Goal: Task Accomplishment & Management: Complete application form

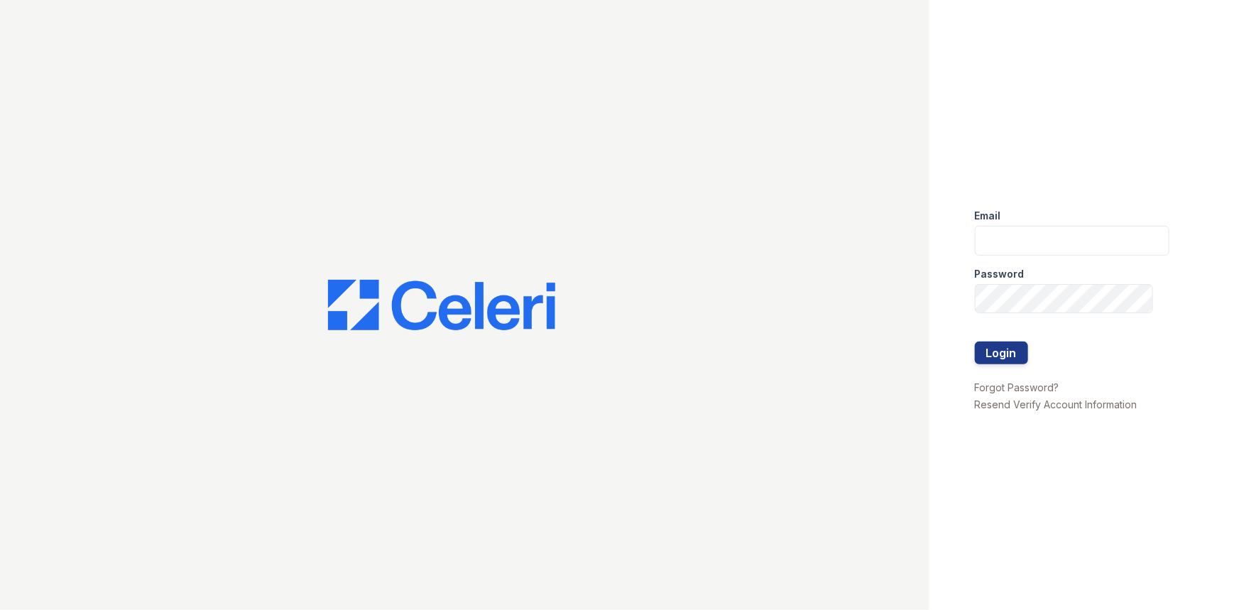
type input "[EMAIL_ADDRESS][DOMAIN_NAME]"
click at [1002, 340] on div at bounding box center [1072, 327] width 195 height 28
click at [1002, 348] on button "Login" at bounding box center [1001, 353] width 53 height 23
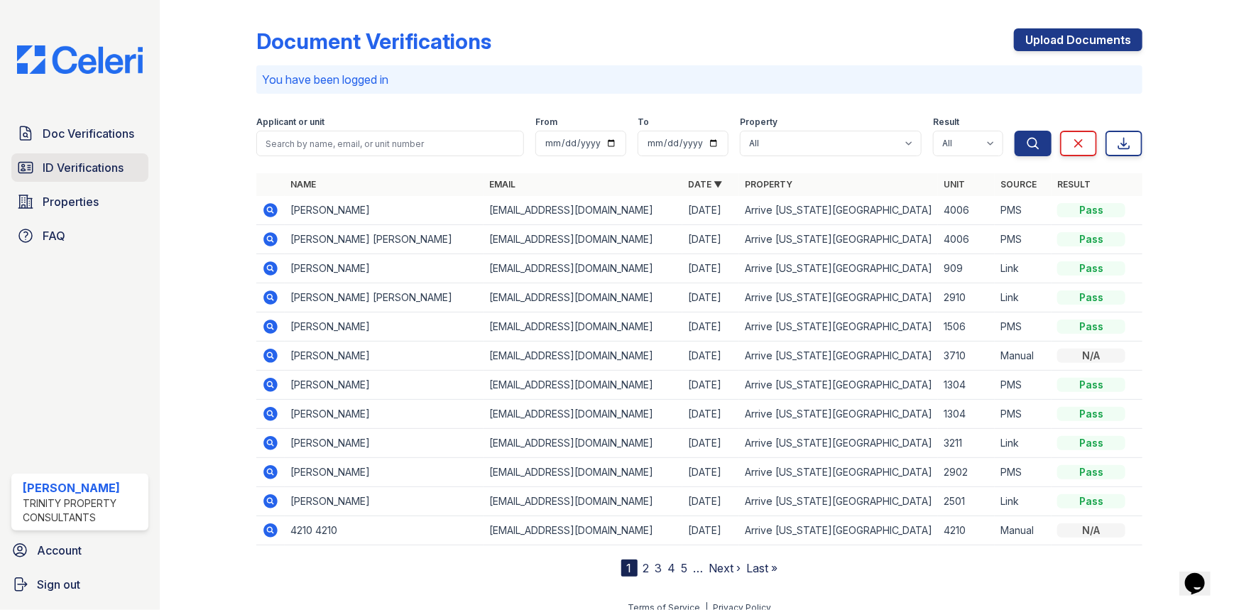
click at [99, 166] on span "ID Verifications" at bounding box center [83, 167] width 81 height 17
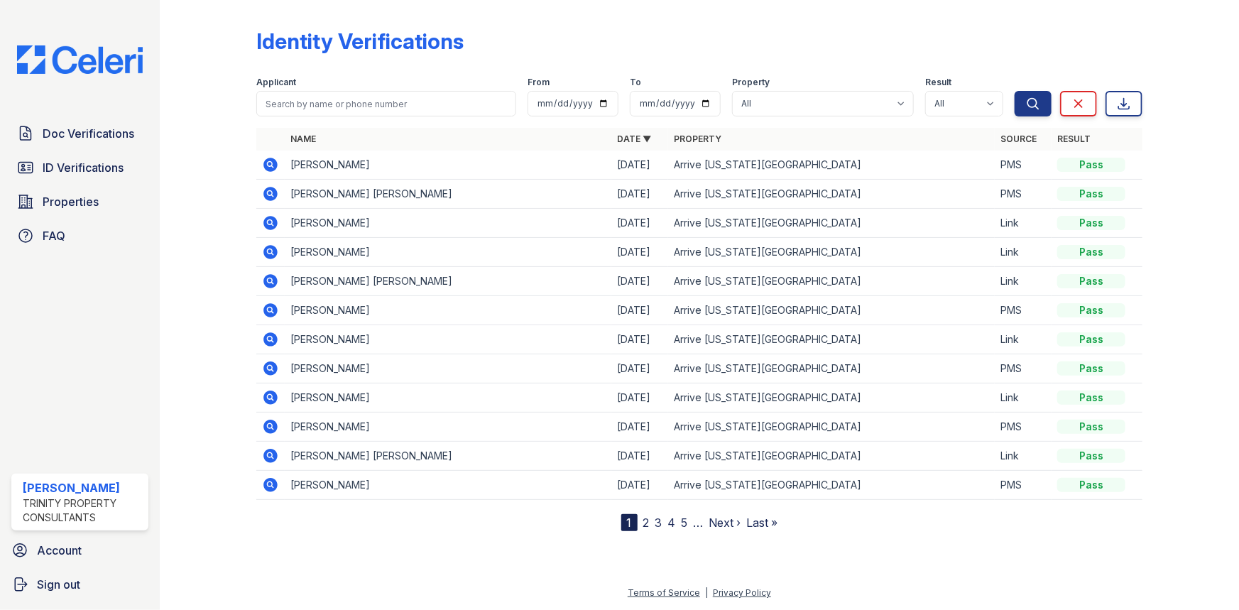
click at [273, 160] on icon at bounding box center [270, 165] width 14 height 14
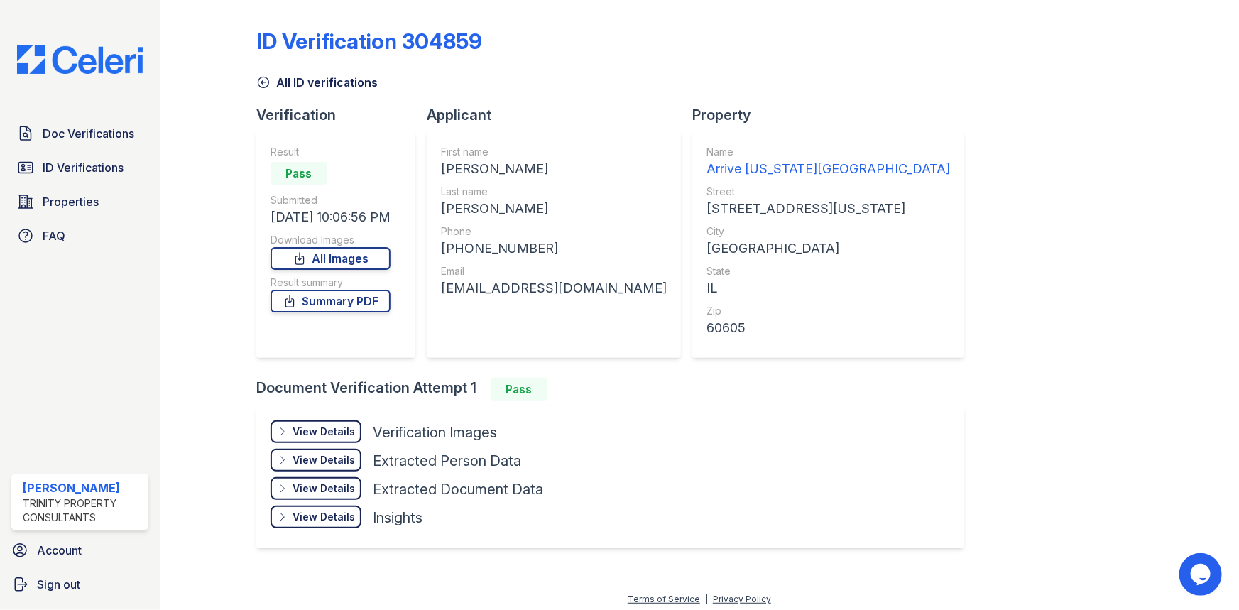
click at [329, 427] on div "View Details" at bounding box center [324, 432] width 62 height 14
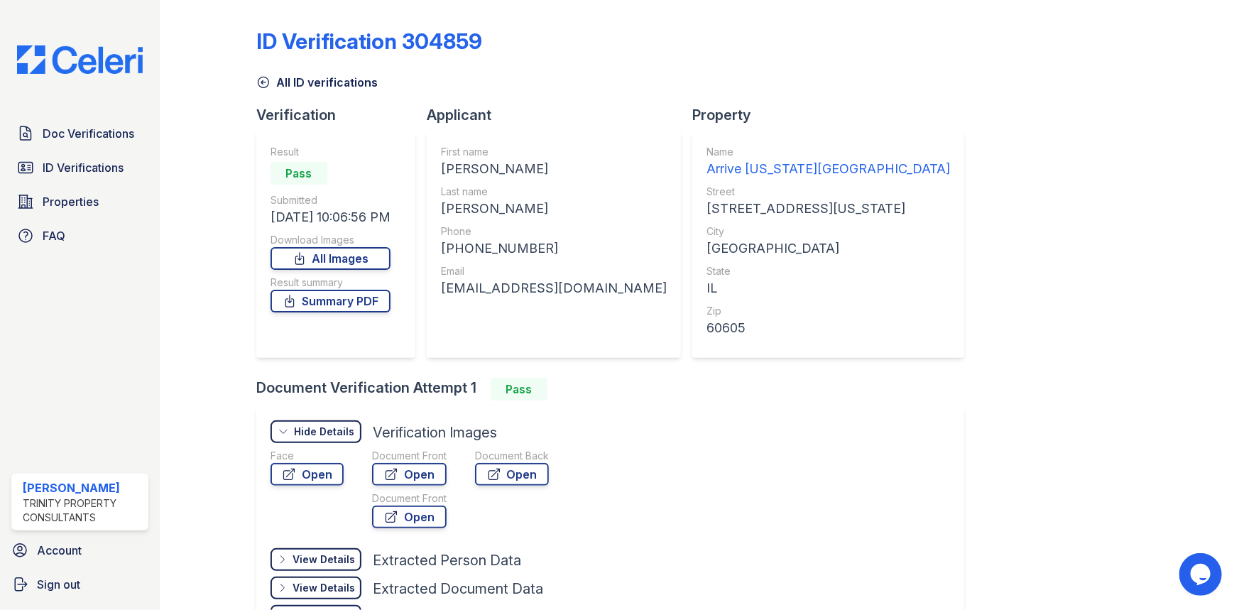
click at [348, 474] on div "Face Open Document Front Open Document Front Open Document Back Open" at bounding box center [424, 491] width 307 height 85
click at [344, 474] on div "Face Open Document Front Open Document Front Open Document Back Open" at bounding box center [424, 491] width 307 height 85
click at [339, 473] on link "Open" at bounding box center [307, 474] width 73 height 23
click at [258, 77] on icon at bounding box center [263, 82] width 14 height 14
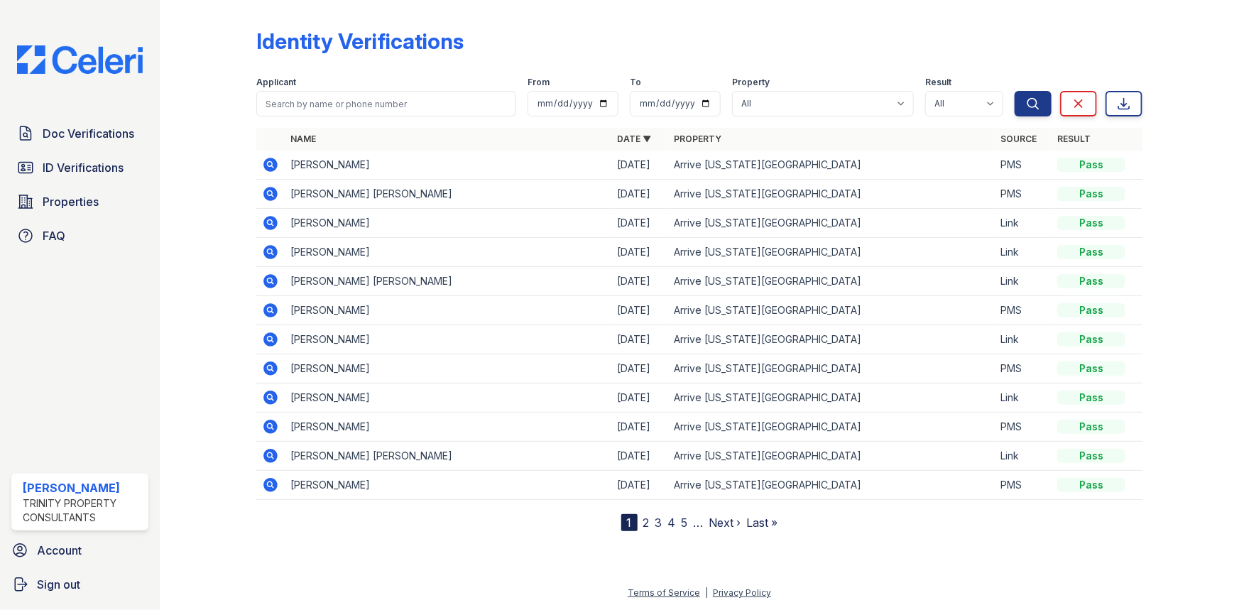
click at [270, 195] on icon at bounding box center [270, 193] width 17 height 17
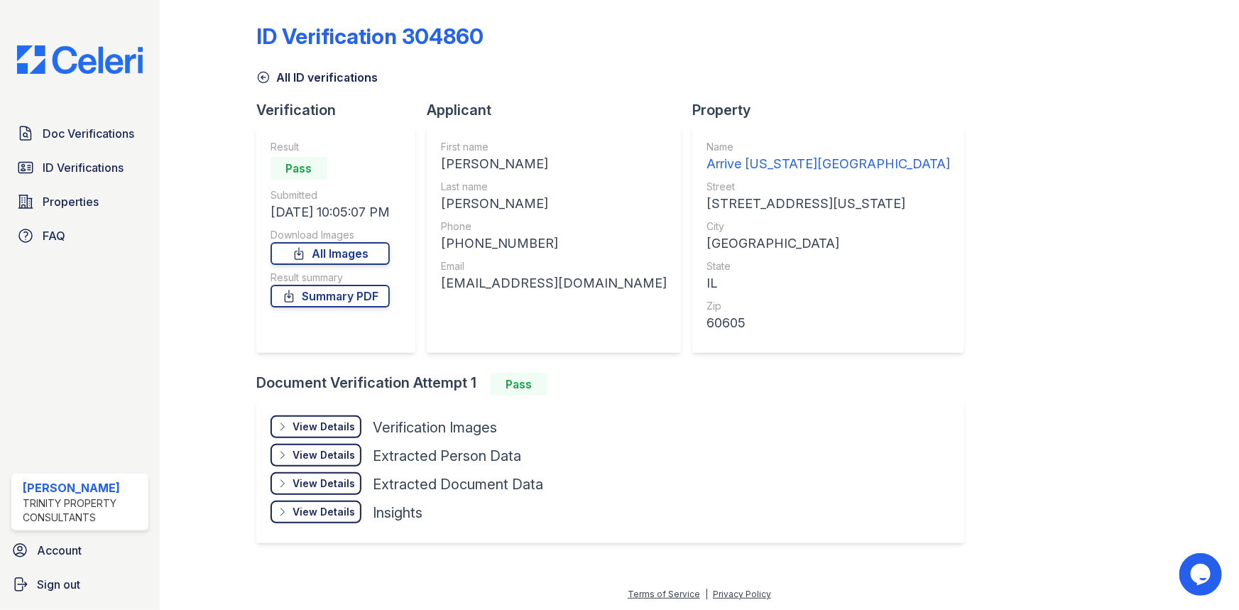
click at [297, 425] on div "View Details" at bounding box center [324, 427] width 62 height 14
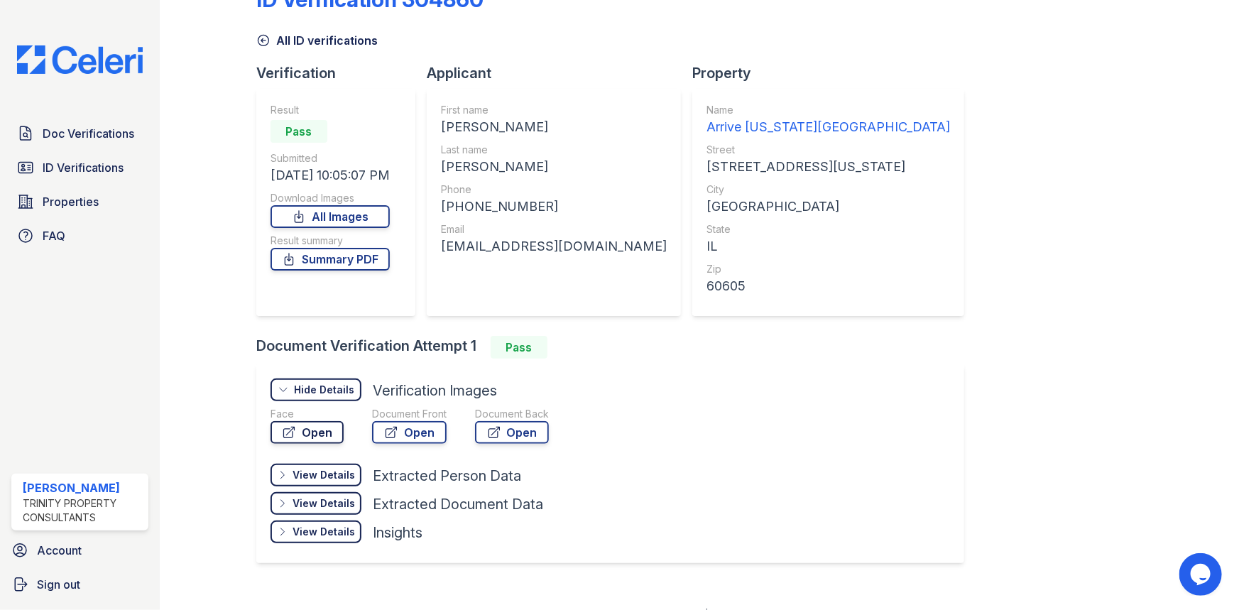
scroll to position [62, 0]
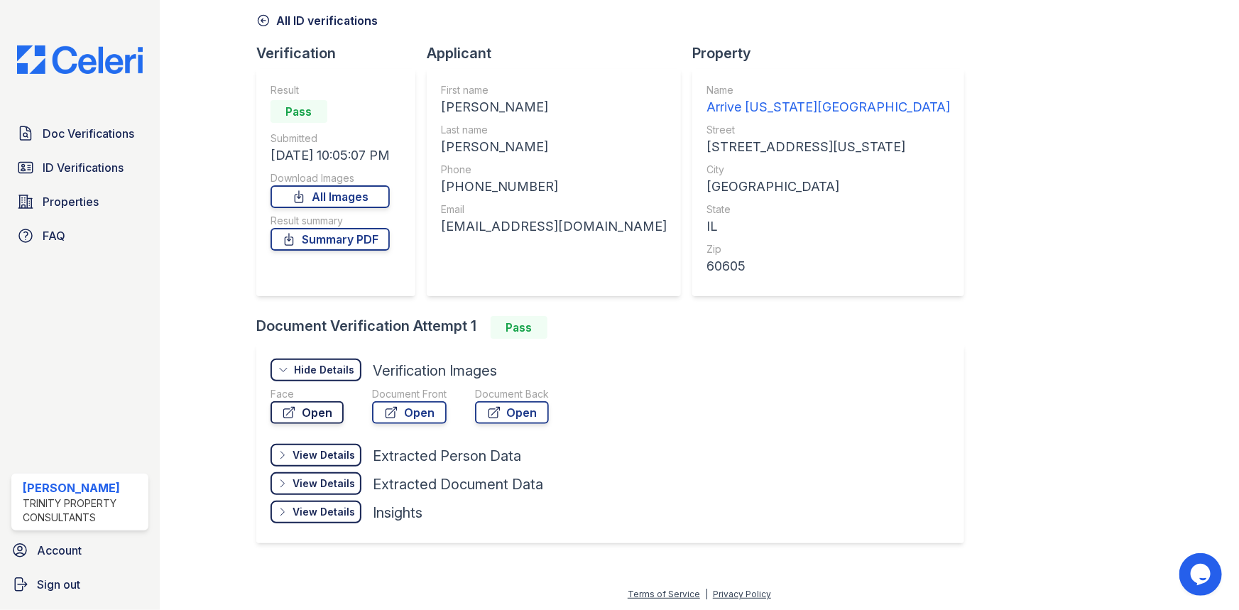
click at [317, 415] on link "Open" at bounding box center [307, 412] width 73 height 23
click at [401, 404] on link "Open" at bounding box center [409, 412] width 75 height 23
click at [266, 9] on div "All ID verifications" at bounding box center [699, 17] width 886 height 26
click at [388, 419] on link "Open" at bounding box center [409, 412] width 75 height 23
click at [271, 27] on link "All ID verifications" at bounding box center [316, 20] width 121 height 17
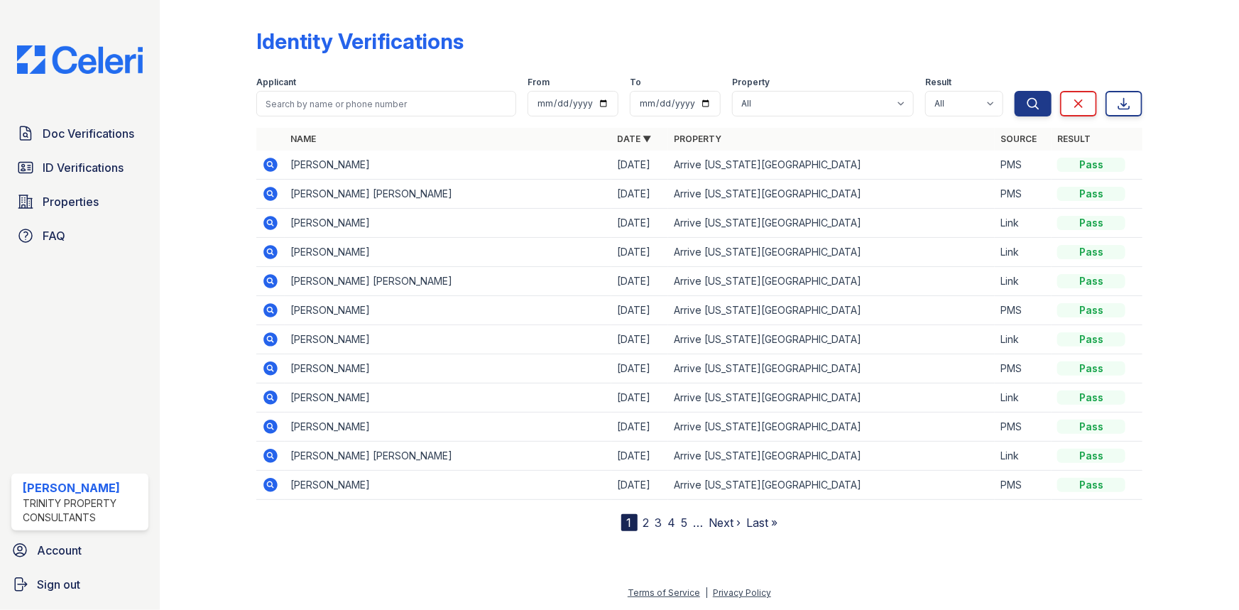
click at [279, 168] on td at bounding box center [270, 165] width 28 height 29
click at [273, 169] on icon at bounding box center [270, 165] width 14 height 14
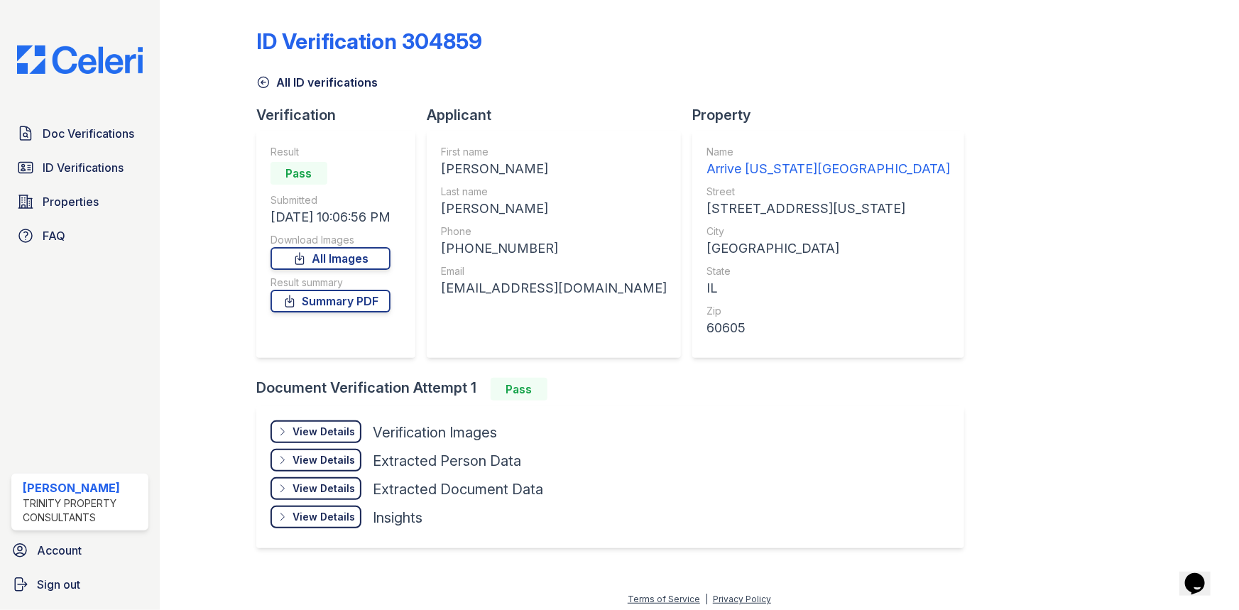
click at [337, 430] on div "View Details" at bounding box center [324, 432] width 62 height 14
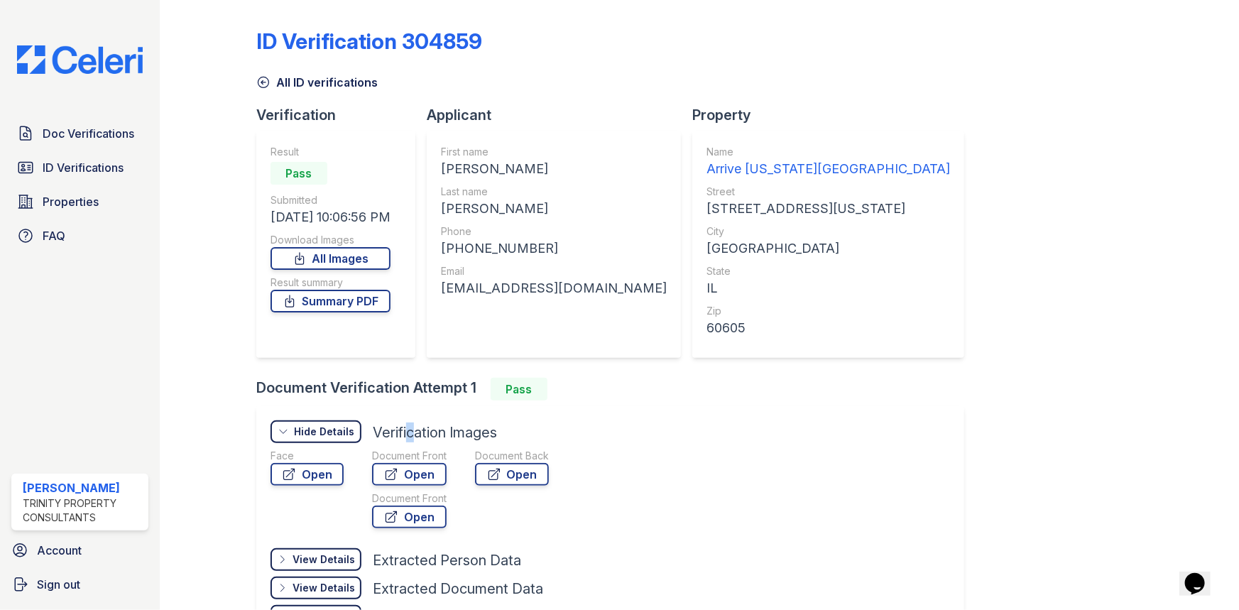
click at [404, 446] on div "View Details Details Hide Details Details Verification Images" at bounding box center [424, 434] width 307 height 28
click at [415, 467] on link "Open" at bounding box center [409, 474] width 75 height 23
click at [92, 129] on span "Doc Verifications" at bounding box center [89, 133] width 92 height 17
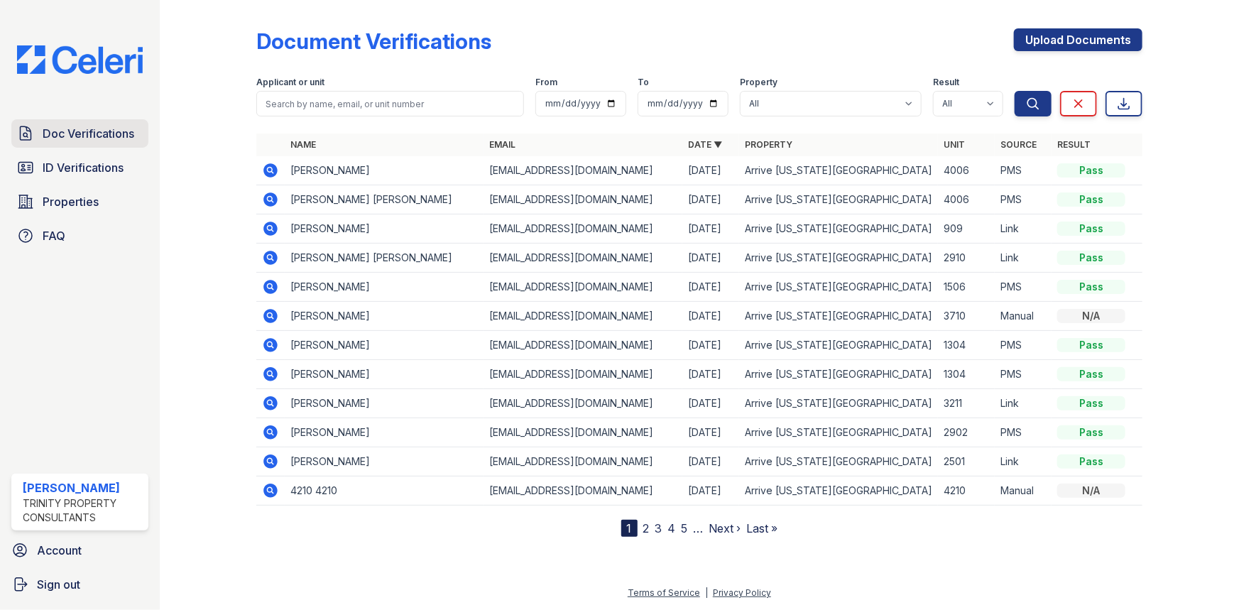
click at [91, 141] on span "Doc Verifications" at bounding box center [89, 133] width 92 height 17
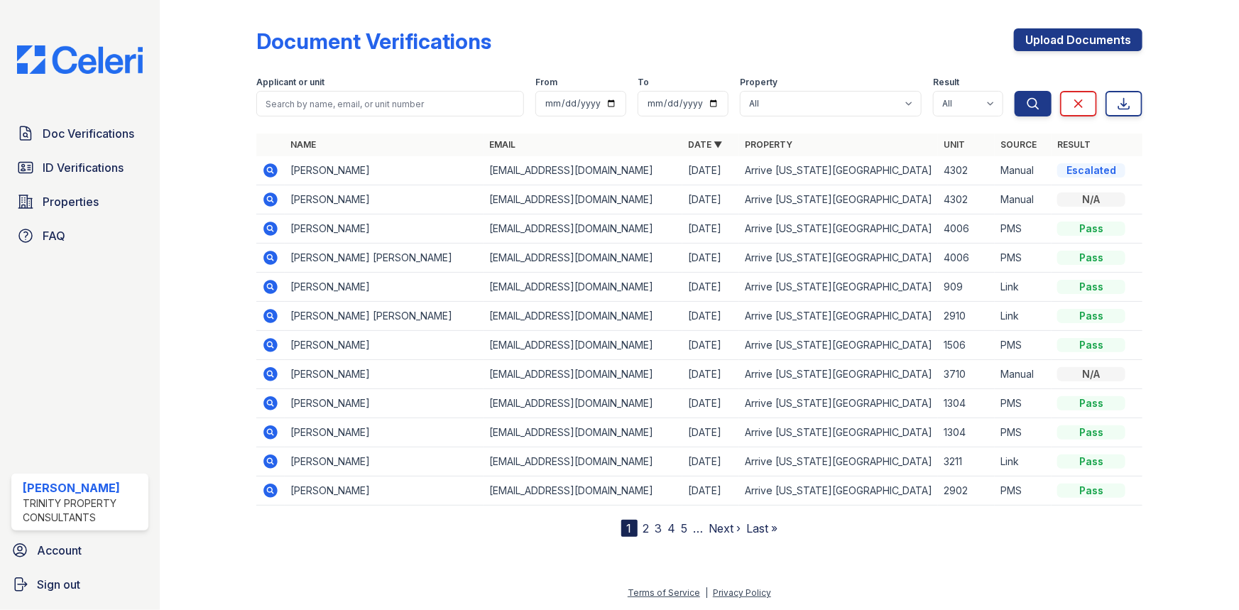
click at [102, 171] on span "ID Verifications" at bounding box center [83, 167] width 81 height 17
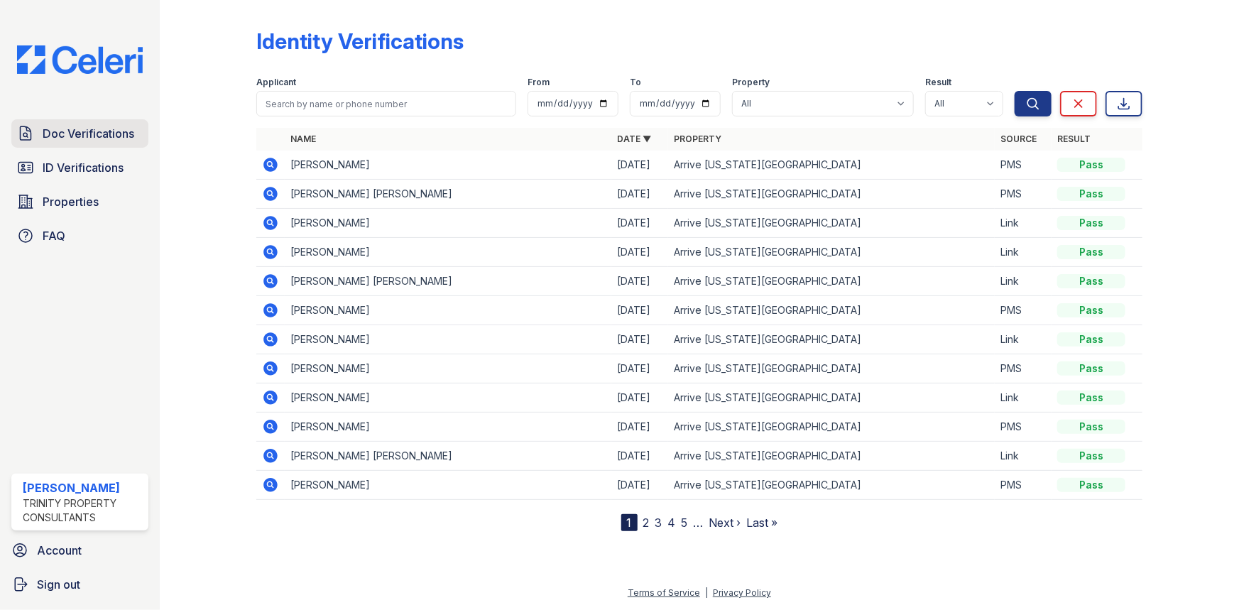
click at [82, 122] on link "Doc Verifications" at bounding box center [79, 133] width 137 height 28
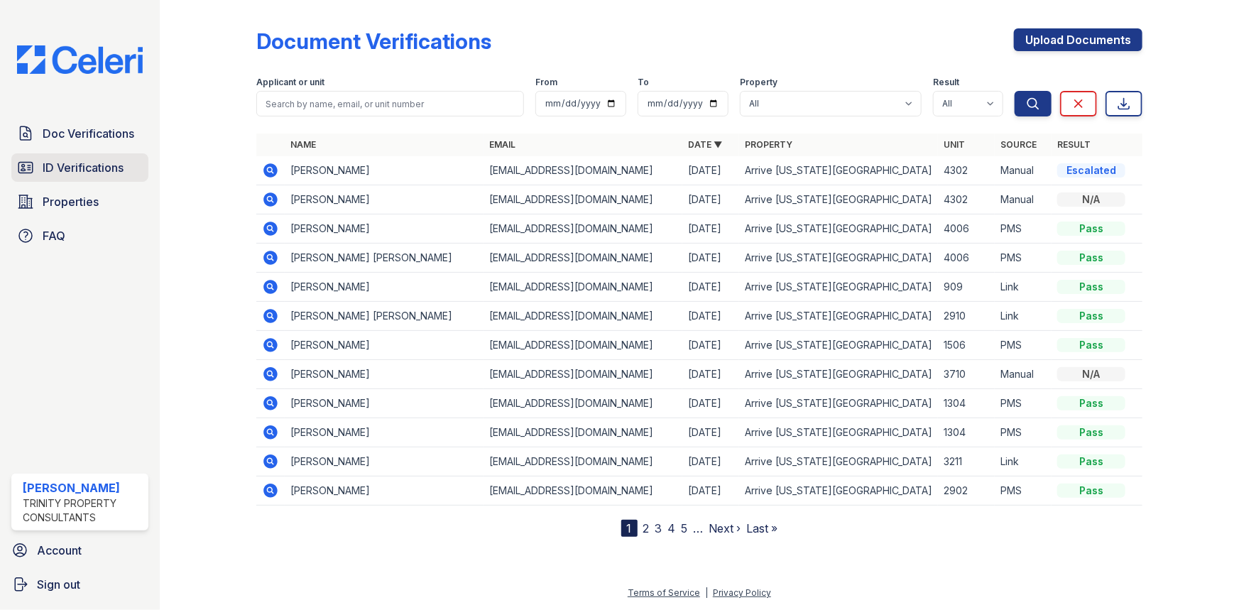
click at [96, 171] on span "ID Verifications" at bounding box center [83, 167] width 81 height 17
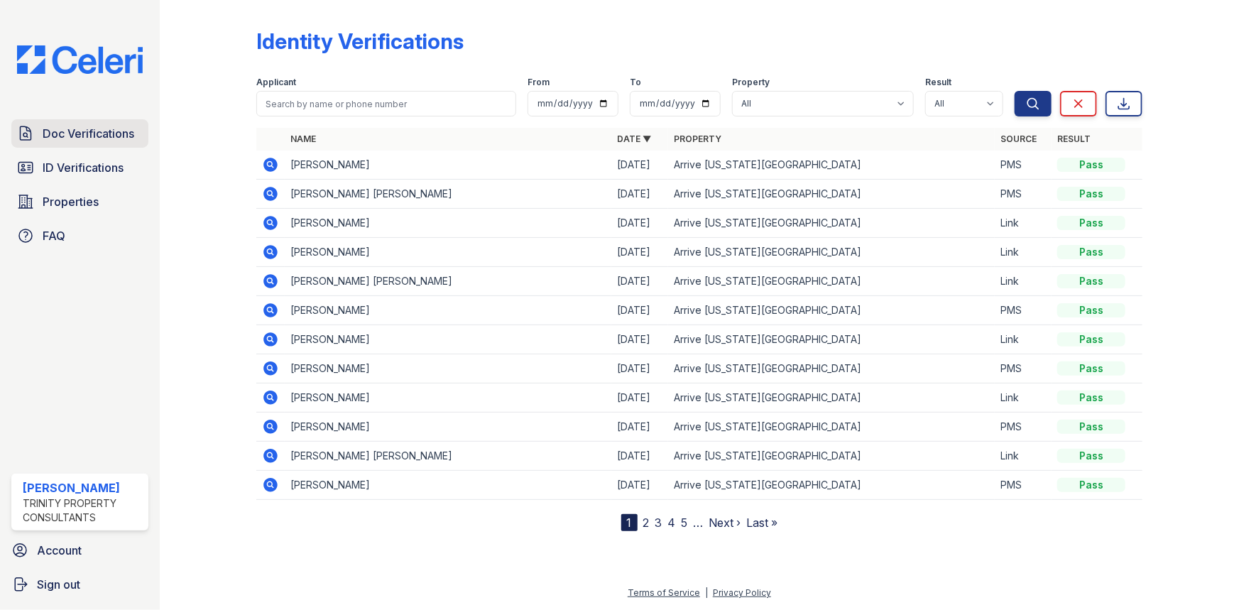
click at [109, 126] on span "Doc Verifications" at bounding box center [89, 133] width 92 height 17
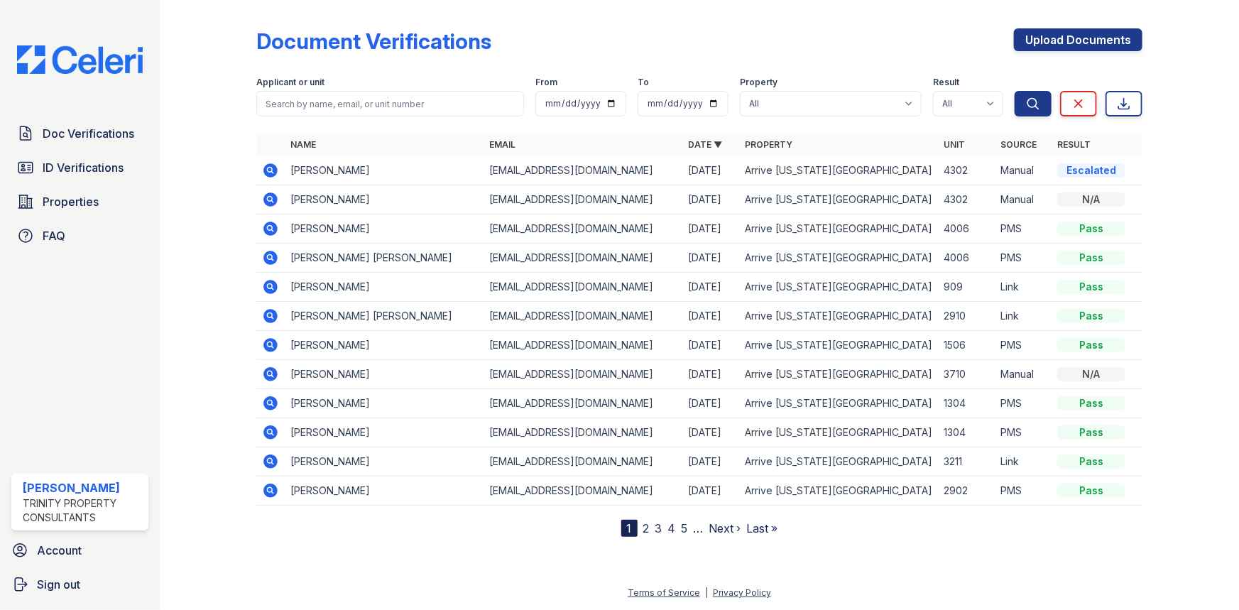
click at [347, 568] on div at bounding box center [700, 572] width 1034 height 25
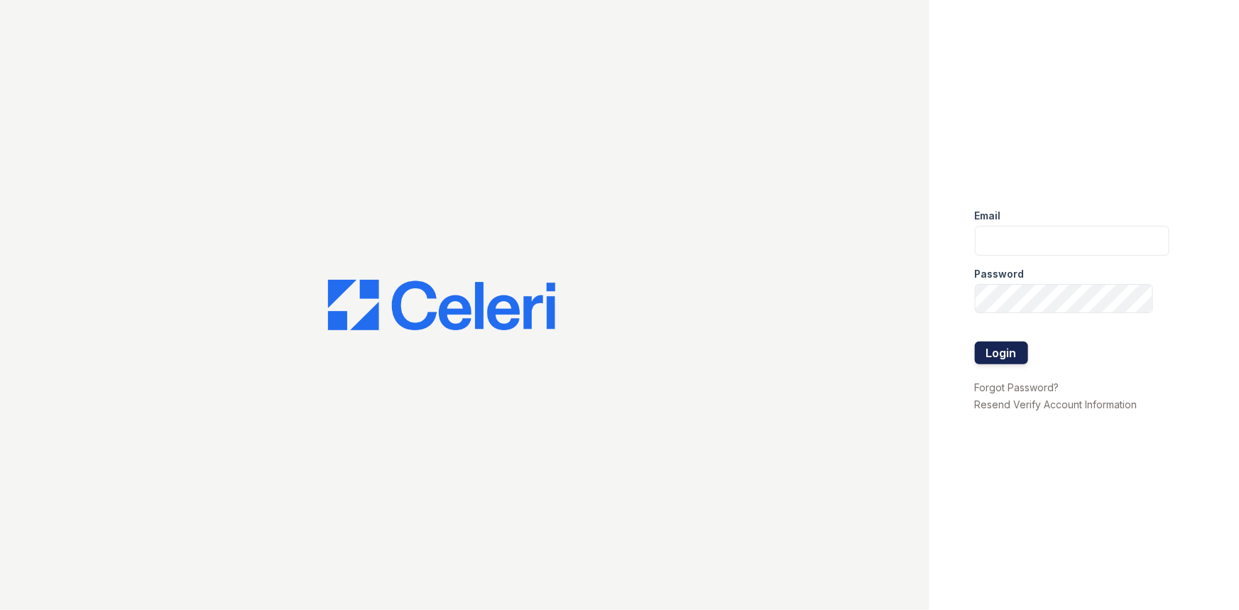
type input "[EMAIL_ADDRESS][DOMAIN_NAME]"
click at [1015, 356] on button "Login" at bounding box center [1001, 353] width 53 height 23
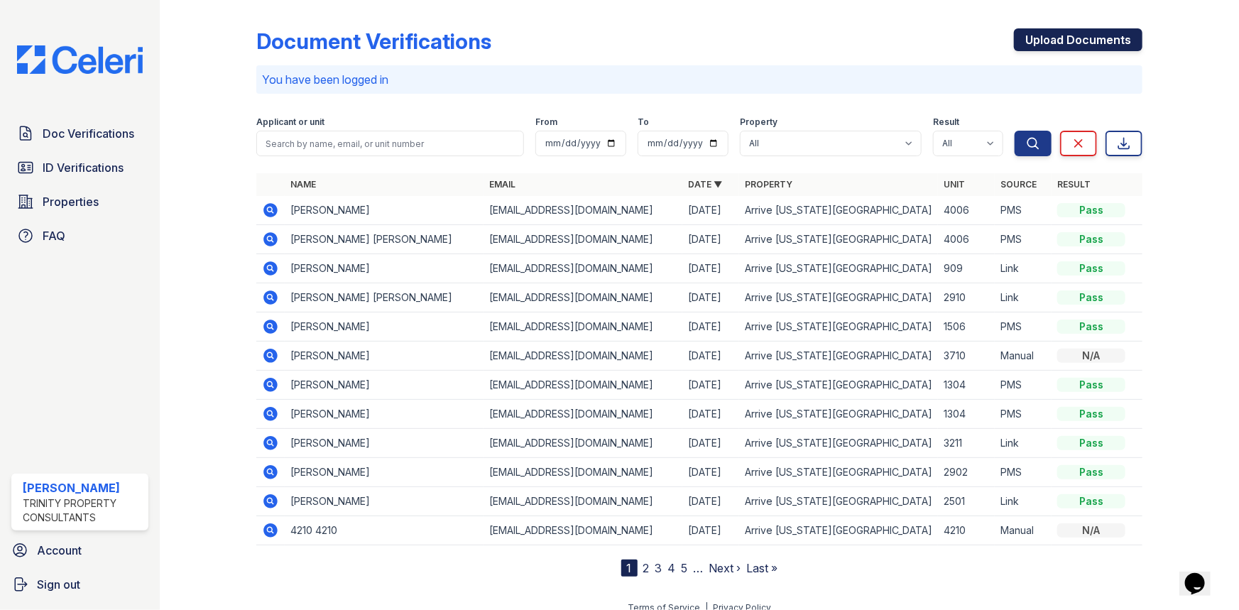
click at [1099, 48] on link "Upload Documents" at bounding box center [1078, 39] width 129 height 23
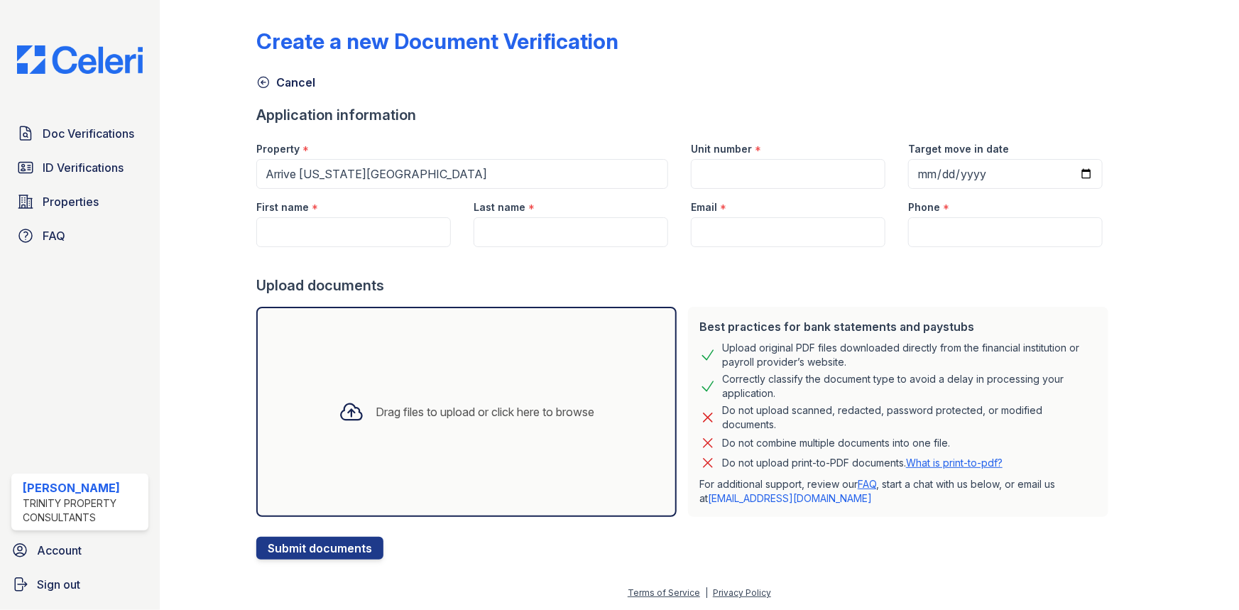
click at [631, 354] on div "Drag files to upload or click here to browse" at bounding box center [466, 412] width 420 height 210
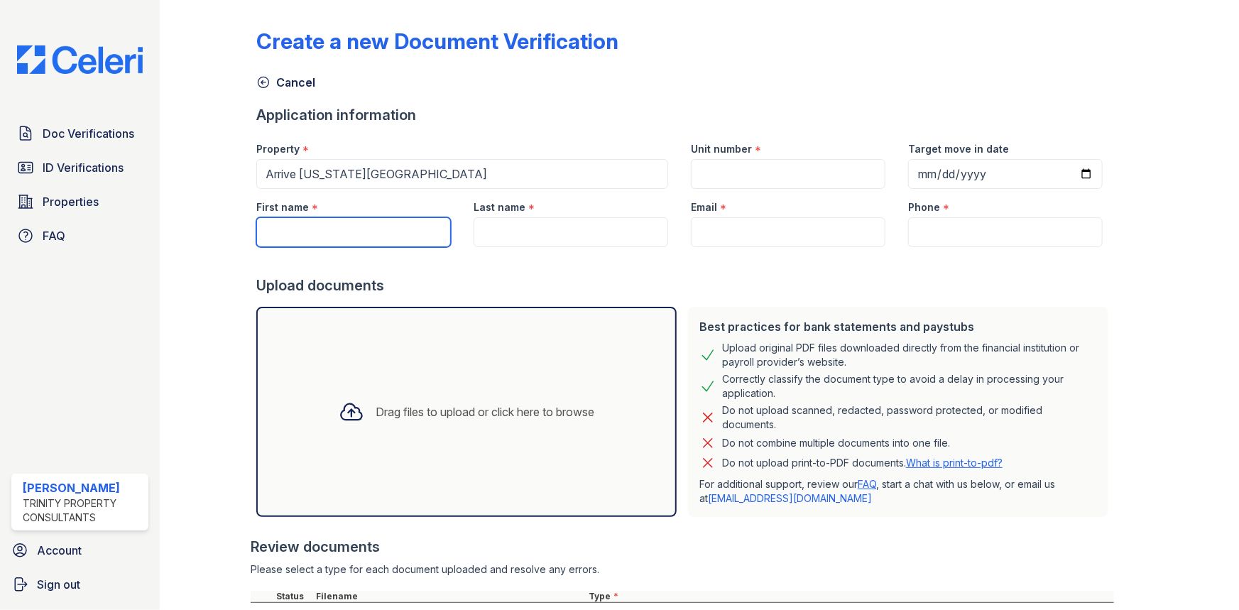
click at [344, 222] on input "First name" at bounding box center [353, 232] width 195 height 30
type input "Huayang"
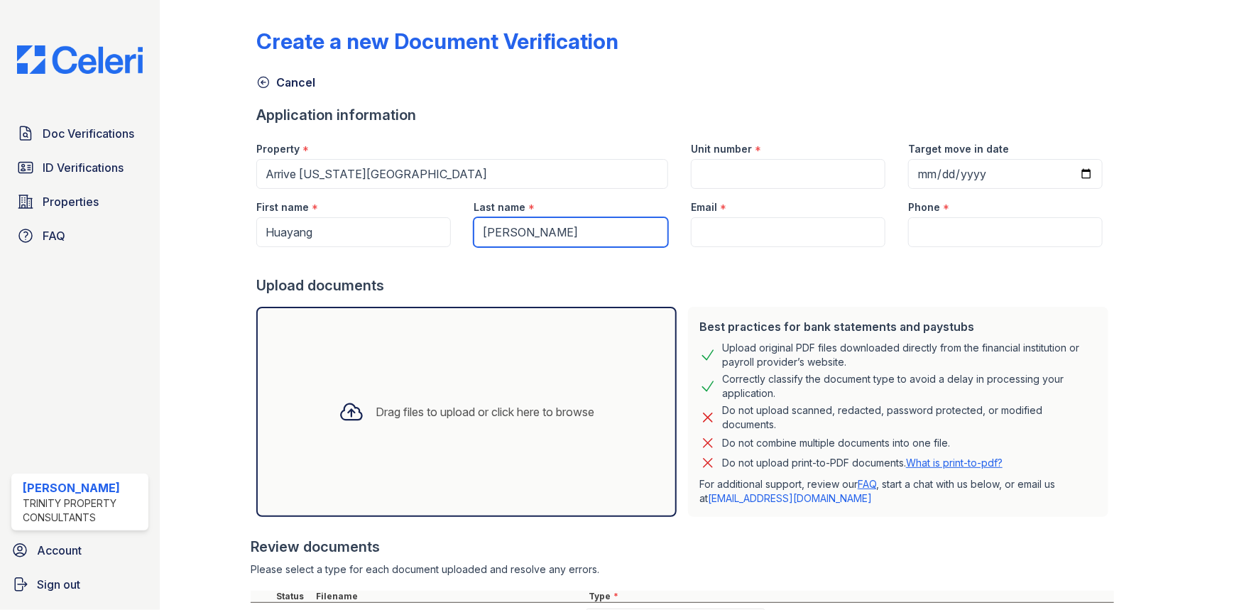
type input "[PERSON_NAME]"
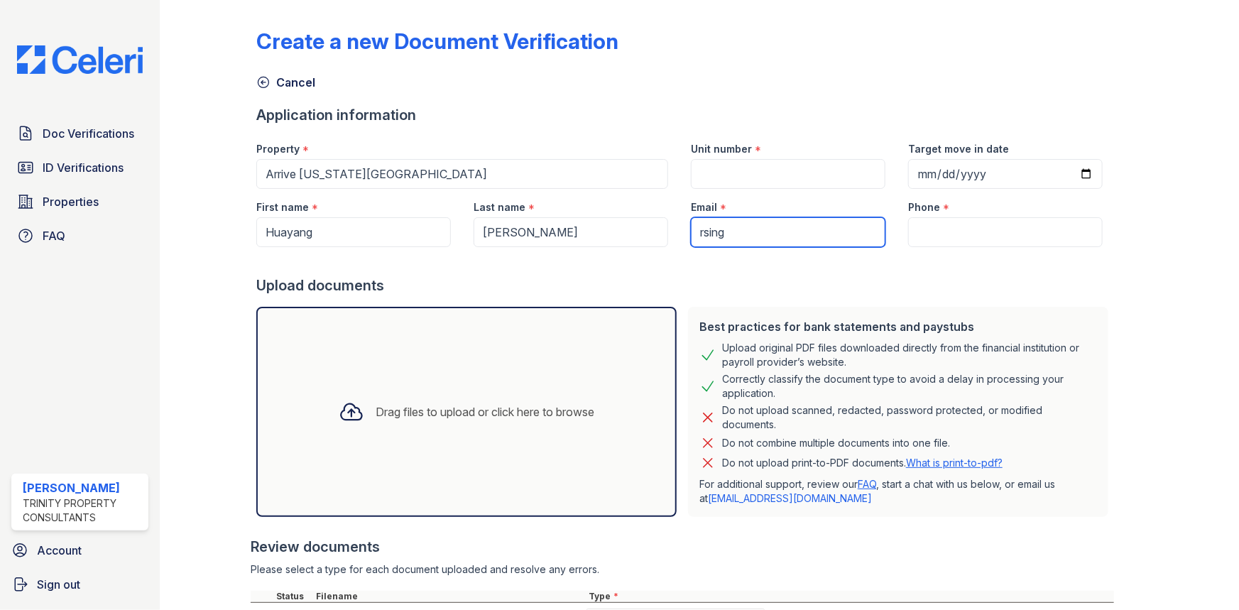
type input "[EMAIL_ADDRESS][DOMAIN_NAME]"
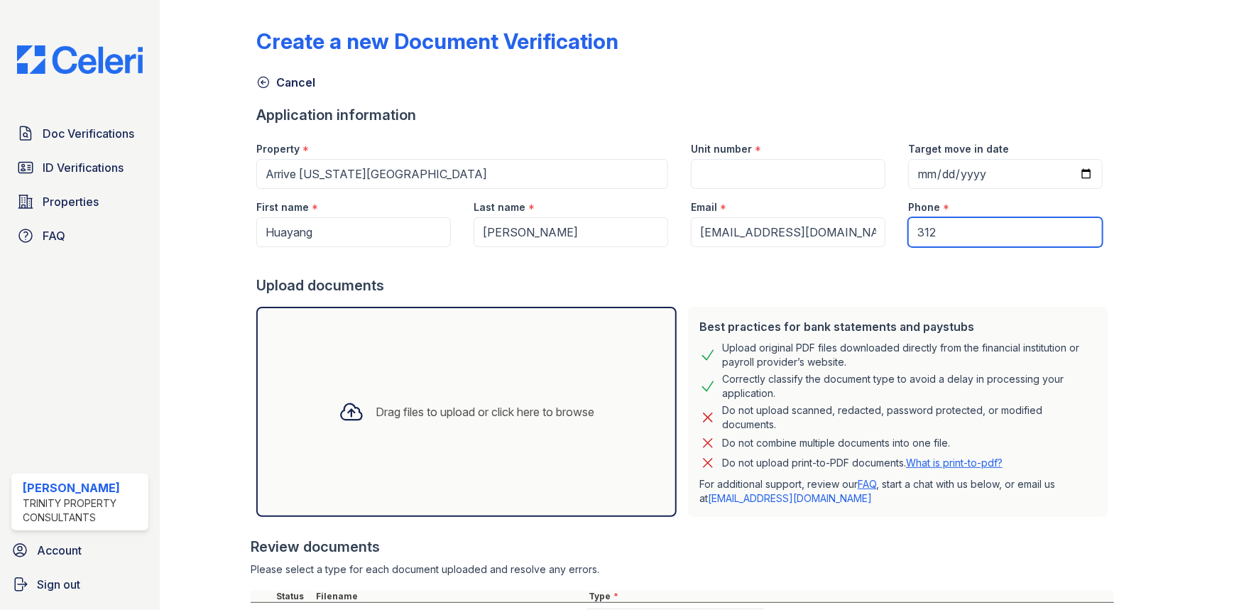
type input "3122109816"
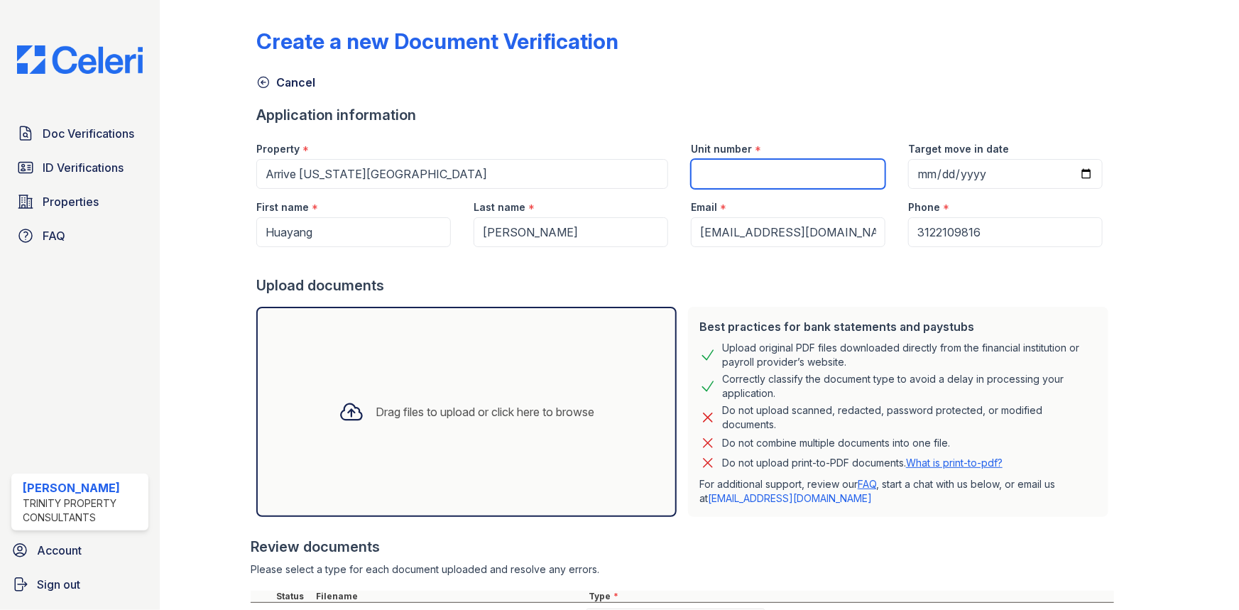
click at [751, 168] on input "Unit number" at bounding box center [788, 174] width 195 height 30
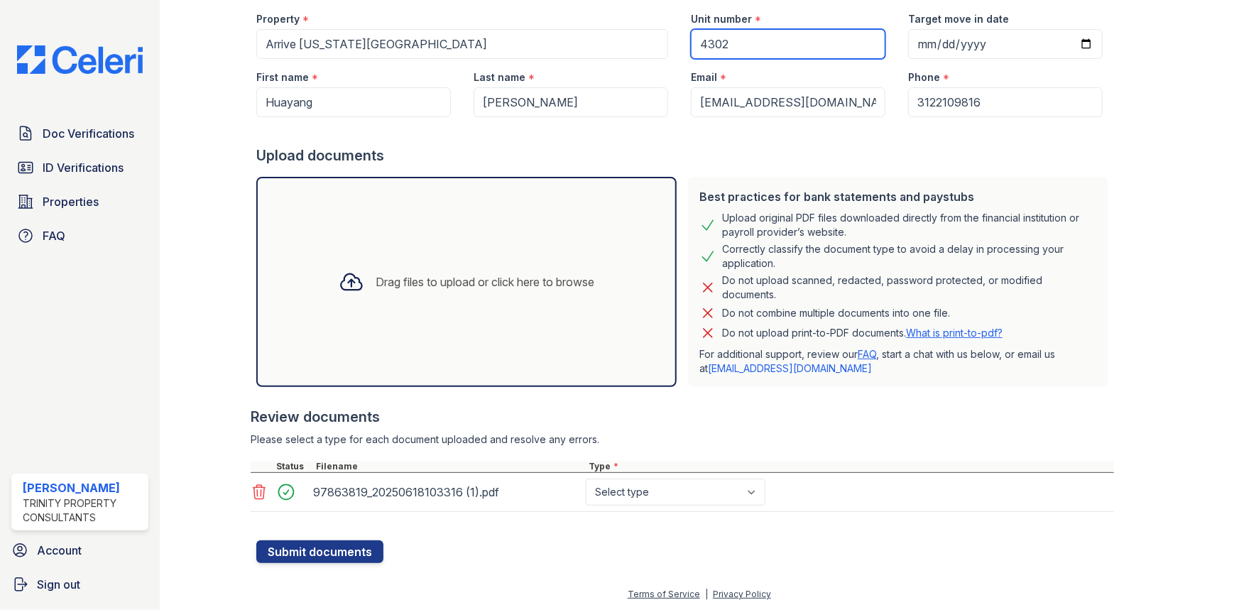
type input "4302"
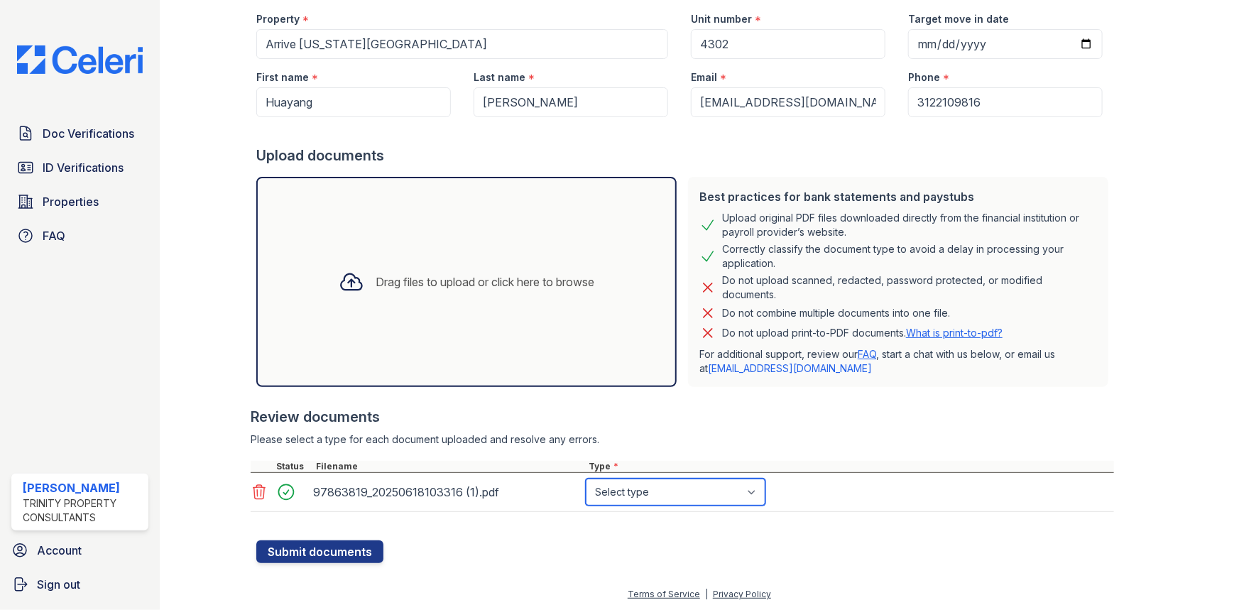
click at [639, 491] on select "Select type Paystub Bank Statement Offer Letter Tax Documents Benefit Award Let…" at bounding box center [676, 492] width 180 height 27
select select "benefit_award_letter"
click at [586, 479] on select "Select type Paystub Bank Statement Offer Letter Tax Documents Benefit Award Let…" at bounding box center [676, 492] width 180 height 27
click at [303, 565] on div "Create a new Document Verification Cancel Application information Property * Ar…" at bounding box center [700, 228] width 1034 height 716
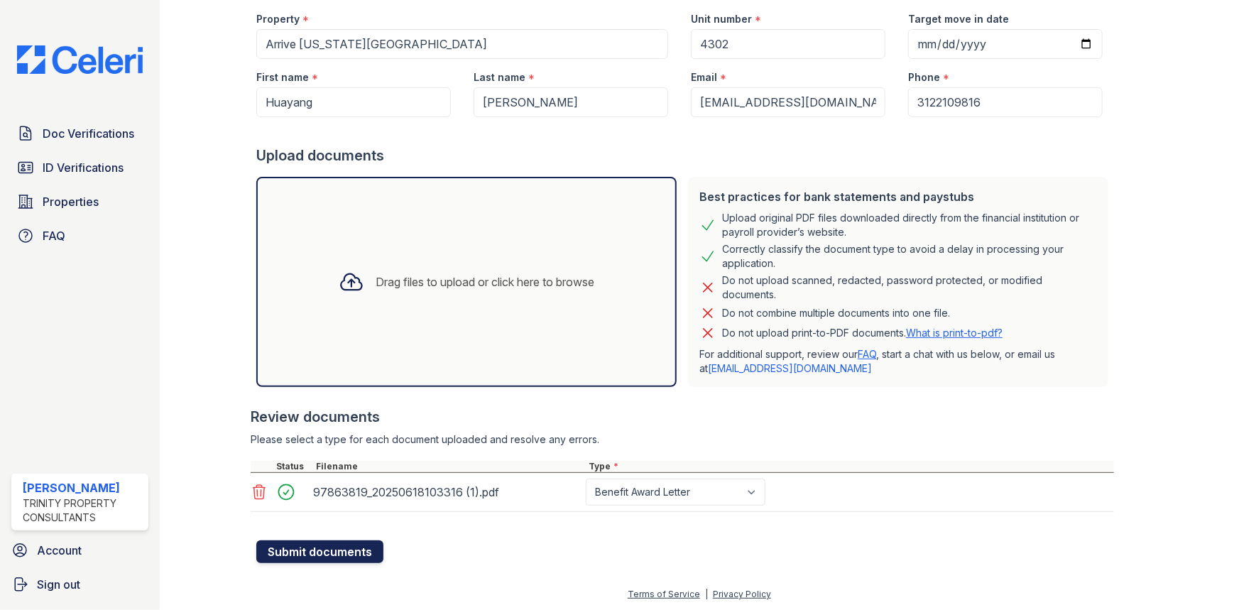
click at [307, 555] on button "Submit documents" at bounding box center [319, 551] width 127 height 23
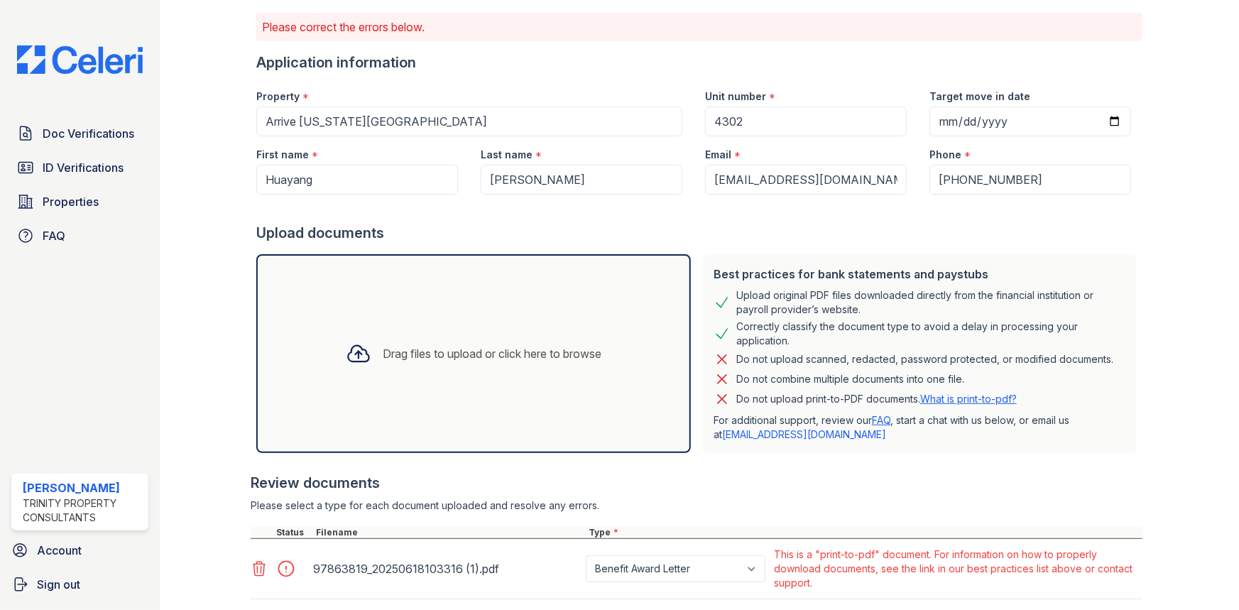
scroll to position [180, 0]
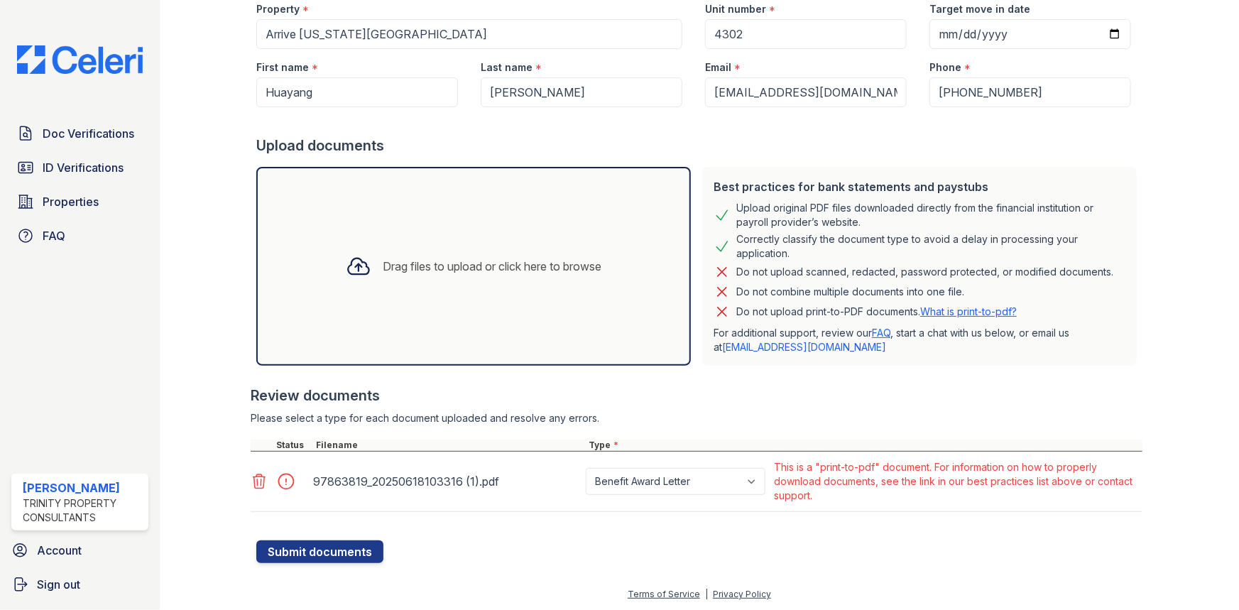
click at [423, 327] on div "Drag files to upload or click here to browse" at bounding box center [473, 266] width 435 height 199
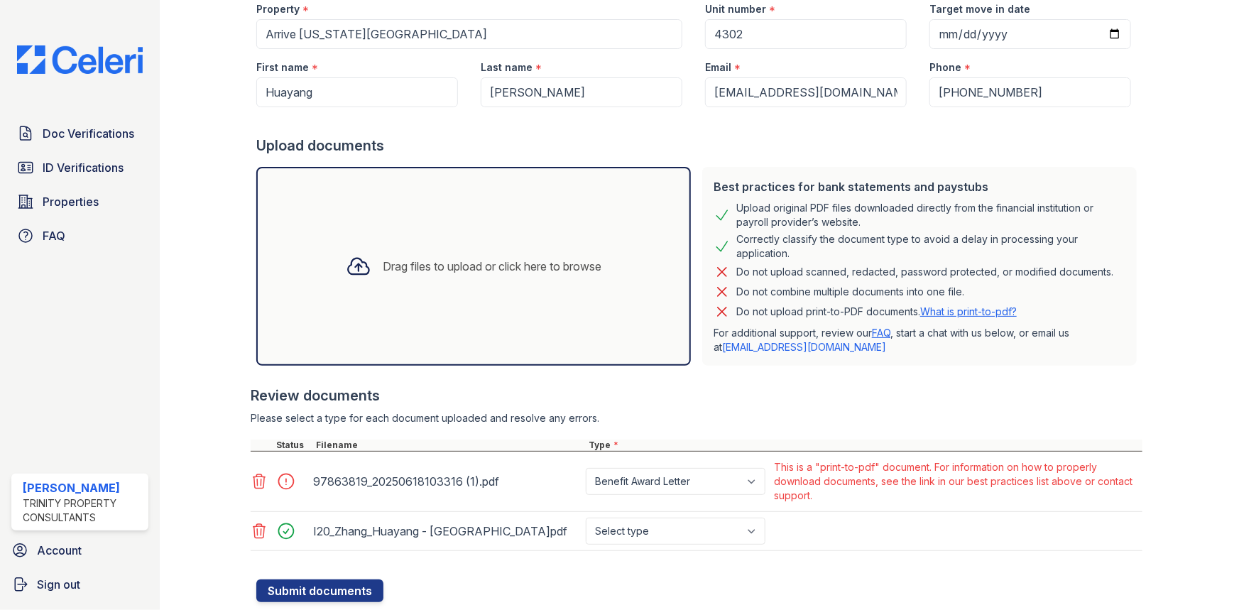
click at [259, 478] on icon at bounding box center [259, 481] width 17 height 17
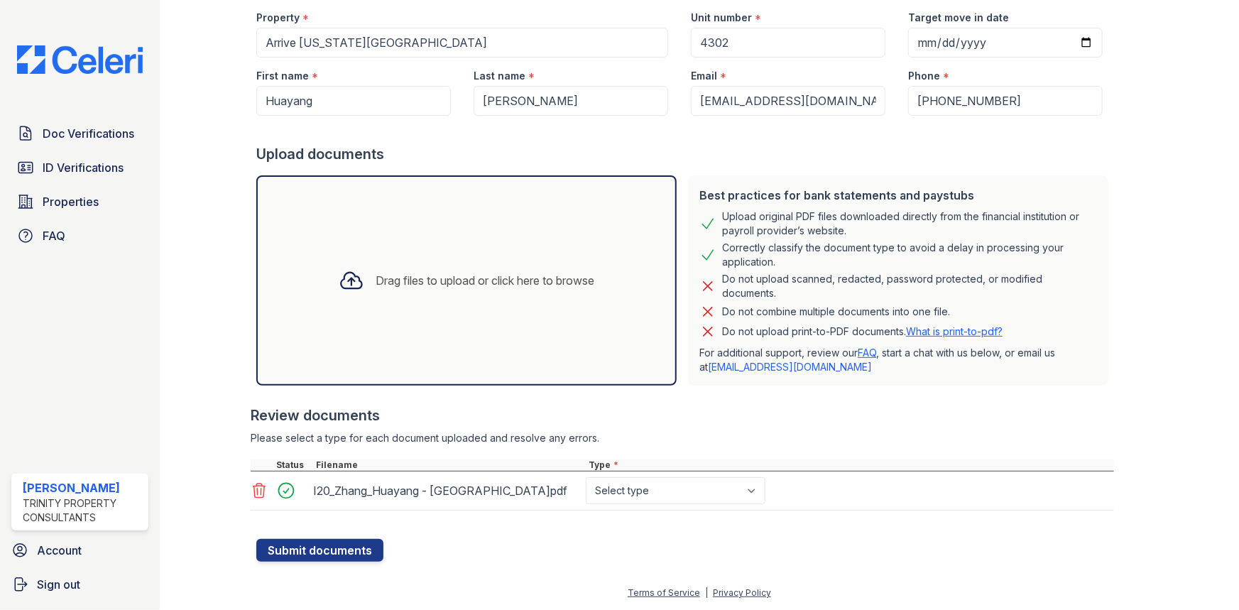
scroll to position [170, 0]
drag, startPoint x: 672, startPoint y: 502, endPoint x: 673, endPoint y: 492, distance: 10.0
click at [672, 501] on select "Select type Paystub Bank Statement Offer Letter Tax Documents Benefit Award Let…" at bounding box center [676, 491] width 180 height 27
click at [673, 492] on select "Select type Paystub Bank Statement Offer Letter Tax Documents Benefit Award Let…" at bounding box center [676, 491] width 180 height 27
click at [668, 493] on select "Select type Paystub Bank Statement Offer Letter Tax Documents Benefit Award Let…" at bounding box center [676, 491] width 180 height 27
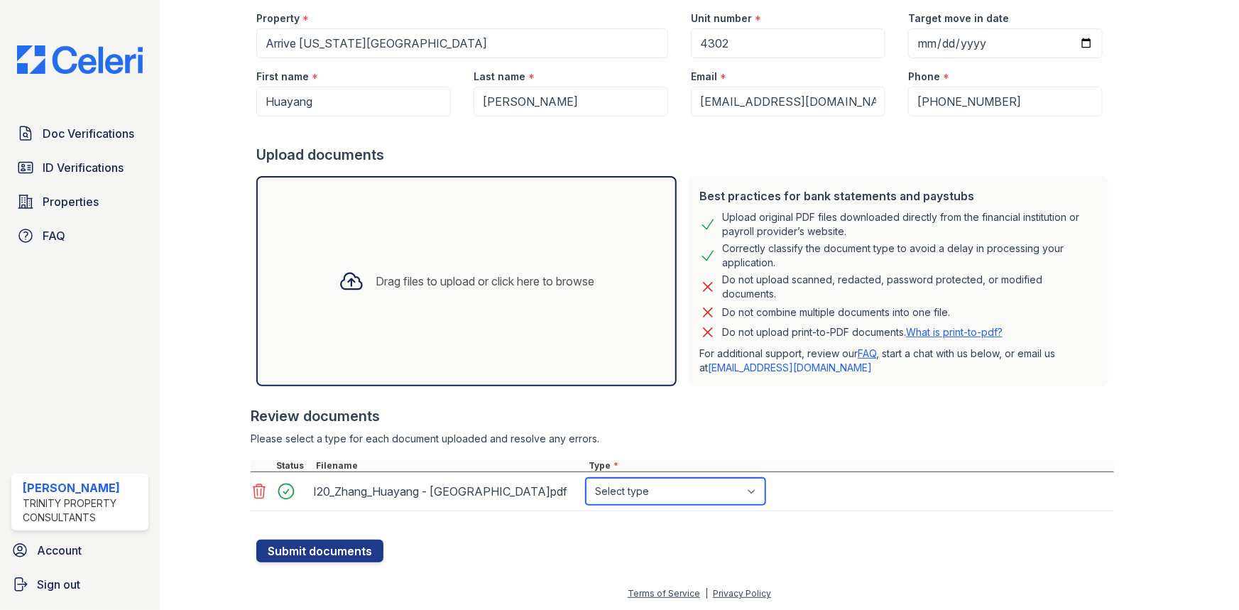
select select "benefit_award_letter"
click at [586, 478] on select "Select type Paystub Bank Statement Offer Letter Tax Documents Benefit Award Let…" at bounding box center [676, 491] width 180 height 27
click at [656, 430] on div "Review documents Please select a type for each document uploaded and resolve an…" at bounding box center [683, 459] width 864 height 134
click at [333, 548] on button "Submit documents" at bounding box center [319, 551] width 127 height 23
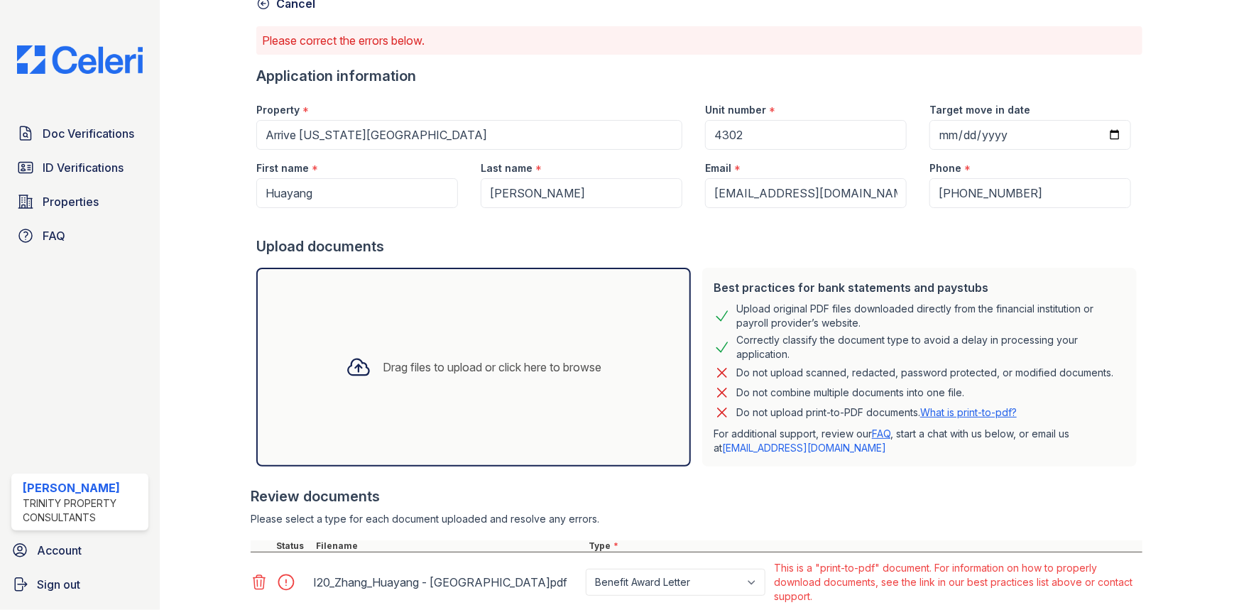
scroll to position [180, 0]
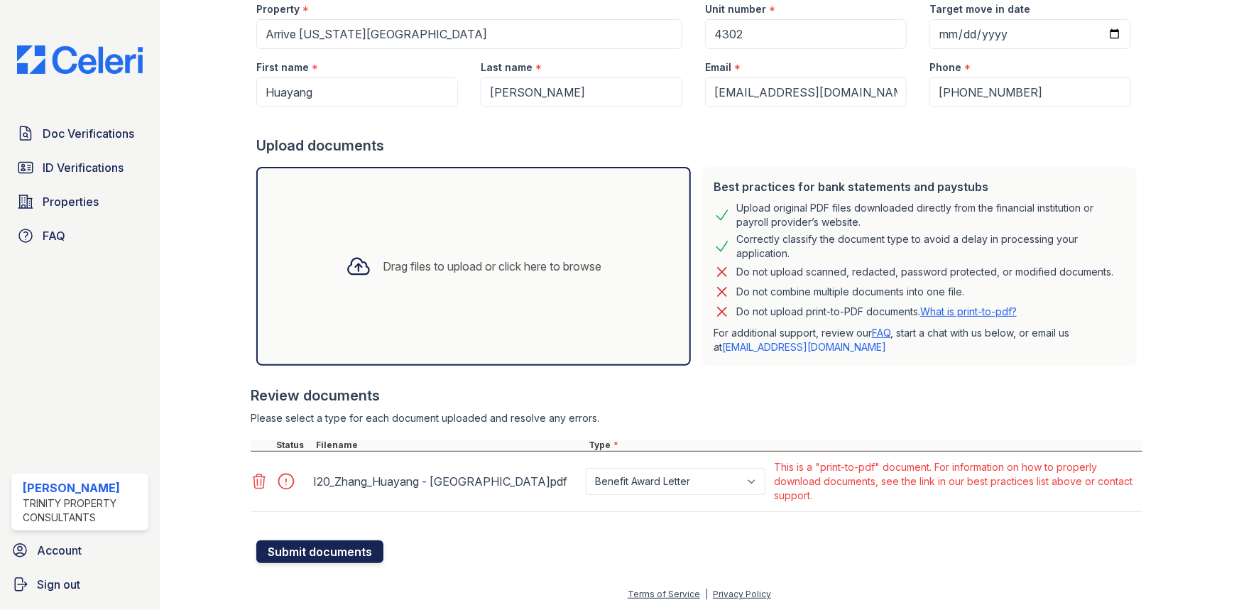
click at [344, 556] on button "Submit documents" at bounding box center [319, 551] width 127 height 23
click at [342, 545] on button "Submit documents" at bounding box center [319, 551] width 127 height 23
drag, startPoint x: 345, startPoint y: 540, endPoint x: 347, endPoint y: 556, distance: 16.5
click at [345, 541] on button "Submit documents" at bounding box center [319, 551] width 127 height 23
click at [351, 568] on div "Create a new Document Verification Cancel Please correct the errors below. Appl…" at bounding box center [700, 203] width 1034 height 766
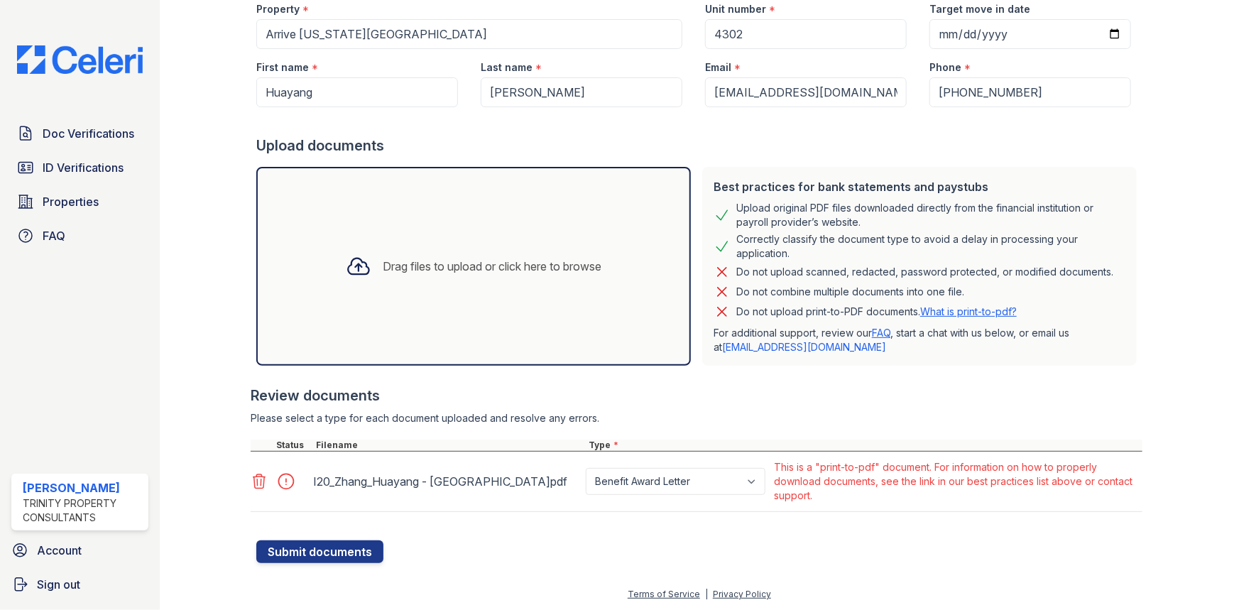
click at [277, 488] on div at bounding box center [291, 482] width 40 height 20
click at [268, 491] on div at bounding box center [281, 481] width 60 height 48
click at [268, 490] on div at bounding box center [281, 481] width 60 height 48
click at [258, 486] on icon at bounding box center [259, 481] width 17 height 17
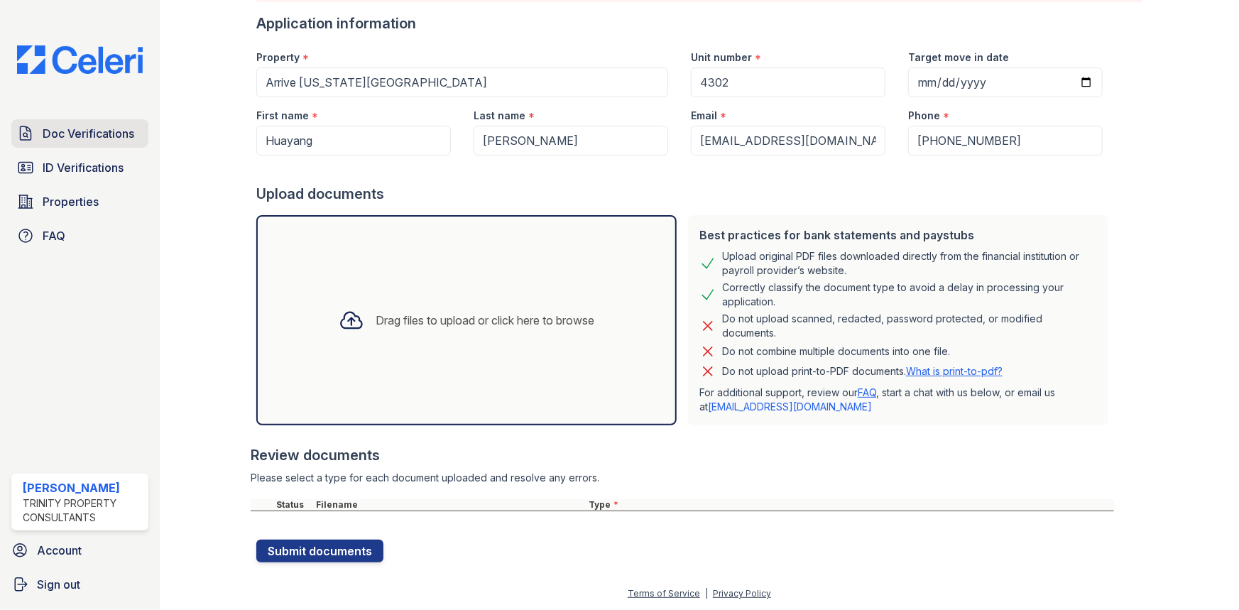
click at [94, 135] on span "Doc Verifications" at bounding box center [89, 133] width 92 height 17
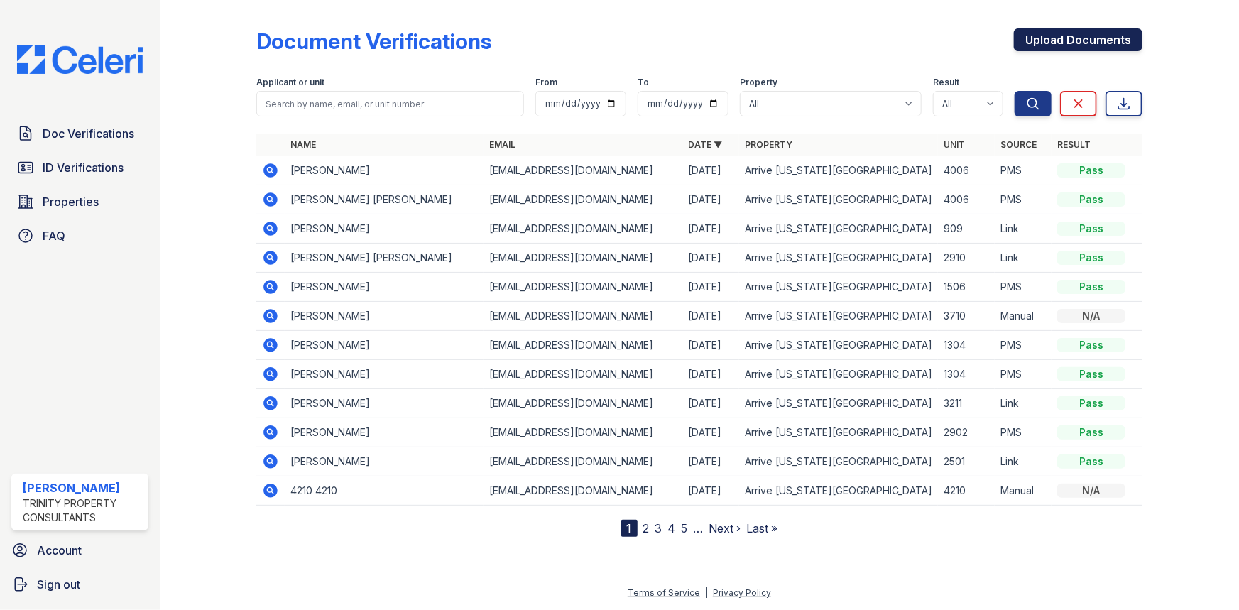
click at [1046, 35] on link "Upload Documents" at bounding box center [1078, 39] width 129 height 23
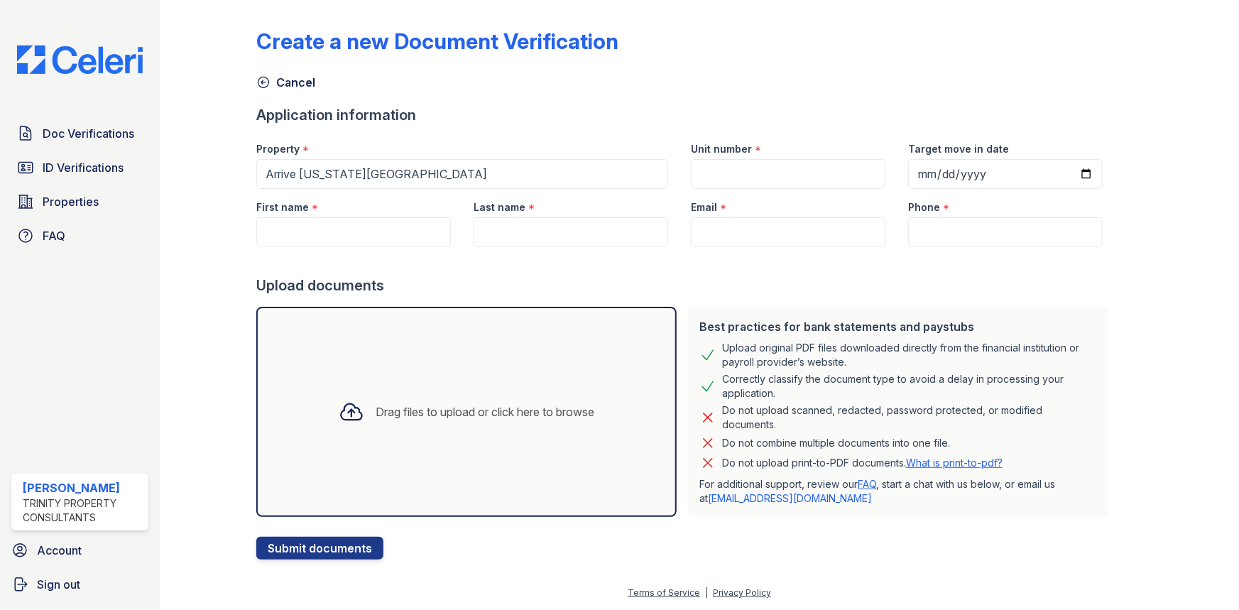
click at [437, 394] on div "Drag files to upload or click here to browse" at bounding box center [466, 412] width 278 height 48
click at [322, 234] on input "First name" at bounding box center [353, 232] width 195 height 30
type input "Iryna"
click at [381, 249] on div at bounding box center [685, 261] width 858 height 28
click at [376, 246] on input "Iryna" at bounding box center [353, 232] width 195 height 30
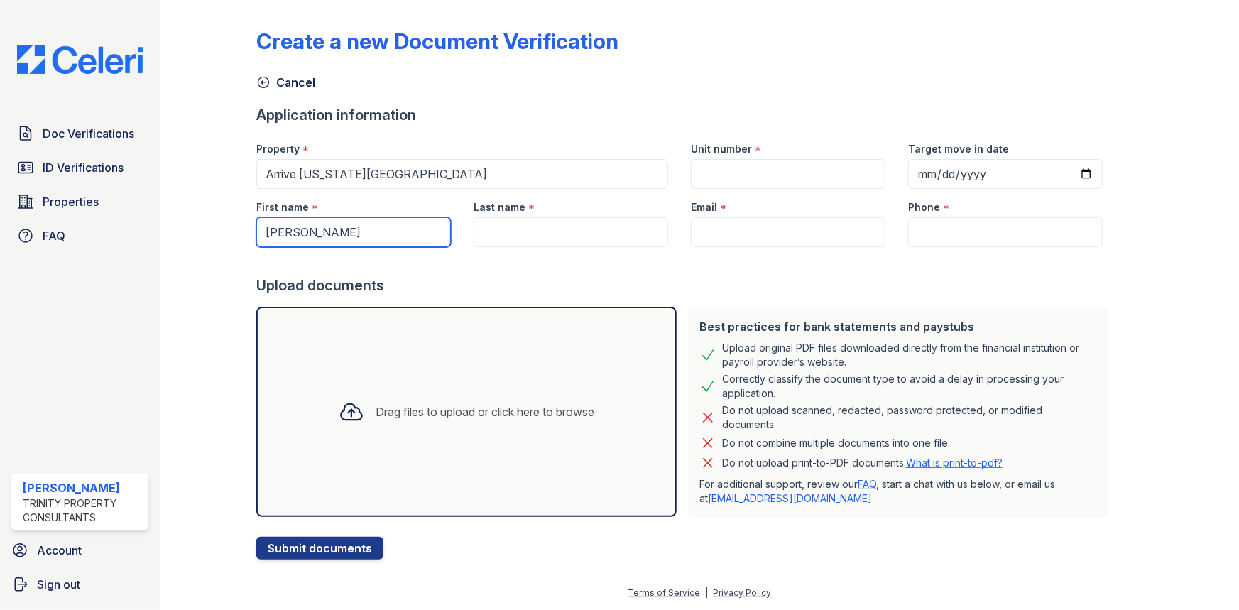
click at [376, 246] on input "Iryna" at bounding box center [353, 232] width 195 height 30
click at [366, 241] on input "First name" at bounding box center [353, 232] width 195 height 30
type input "Huayang"
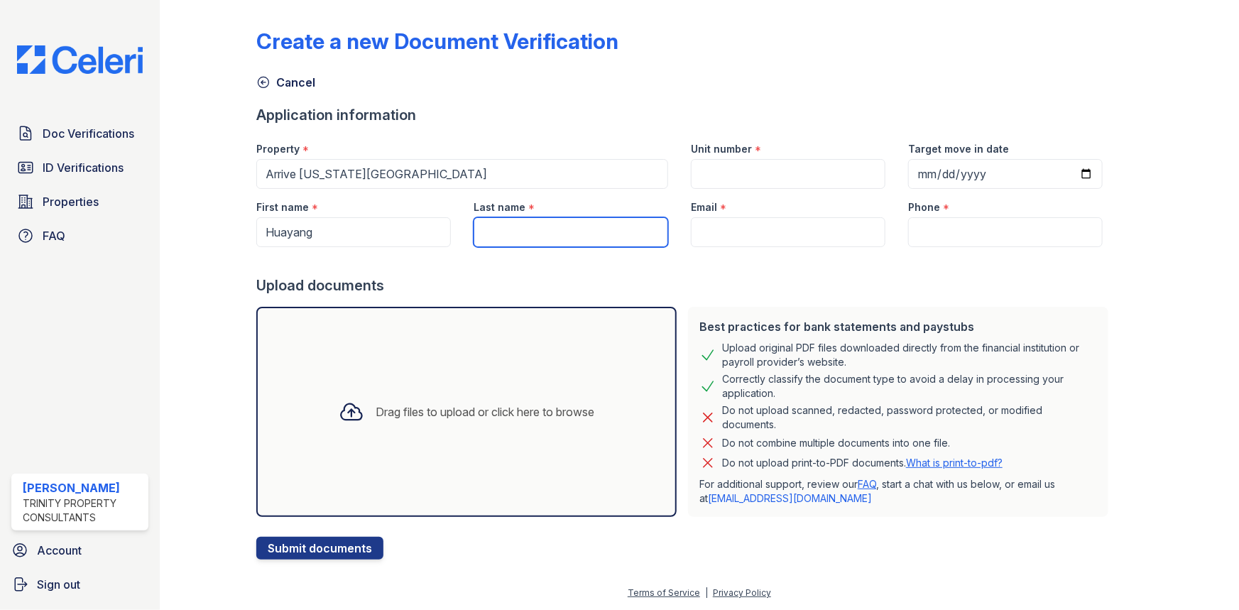
click at [546, 234] on input "Last name" at bounding box center [571, 232] width 195 height 30
type input "[PERSON_NAME]"
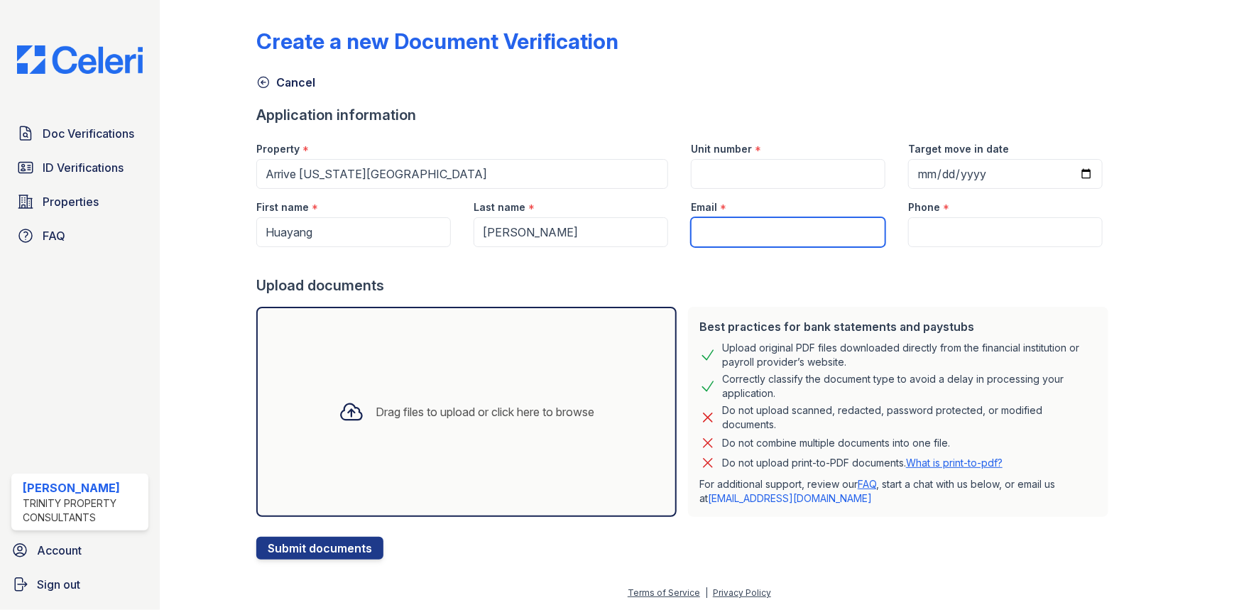
click at [763, 243] on input "Email" at bounding box center [788, 232] width 195 height 30
type input "[EMAIL_ADDRESS][DOMAIN_NAME]"
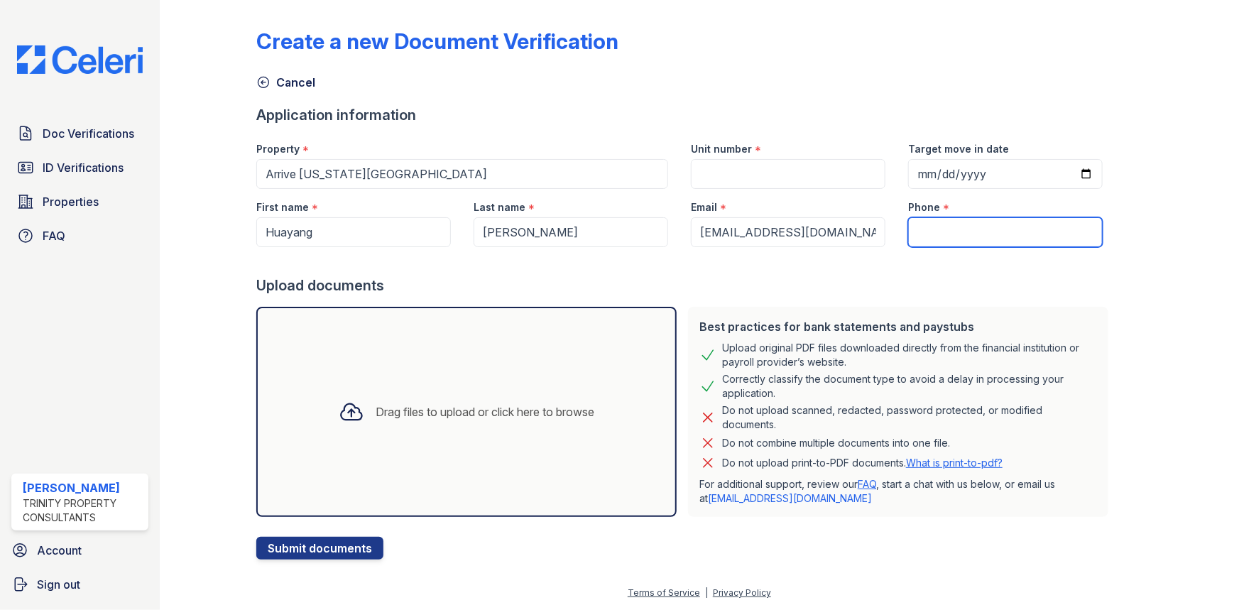
click at [927, 222] on input "Phone" at bounding box center [1005, 232] width 195 height 30
type input "3122109816"
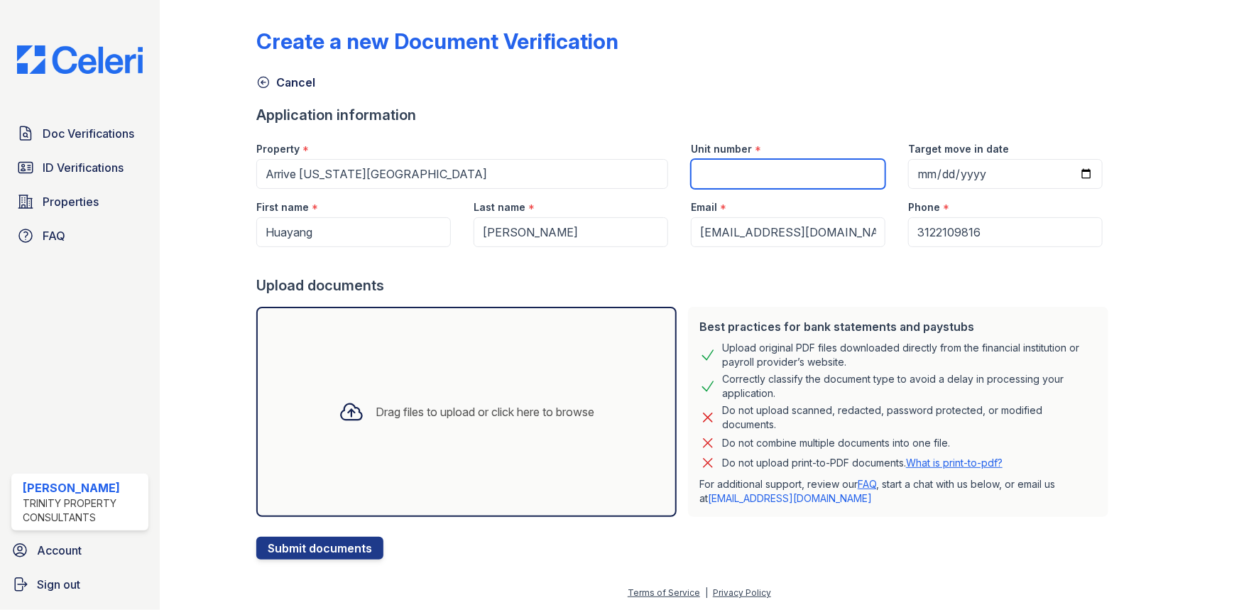
click at [770, 160] on input "Unit number" at bounding box center [788, 174] width 195 height 30
type input "4302"
click at [555, 329] on div "Drag files to upload or click here to browse" at bounding box center [466, 412] width 420 height 210
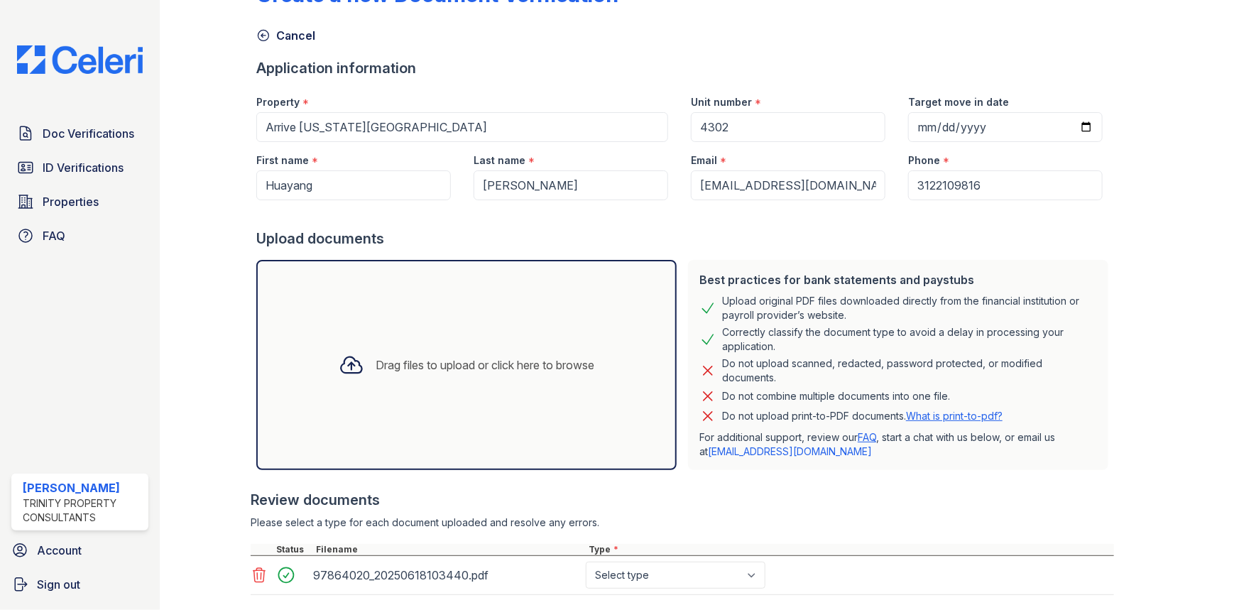
scroll to position [126, 0]
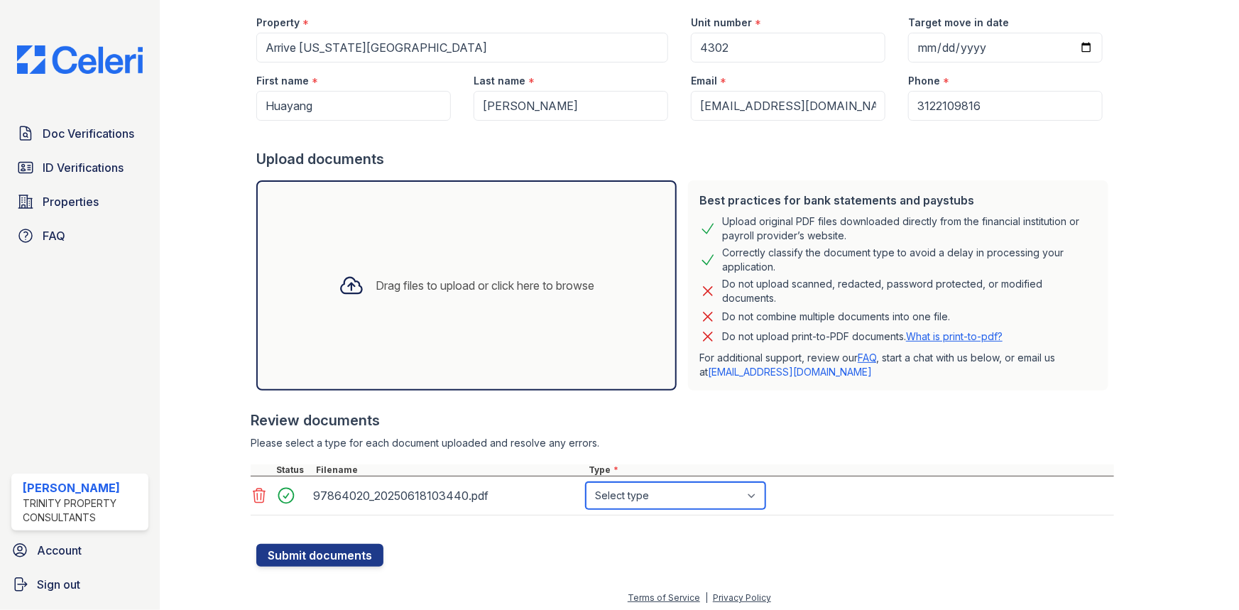
click at [626, 502] on select "Select type Paystub Bank Statement Offer Letter Tax Documents Benefit Award Let…" at bounding box center [676, 495] width 180 height 27
select select "bank_statement"
click at [586, 482] on select "Select type Paystub Bank Statement Offer Letter Tax Documents Benefit Award Let…" at bounding box center [676, 495] width 180 height 27
click at [364, 553] on button "Submit documents" at bounding box center [319, 555] width 127 height 23
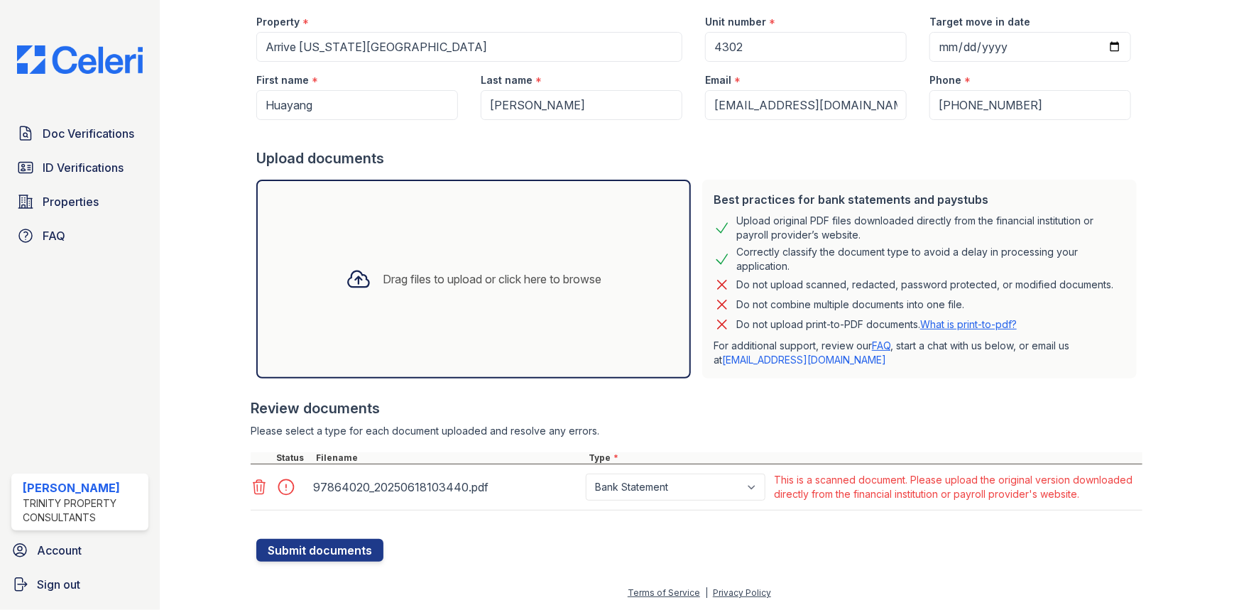
scroll to position [180, 0]
click at [655, 491] on select "Paystub Bank Statement Offer Letter Tax Documents Benefit Award Letter Investme…" at bounding box center [676, 487] width 180 height 27
select select "other"
click at [586, 474] on select "Paystub Bank Statement Offer Letter Tax Documents Benefit Award Letter Investme…" at bounding box center [676, 487] width 180 height 27
click at [353, 531] on div at bounding box center [699, 532] width 886 height 14
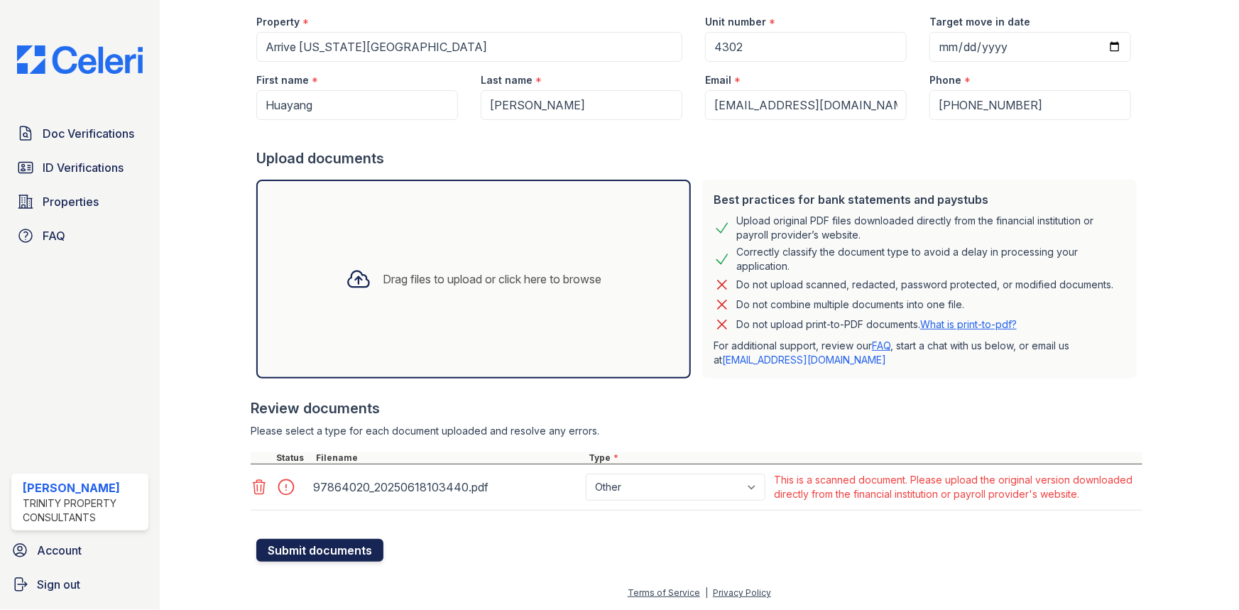
click at [342, 548] on button "Submit documents" at bounding box center [319, 550] width 127 height 23
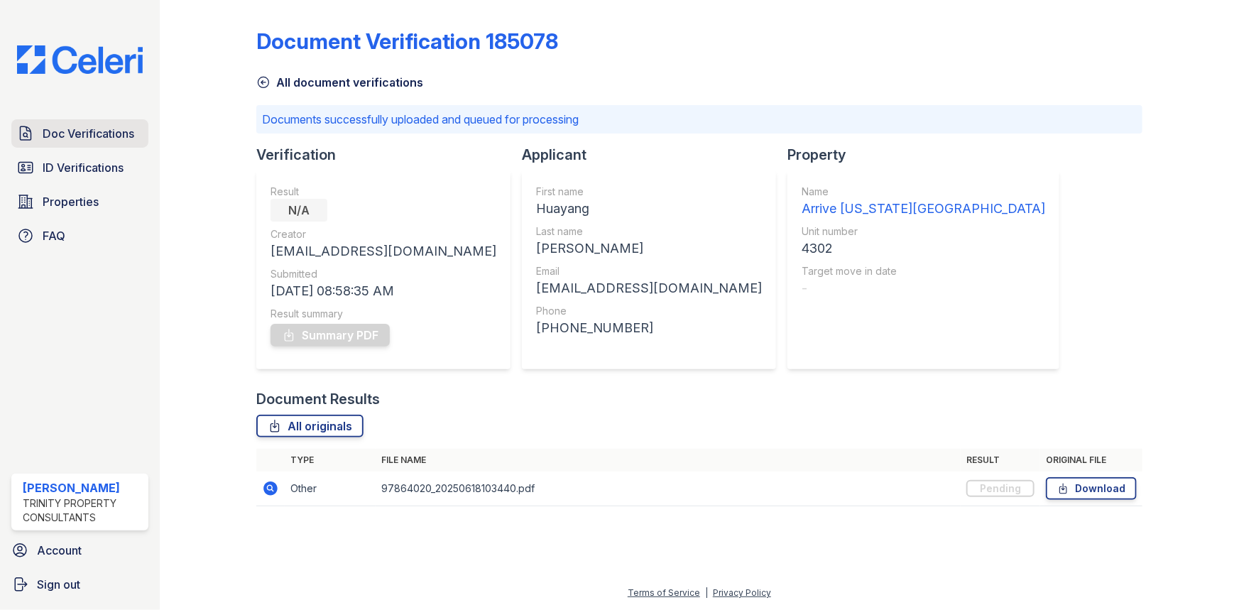
click at [85, 142] on link "Doc Verifications" at bounding box center [79, 133] width 137 height 28
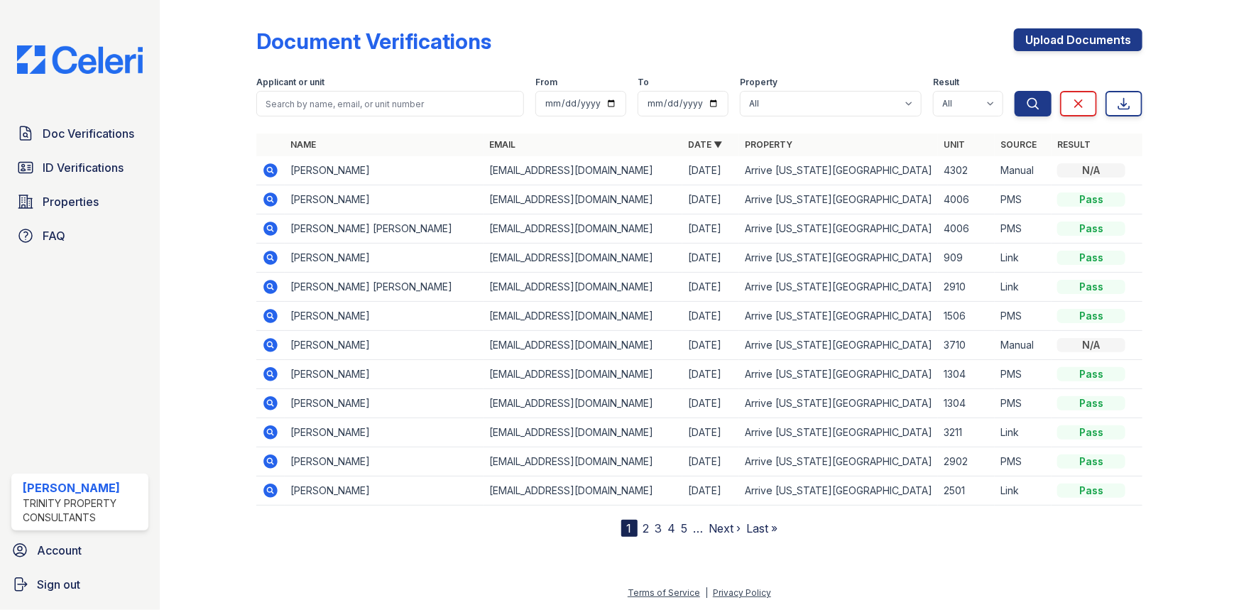
click at [266, 165] on icon at bounding box center [270, 170] width 14 height 14
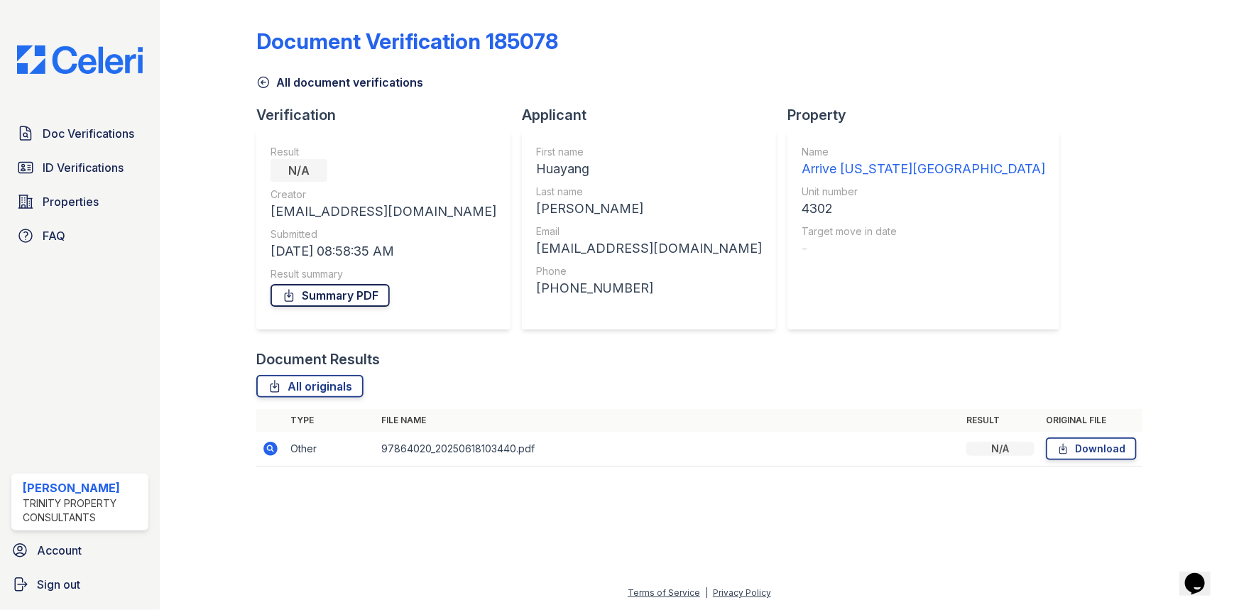
click at [335, 295] on link "Summary PDF" at bounding box center [330, 295] width 119 height 23
click at [121, 119] on link "Doc Verifications" at bounding box center [79, 133] width 137 height 28
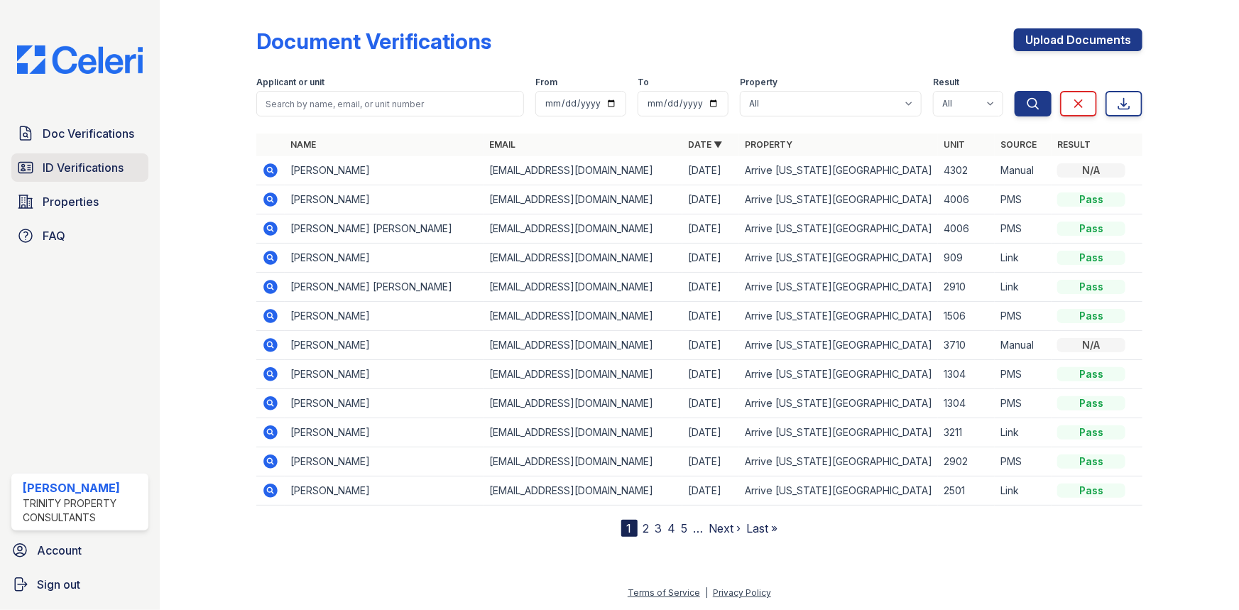
drag, startPoint x: 90, startPoint y: 173, endPoint x: 90, endPoint y: 163, distance: 10.7
click at [90, 173] on span "ID Verifications" at bounding box center [83, 167] width 81 height 17
click at [89, 200] on span "Properties" at bounding box center [71, 201] width 56 height 17
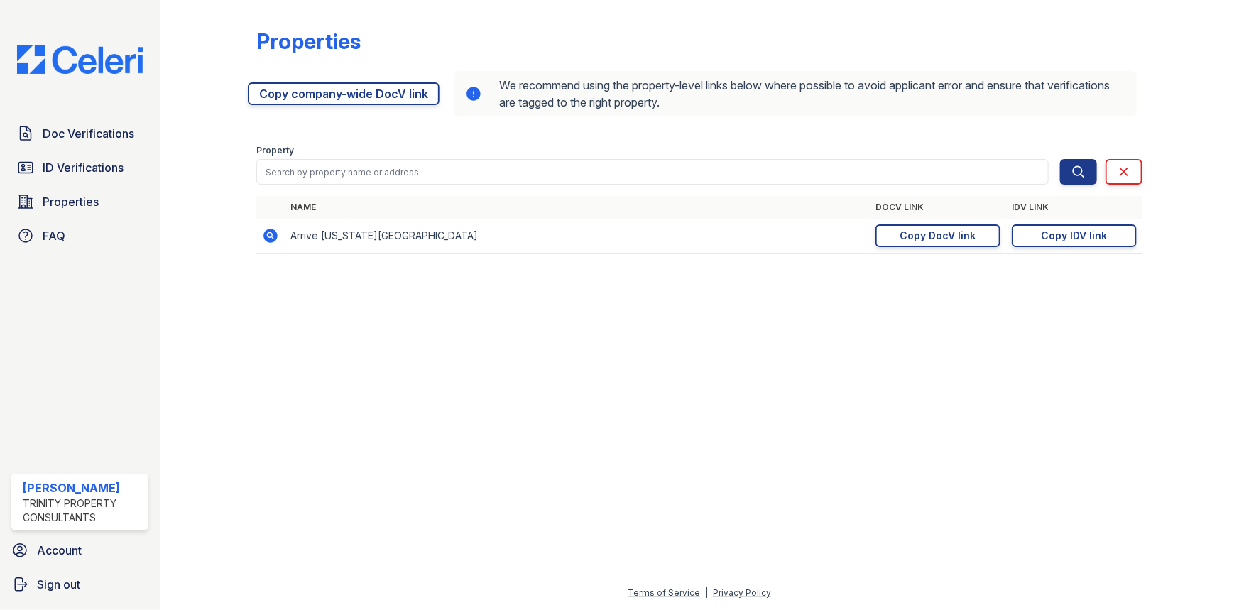
click at [99, 160] on span "ID Verifications" at bounding box center [83, 167] width 81 height 17
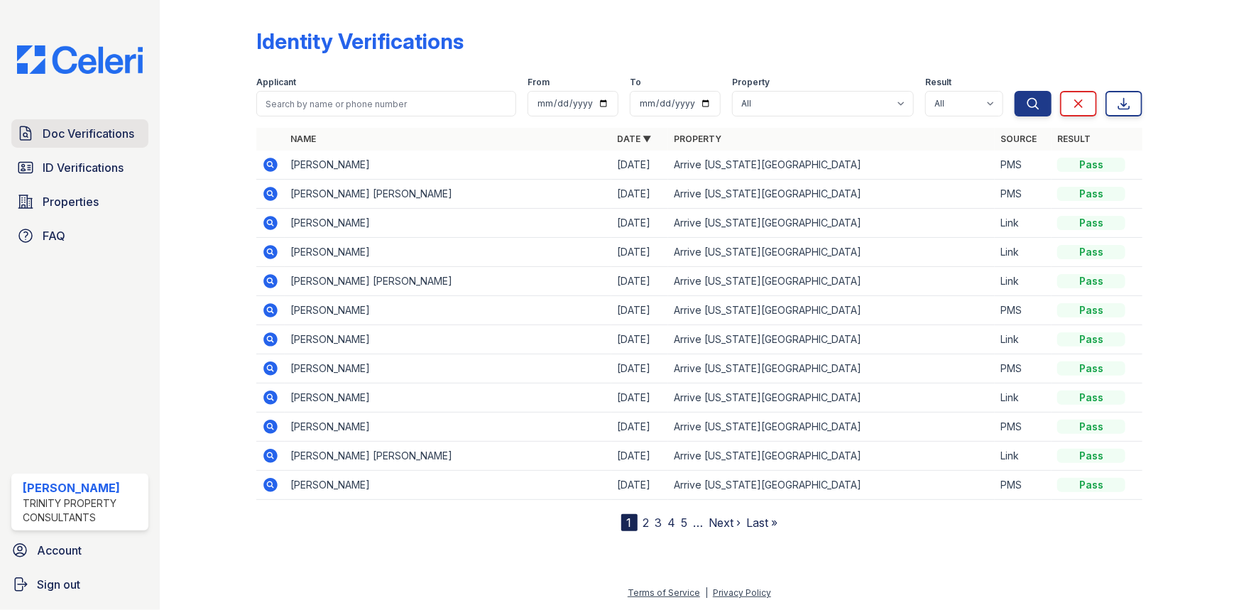
click at [92, 143] on link "Doc Verifications" at bounding box center [79, 133] width 137 height 28
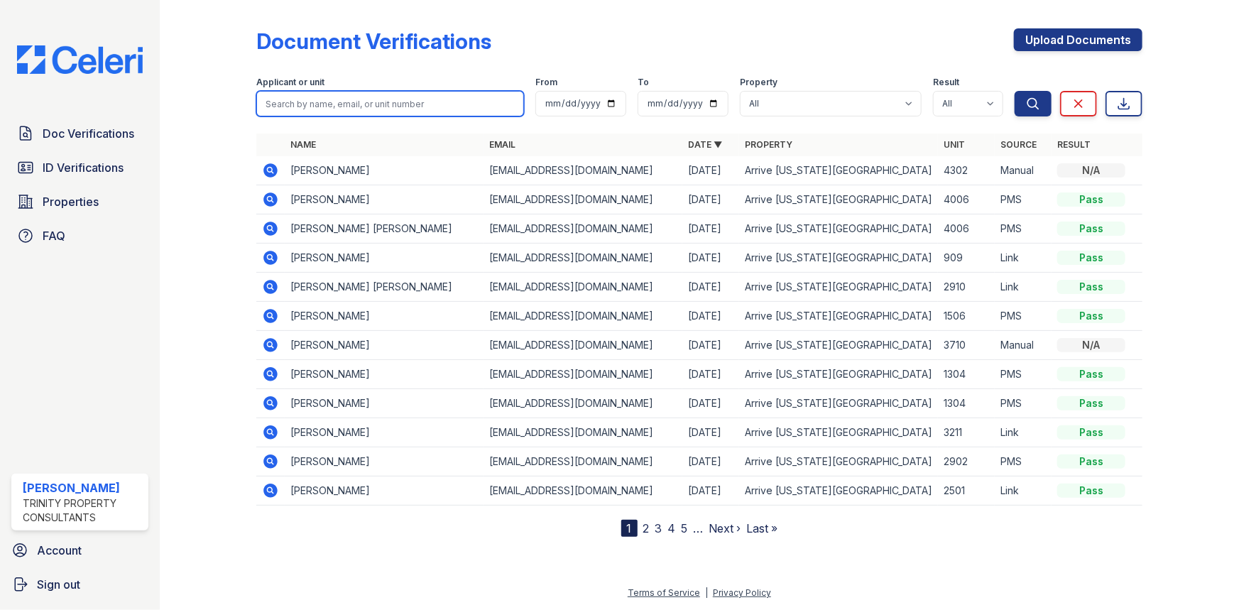
click at [301, 109] on input "search" at bounding box center [390, 104] width 268 height 26
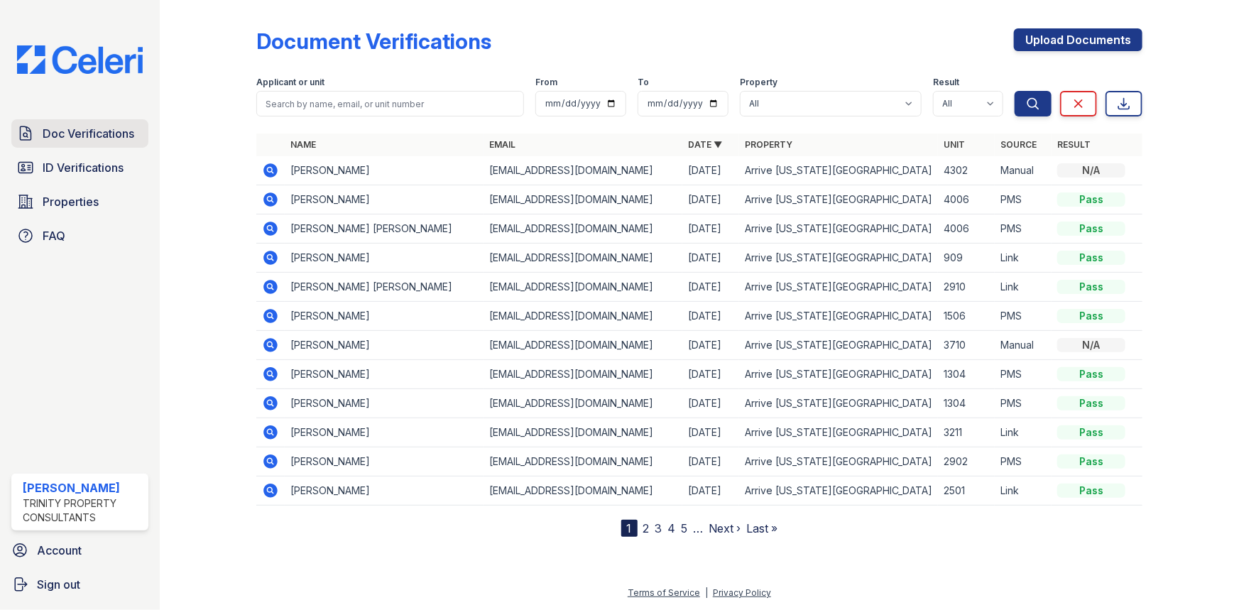
click at [81, 143] on link "Doc Verifications" at bounding box center [79, 133] width 137 height 28
click at [1055, 34] on link "Upload Documents" at bounding box center [1078, 39] width 129 height 23
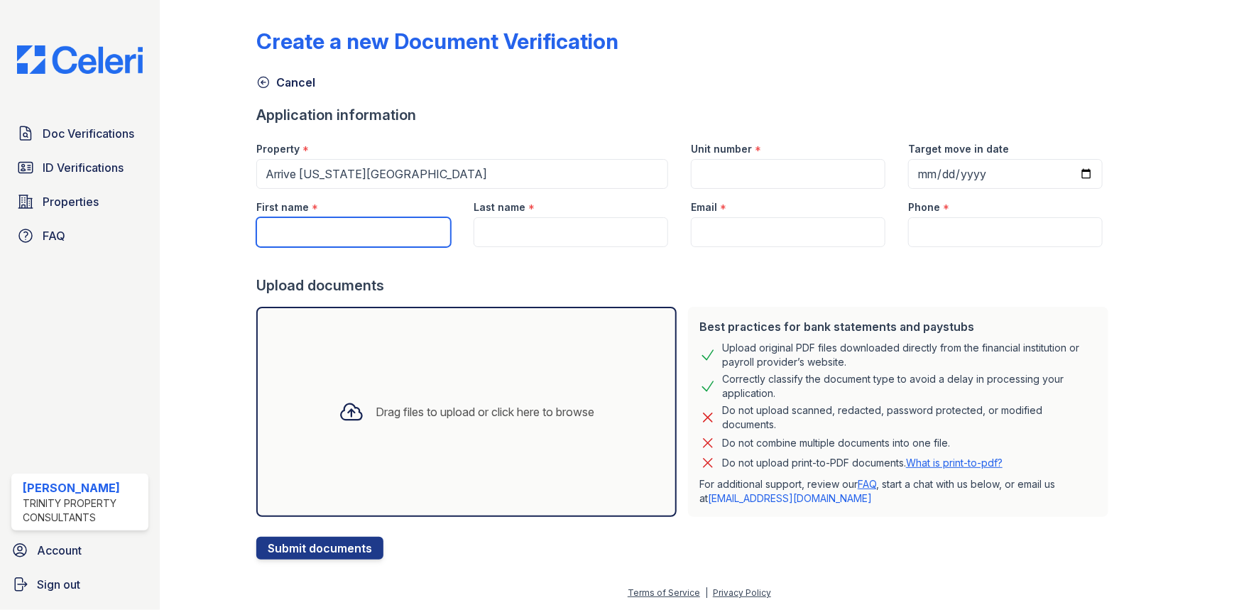
click at [359, 242] on input "First name" at bounding box center [353, 232] width 195 height 30
type input "Huayang"
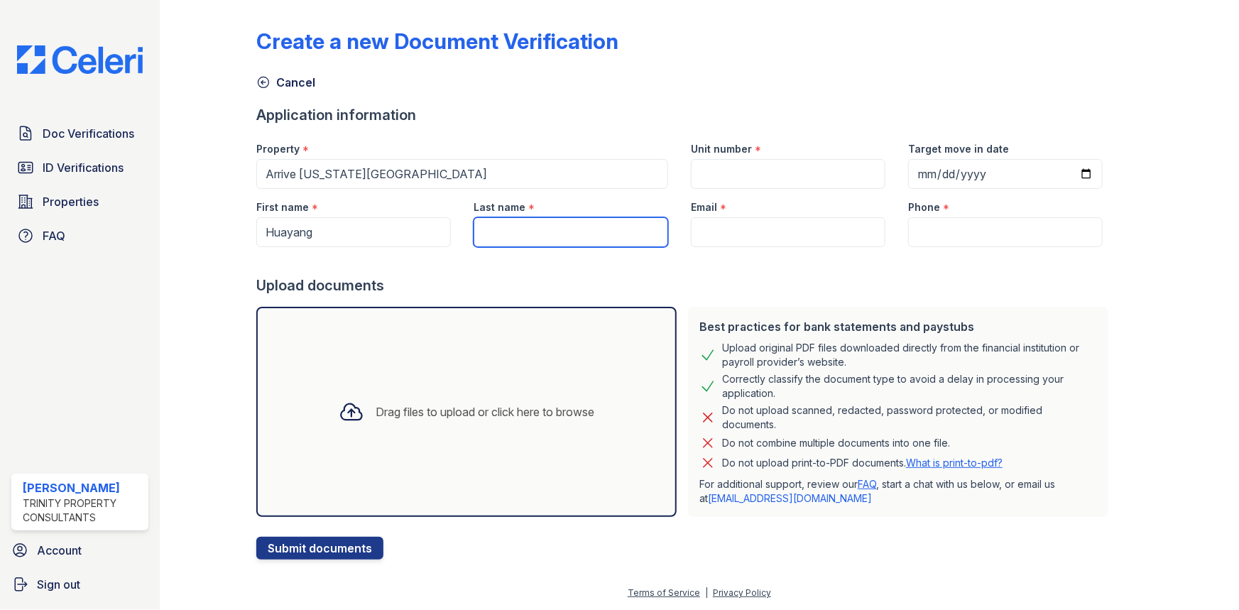
click at [481, 224] on input "Last name" at bounding box center [571, 232] width 195 height 30
type input "[PERSON_NAME]"
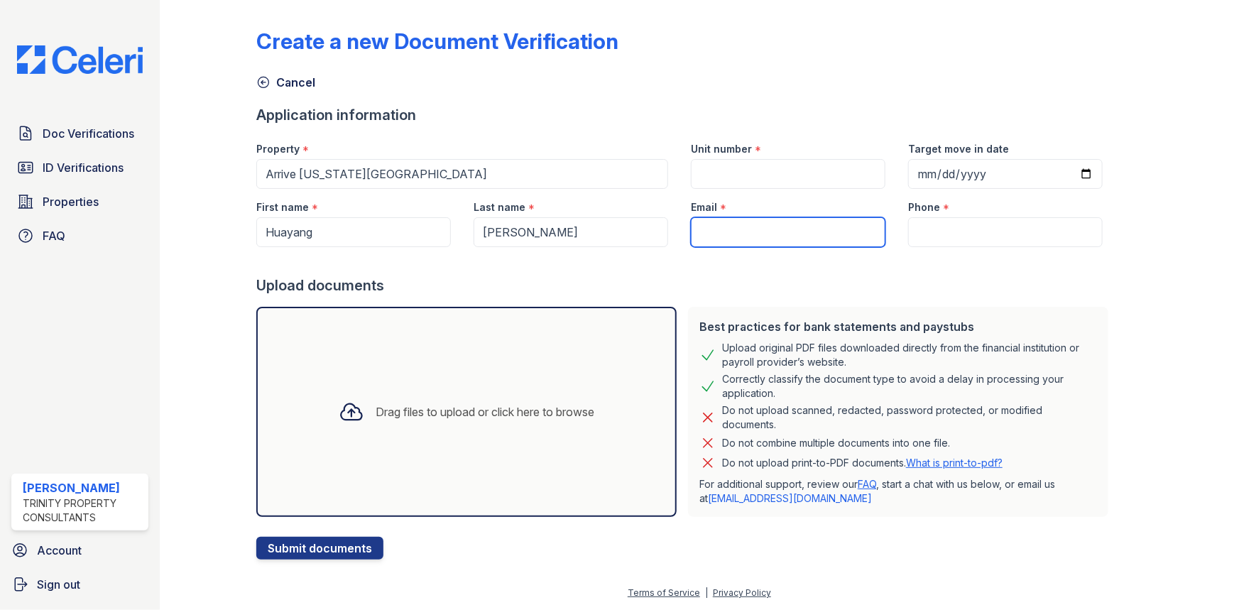
click at [709, 229] on input "Email" at bounding box center [788, 232] width 195 height 30
type input "[EMAIL_ADDRESS][DOMAIN_NAME]"
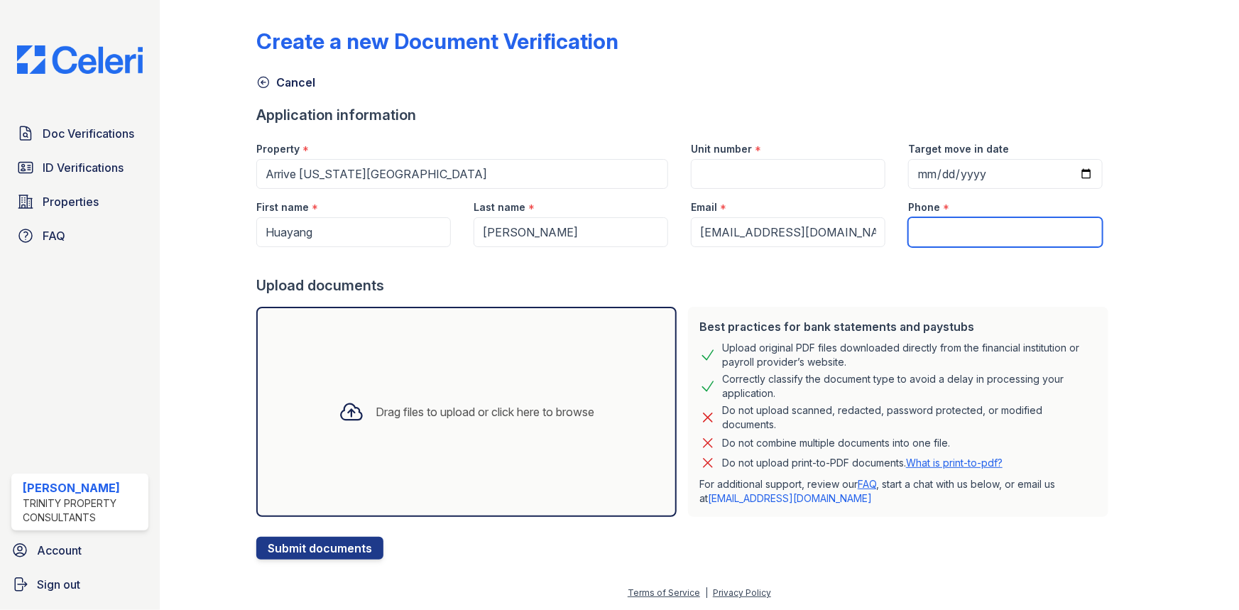
click at [934, 225] on input "Phone" at bounding box center [1005, 232] width 195 height 30
type input "3122109816"
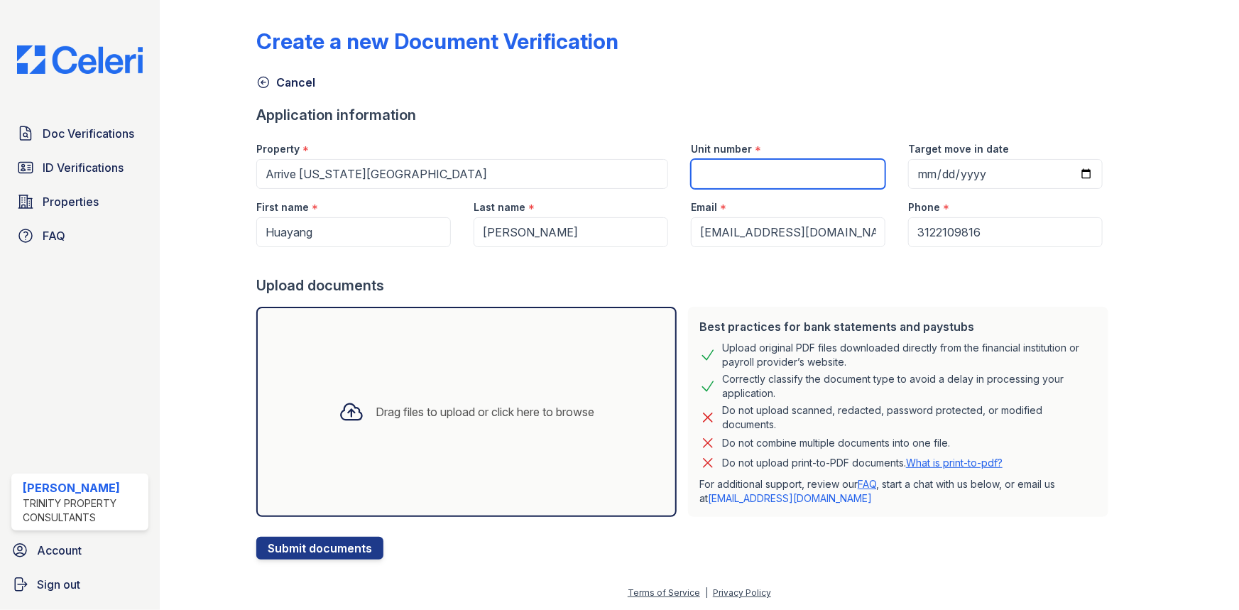
click at [805, 183] on input "Unit number" at bounding box center [788, 174] width 195 height 30
type input "4302"
click at [674, 269] on div at bounding box center [685, 261] width 858 height 28
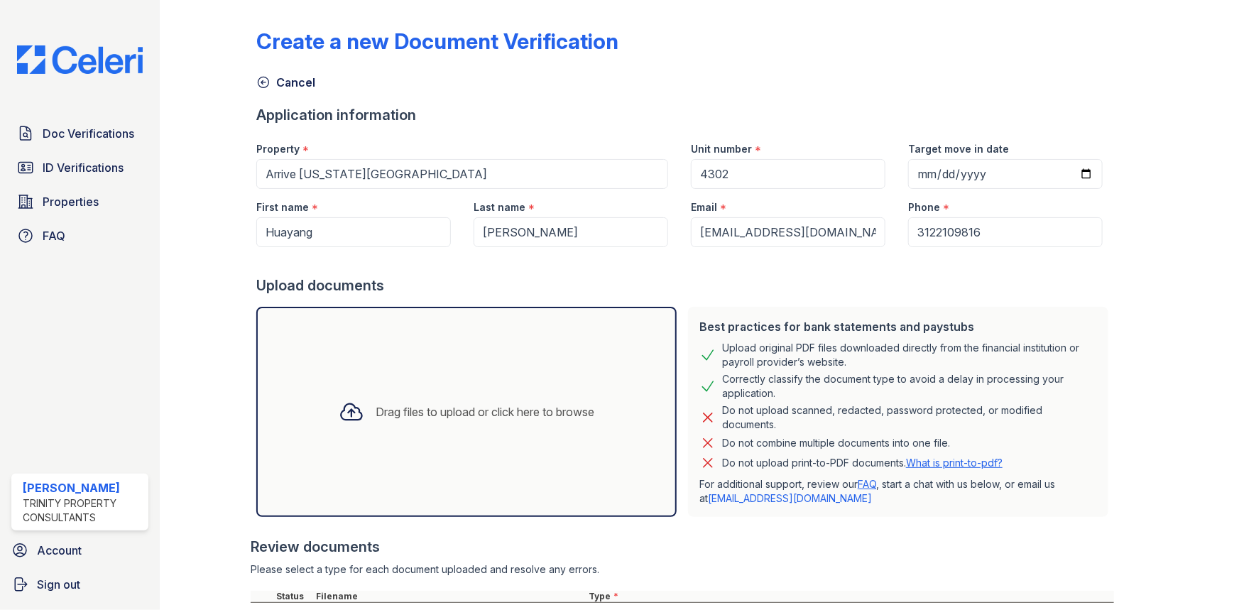
scroll to position [126, 0]
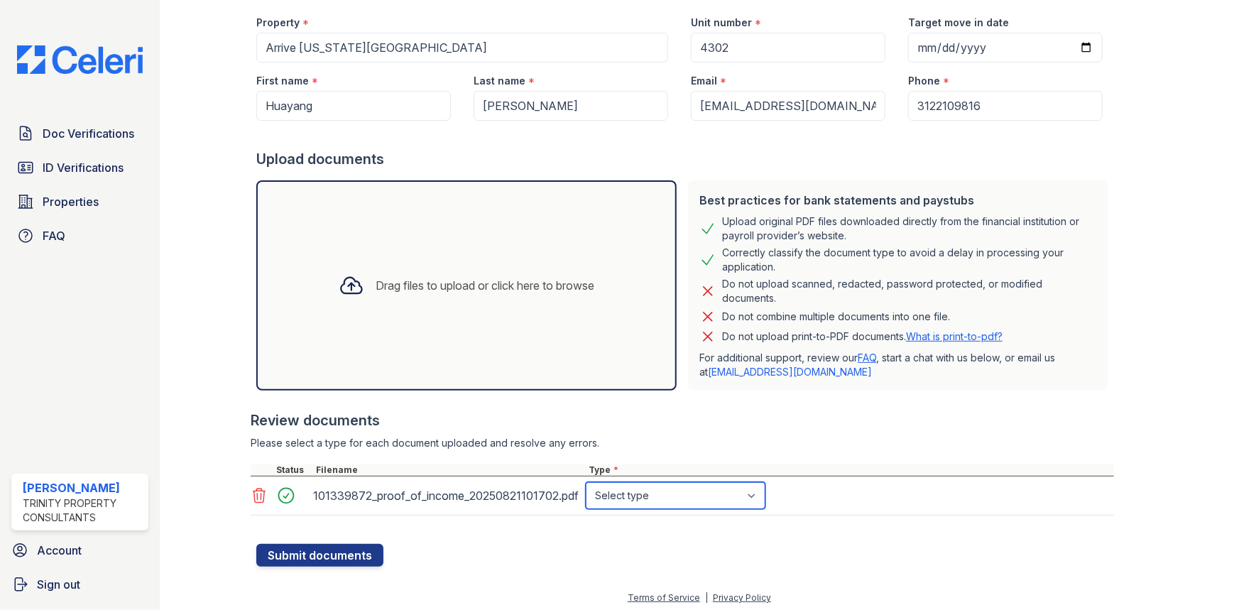
click at [644, 488] on select "Select type Paystub Bank Statement Offer Letter Tax Documents Benefit Award Let…" at bounding box center [676, 495] width 180 height 27
select select "benefit_award_letter"
click at [586, 482] on select "Select type Paystub Bank Statement Offer Letter Tax Documents Benefit Award Let…" at bounding box center [676, 495] width 180 height 27
click at [312, 554] on button "Submit documents" at bounding box center [319, 555] width 127 height 23
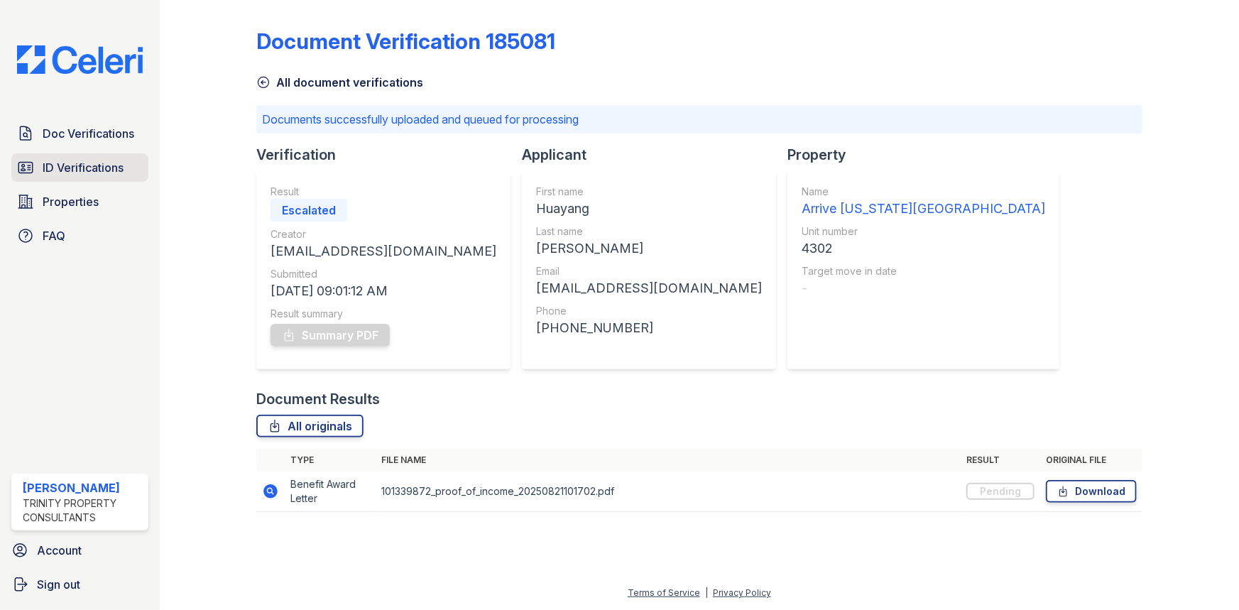
drag, startPoint x: 114, startPoint y: 185, endPoint x: 124, endPoint y: 158, distance: 28.1
click at [114, 185] on div "Doc Verifications ID Verifications Properties FAQ" at bounding box center [80, 184] width 148 height 131
click at [125, 156] on link "ID Verifications" at bounding box center [79, 167] width 137 height 28
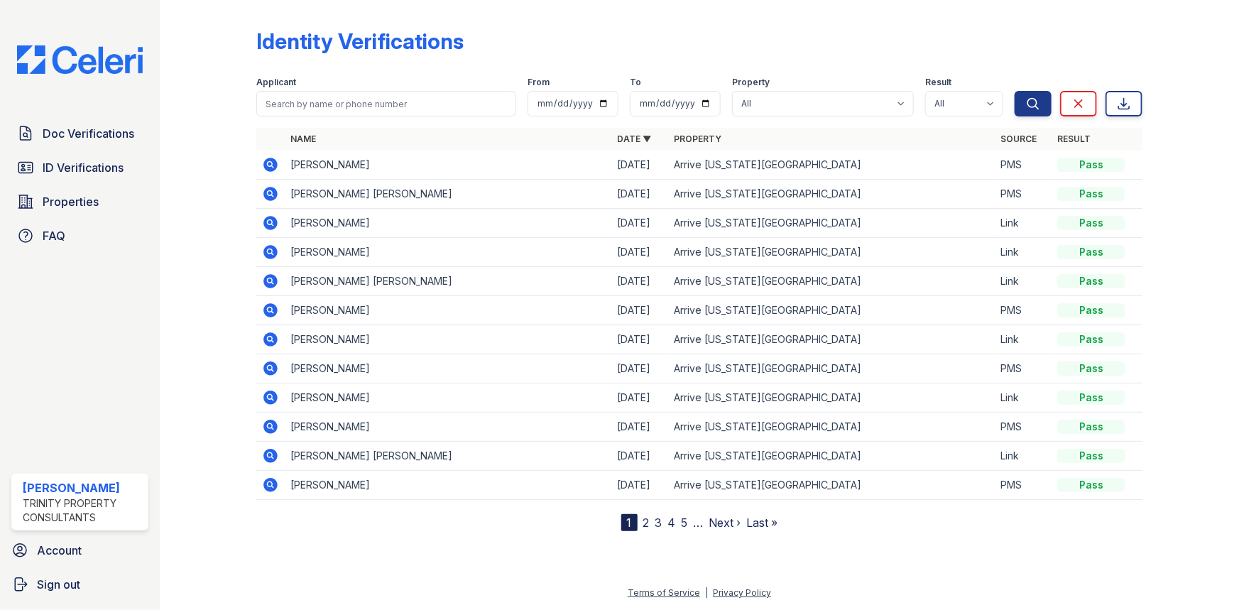
click at [128, 121] on link "Doc Verifications" at bounding box center [79, 133] width 137 height 28
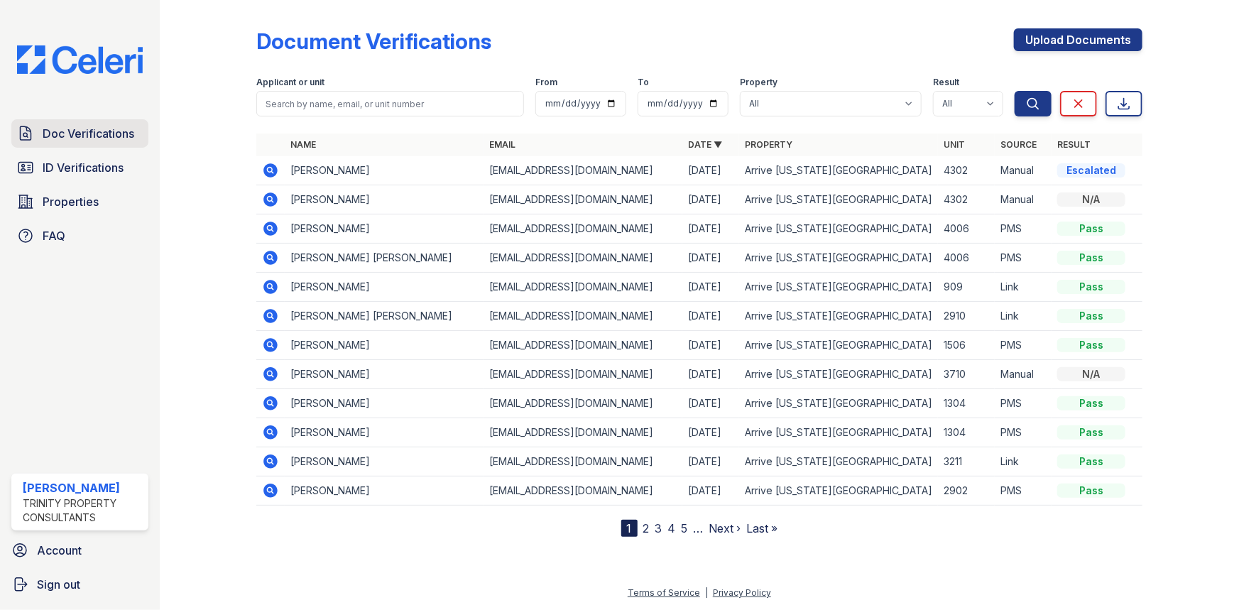
click at [62, 129] on span "Doc Verifications" at bounding box center [89, 133] width 92 height 17
click at [66, 163] on span "ID Verifications" at bounding box center [83, 167] width 81 height 17
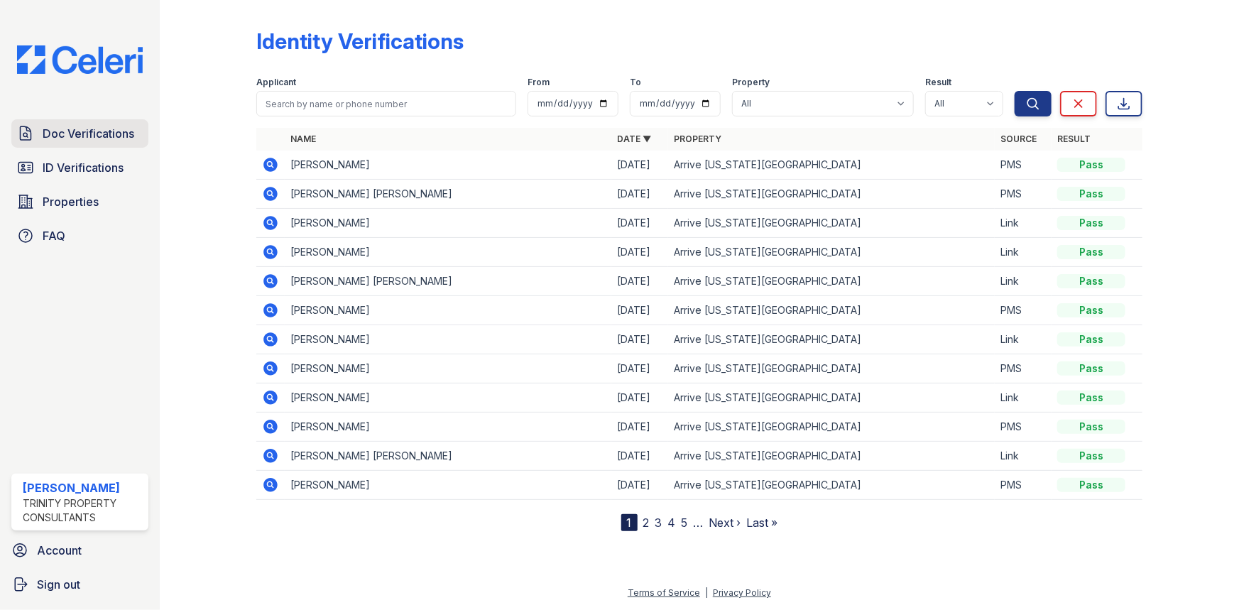
click at [80, 141] on link "Doc Verifications" at bounding box center [79, 133] width 137 height 28
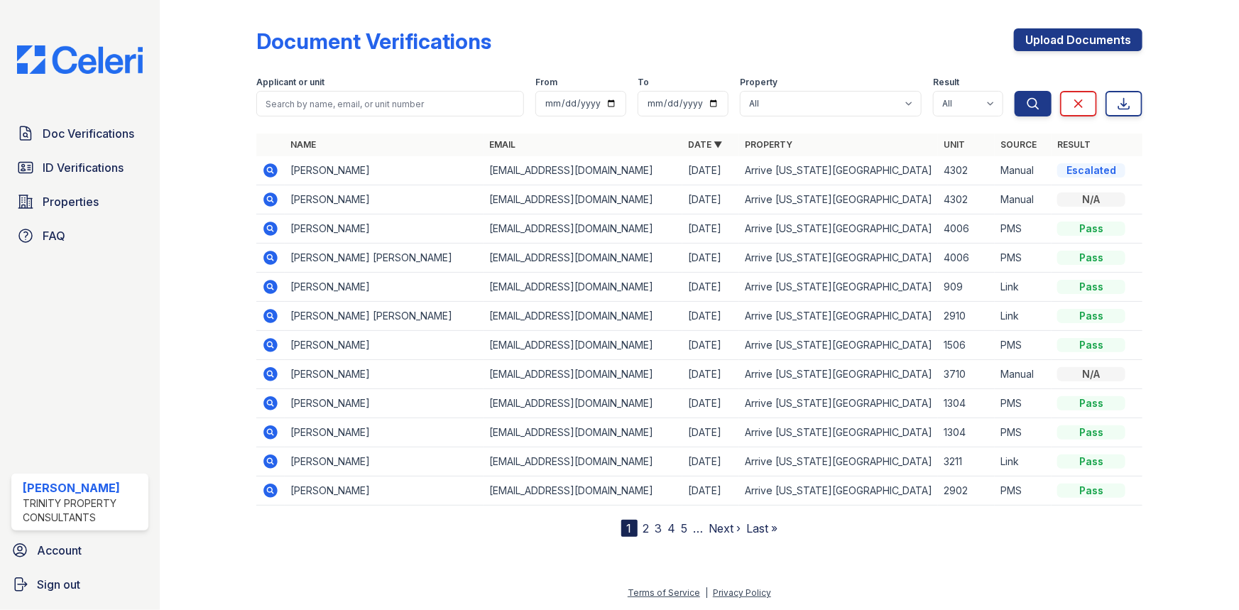
click at [82, 134] on span "Doc Verifications" at bounding box center [89, 133] width 92 height 17
click at [277, 170] on icon at bounding box center [270, 170] width 14 height 14
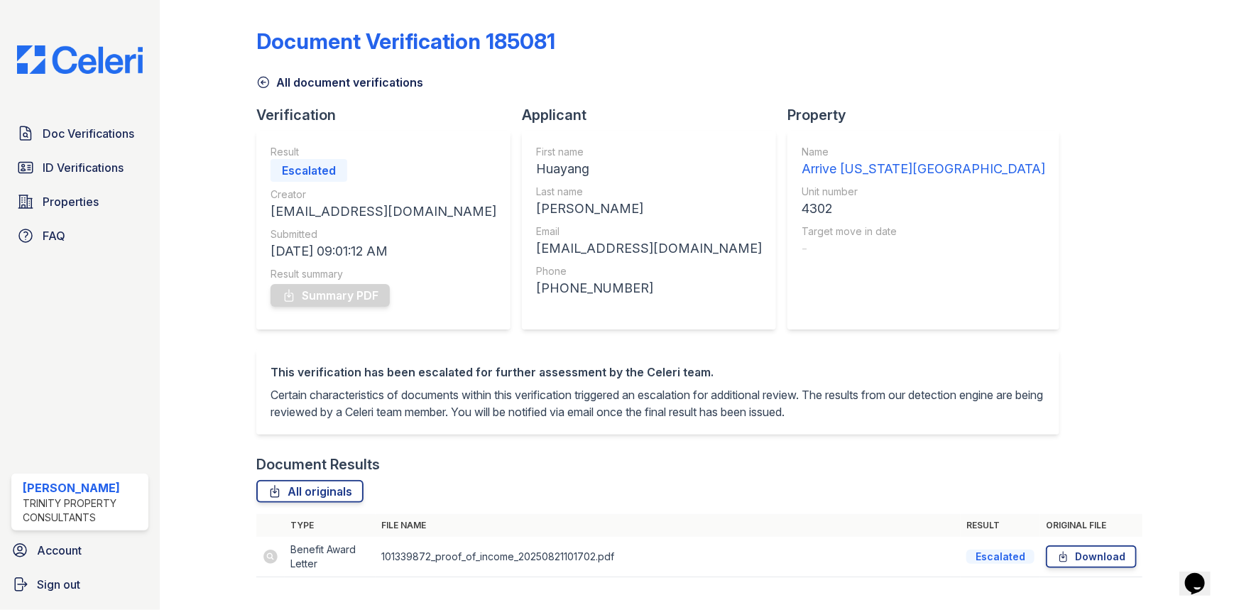
click at [261, 85] on icon at bounding box center [263, 82] width 14 height 14
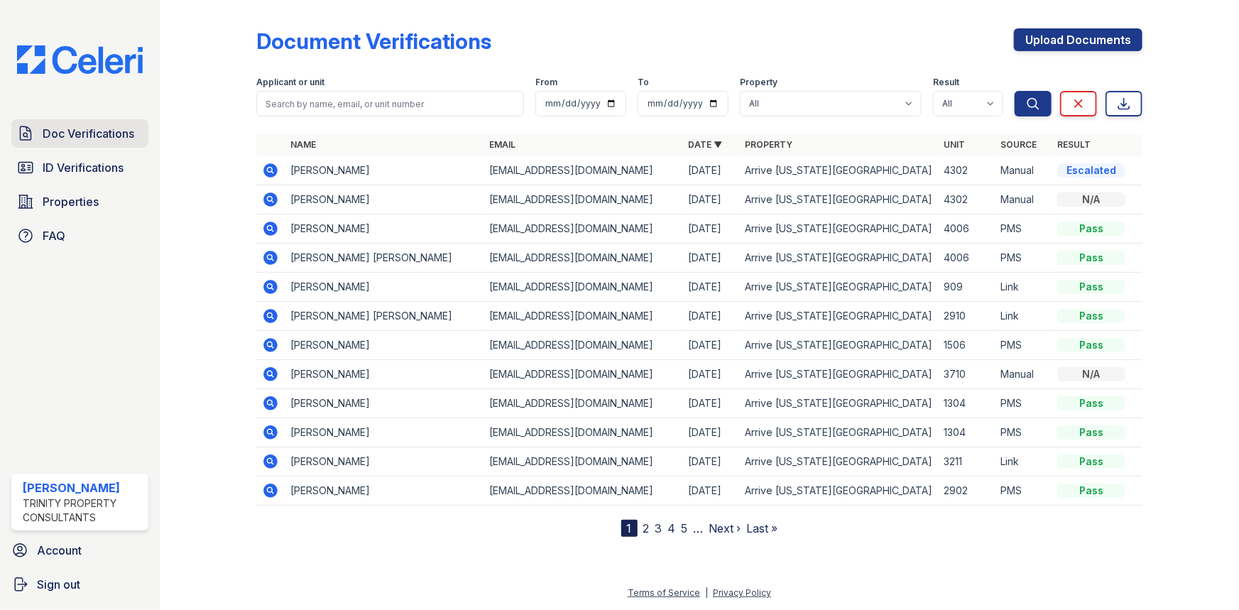
click at [107, 136] on span "Doc Verifications" at bounding box center [89, 133] width 92 height 17
click at [105, 170] on span "ID Verifications" at bounding box center [83, 167] width 81 height 17
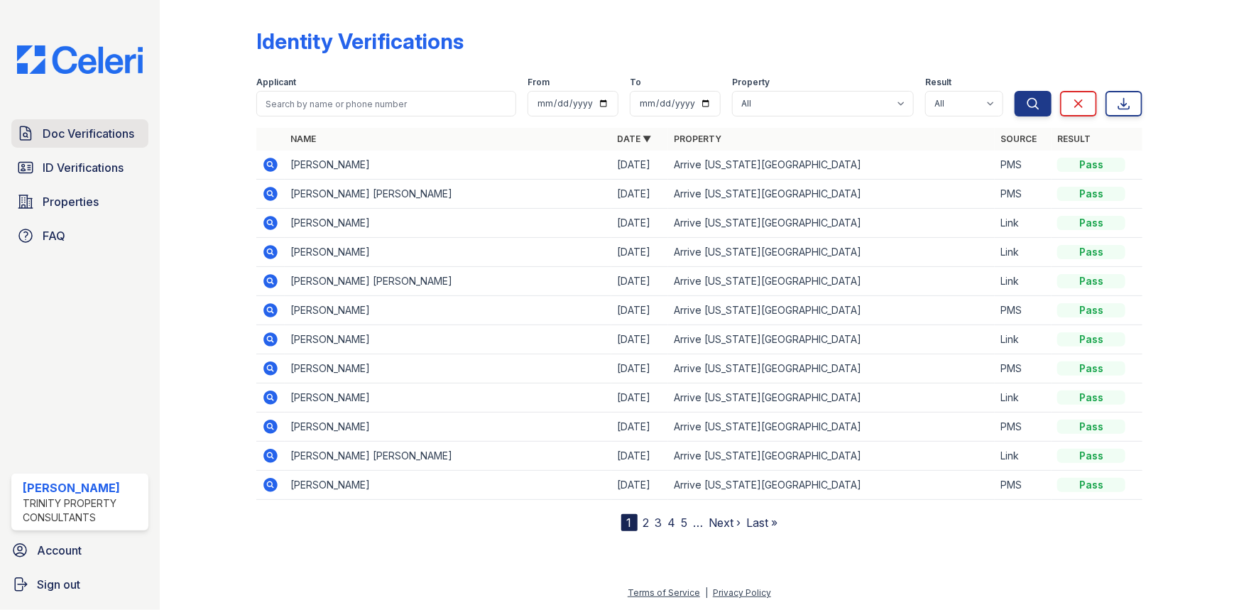
click at [98, 127] on span "Doc Verifications" at bounding box center [89, 133] width 92 height 17
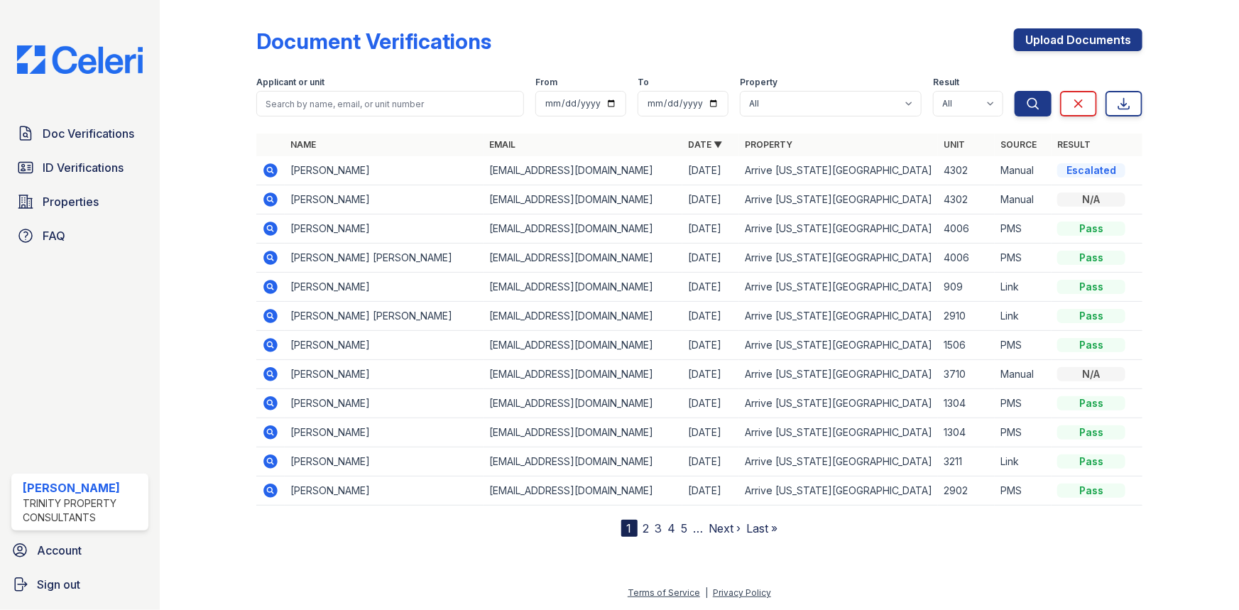
click at [268, 175] on icon at bounding box center [270, 170] width 14 height 14
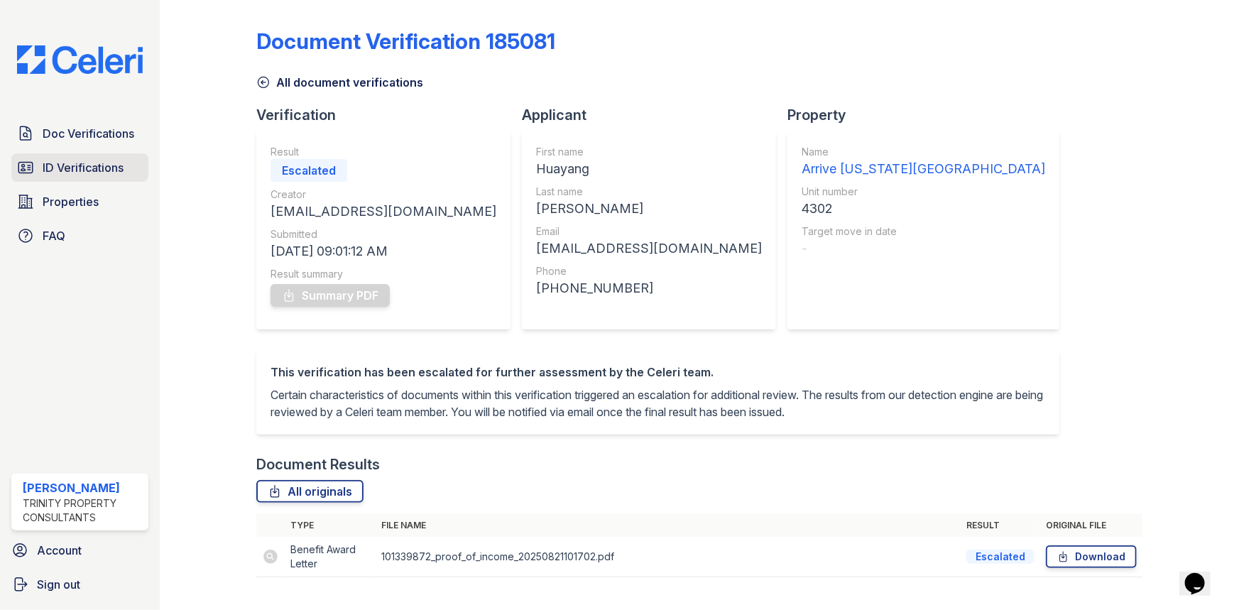
click at [88, 178] on link "ID Verifications" at bounding box center [79, 167] width 137 height 28
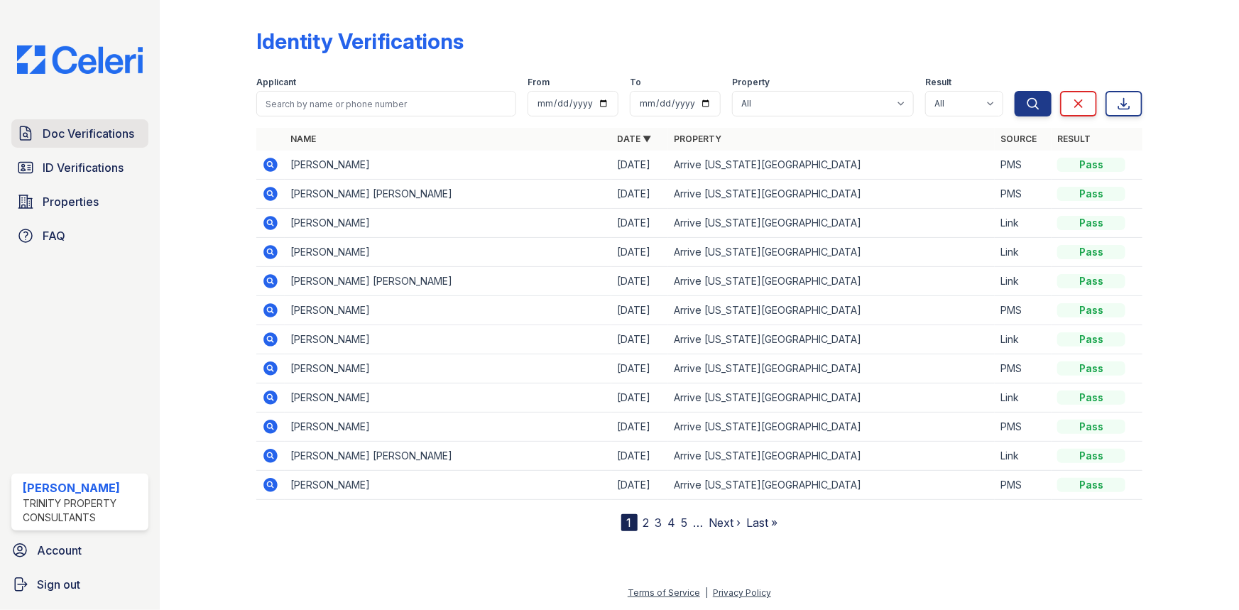
click at [128, 125] on span "Doc Verifications" at bounding box center [89, 133] width 92 height 17
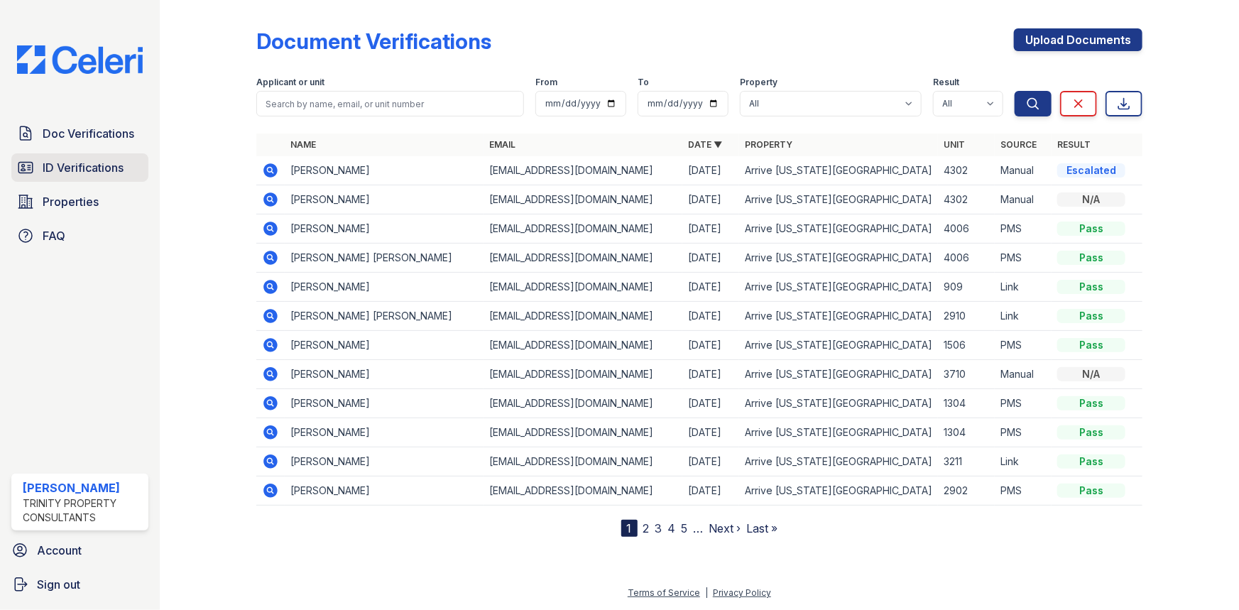
click at [105, 156] on link "ID Verifications" at bounding box center [79, 167] width 137 height 28
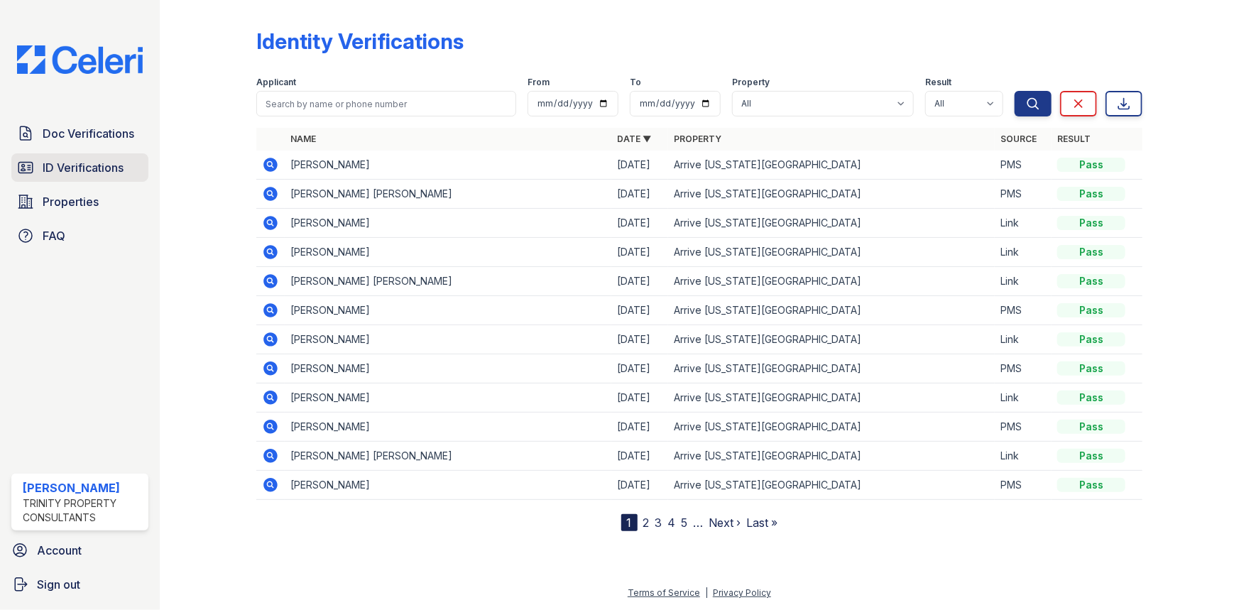
click at [114, 171] on span "ID Verifications" at bounding box center [83, 167] width 81 height 17
click at [114, 126] on span "Doc Verifications" at bounding box center [89, 133] width 92 height 17
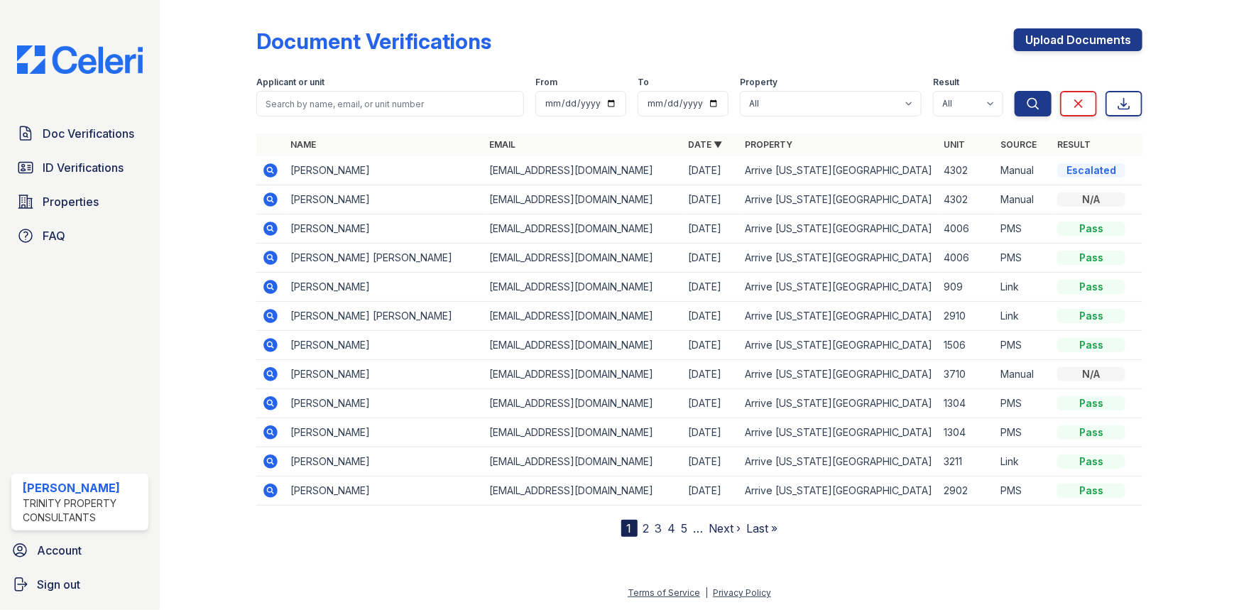
click at [273, 170] on icon at bounding box center [270, 170] width 14 height 14
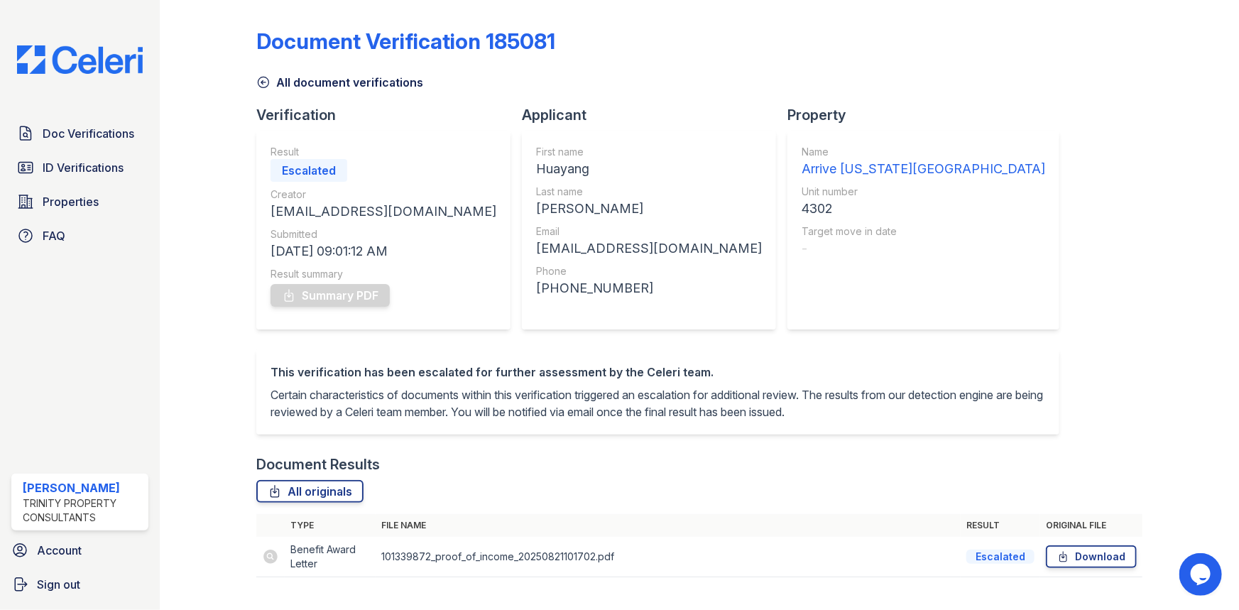
click at [271, 577] on td at bounding box center [270, 557] width 28 height 40
click at [272, 576] on td at bounding box center [270, 557] width 28 height 40
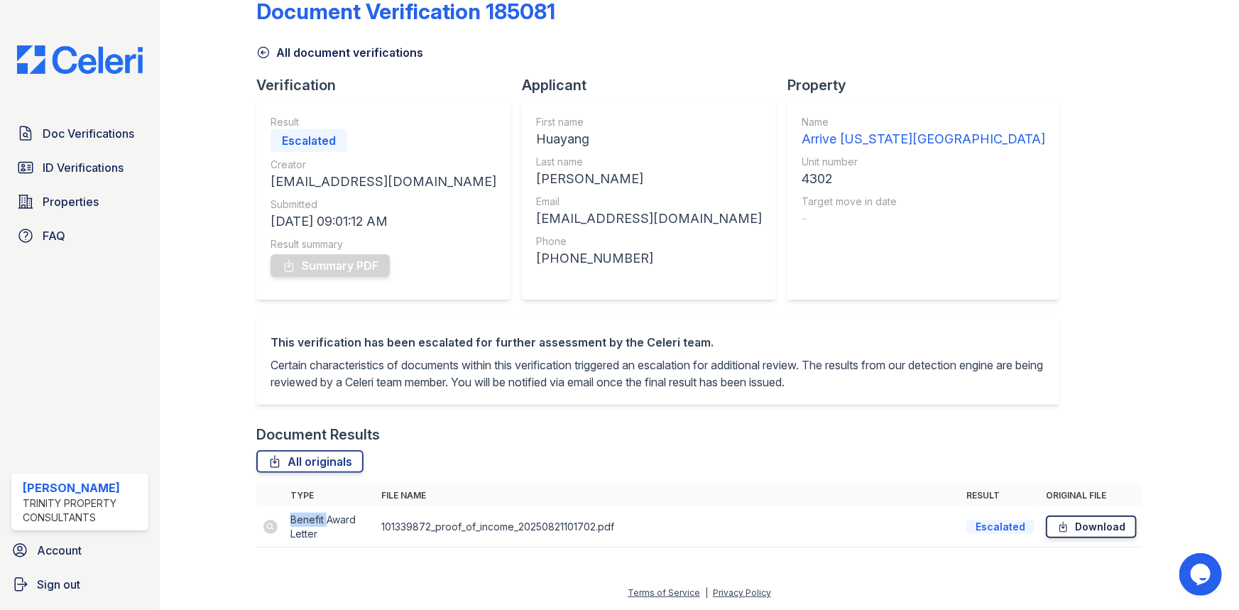
scroll to position [46, 0]
click at [339, 251] on div "Summary PDF" at bounding box center [384, 265] width 226 height 28
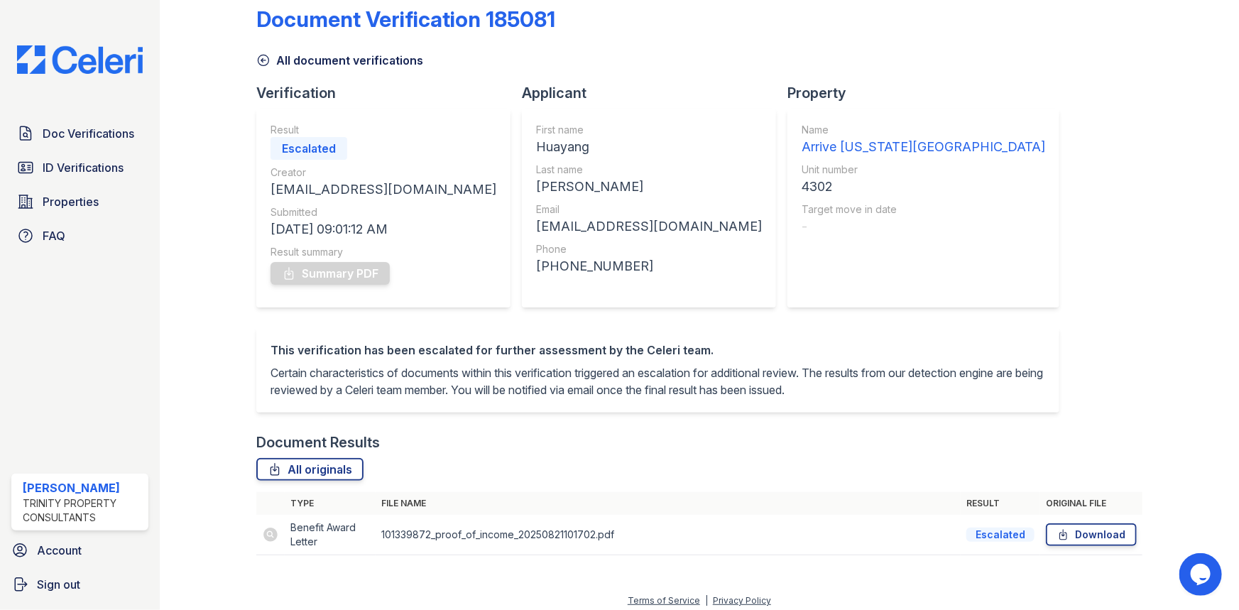
scroll to position [0, 0]
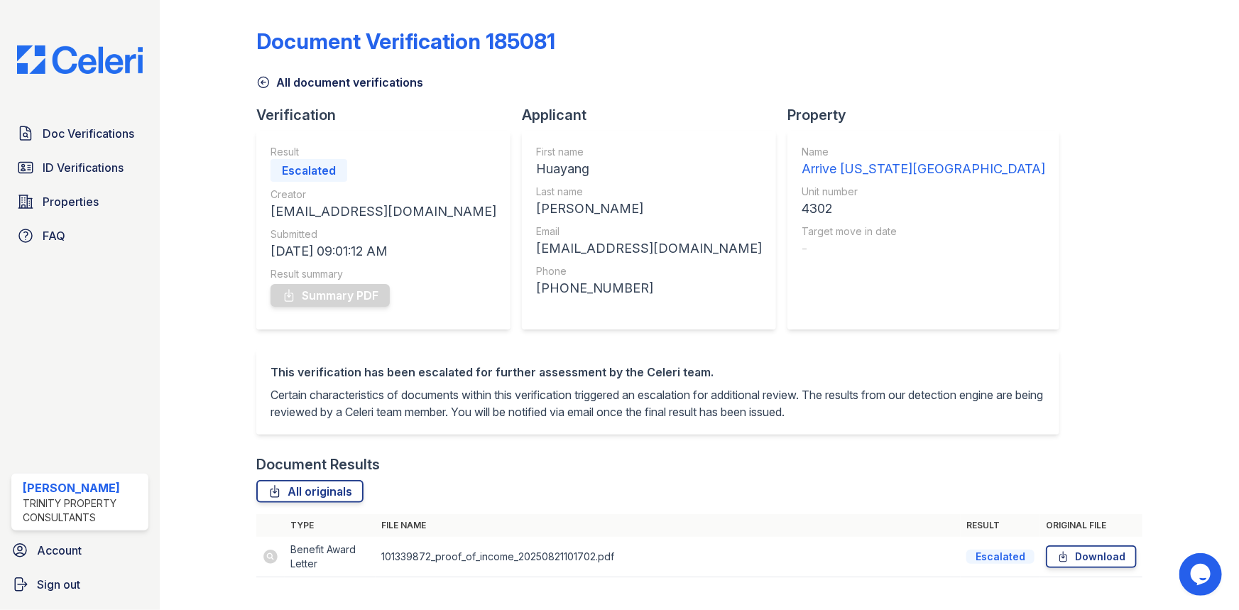
click at [100, 112] on div "Doc Verifications ID Verifications Properties FAQ [PERSON_NAME] Trinity Propert…" at bounding box center [80, 305] width 160 height 610
click at [101, 132] on span "Doc Verifications" at bounding box center [89, 133] width 92 height 17
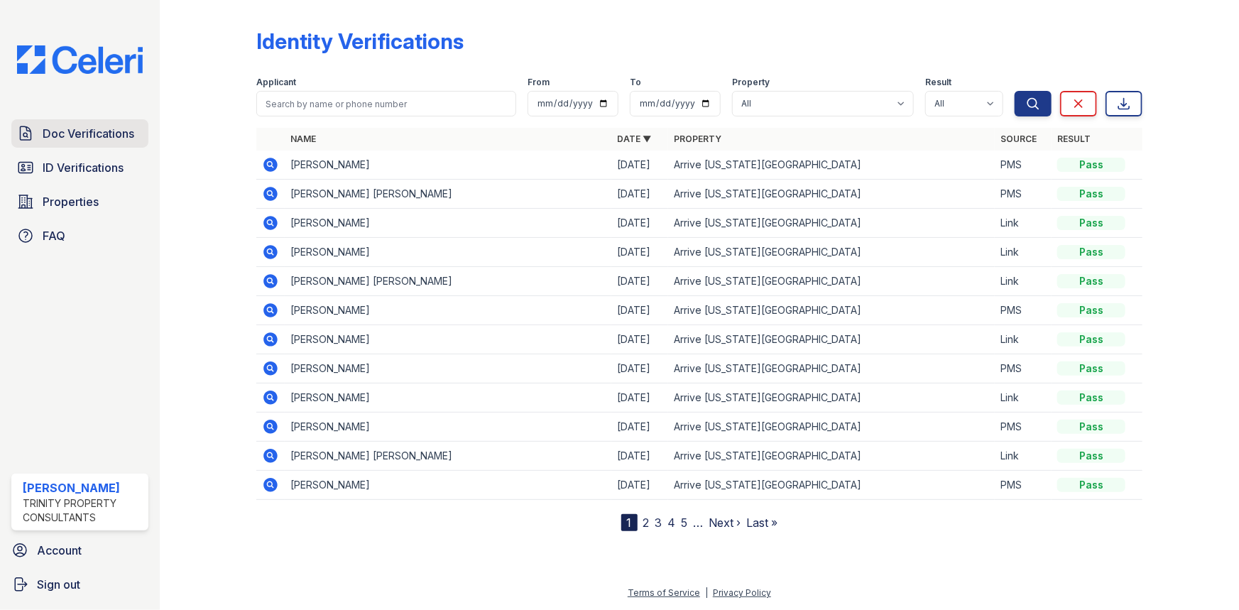
click at [107, 142] on link "Doc Verifications" at bounding box center [79, 133] width 137 height 28
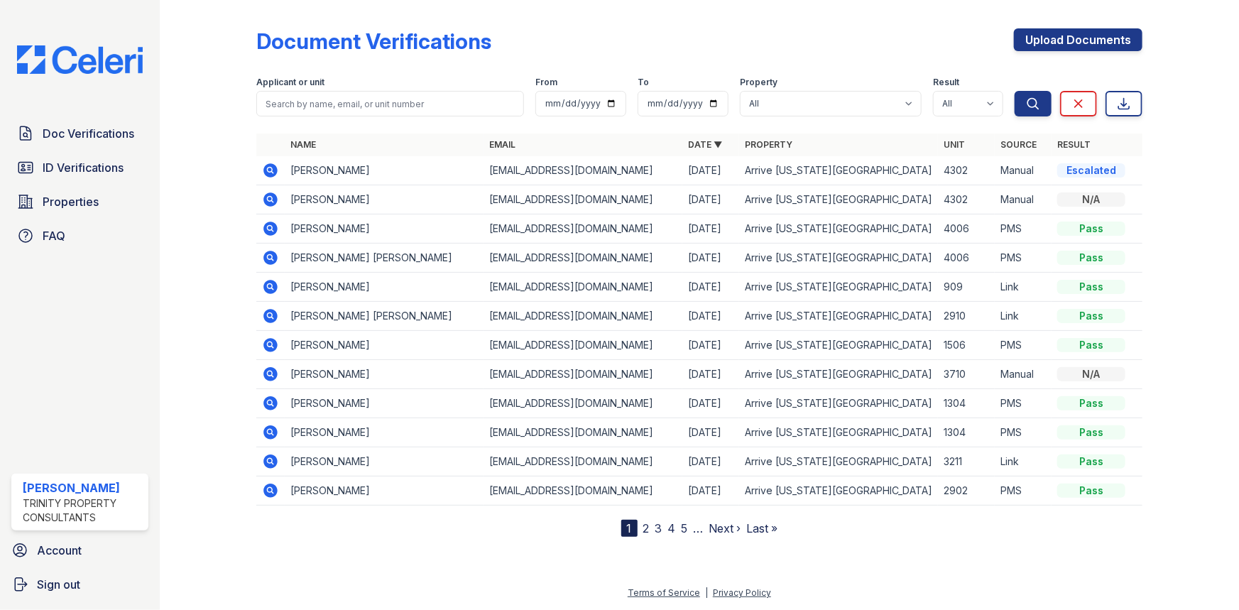
click at [278, 170] on icon at bounding box center [270, 170] width 17 height 17
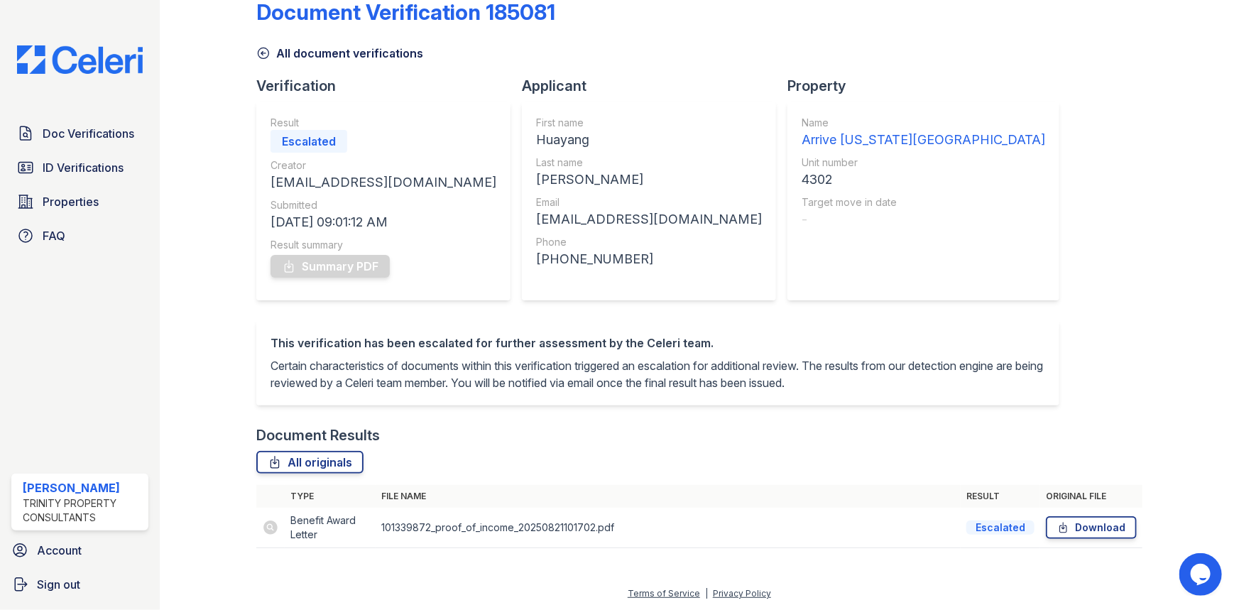
scroll to position [46, 0]
click at [417, 530] on td "101339872_proof_of_income_20250821101702.pdf" at bounding box center [668, 527] width 585 height 40
click at [615, 534] on td "101339872_proof_of_income_20250821101702.pdf" at bounding box center [668, 527] width 585 height 40
click at [81, 132] on span "Doc Verifications" at bounding box center [89, 133] width 92 height 17
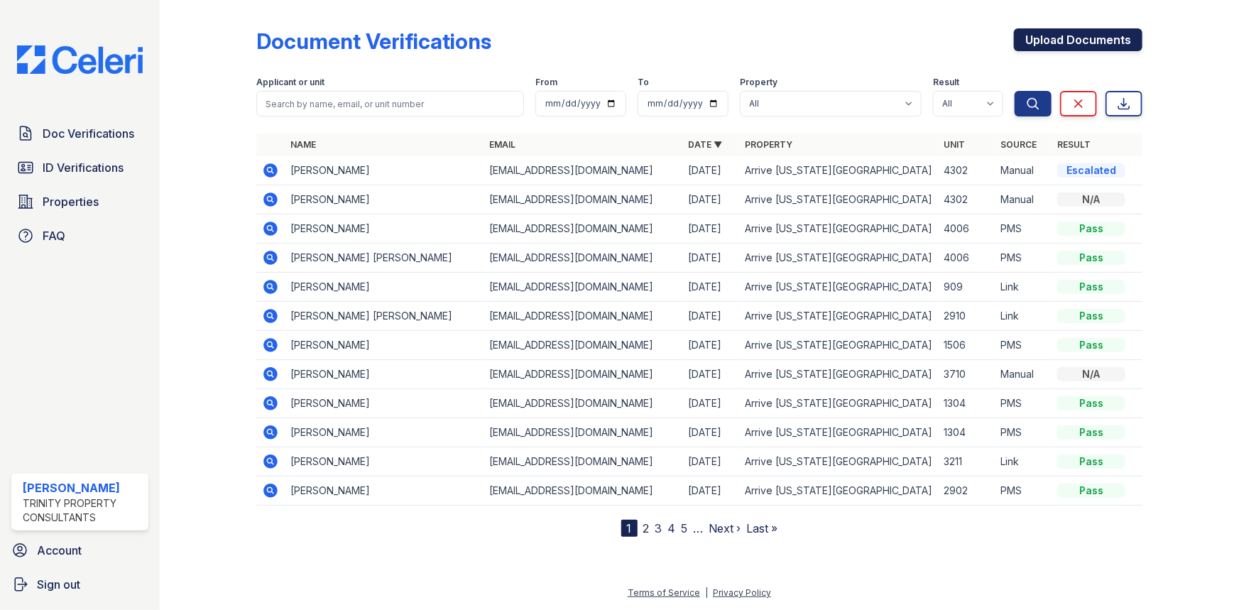
click at [1057, 33] on link "Upload Documents" at bounding box center [1078, 39] width 129 height 23
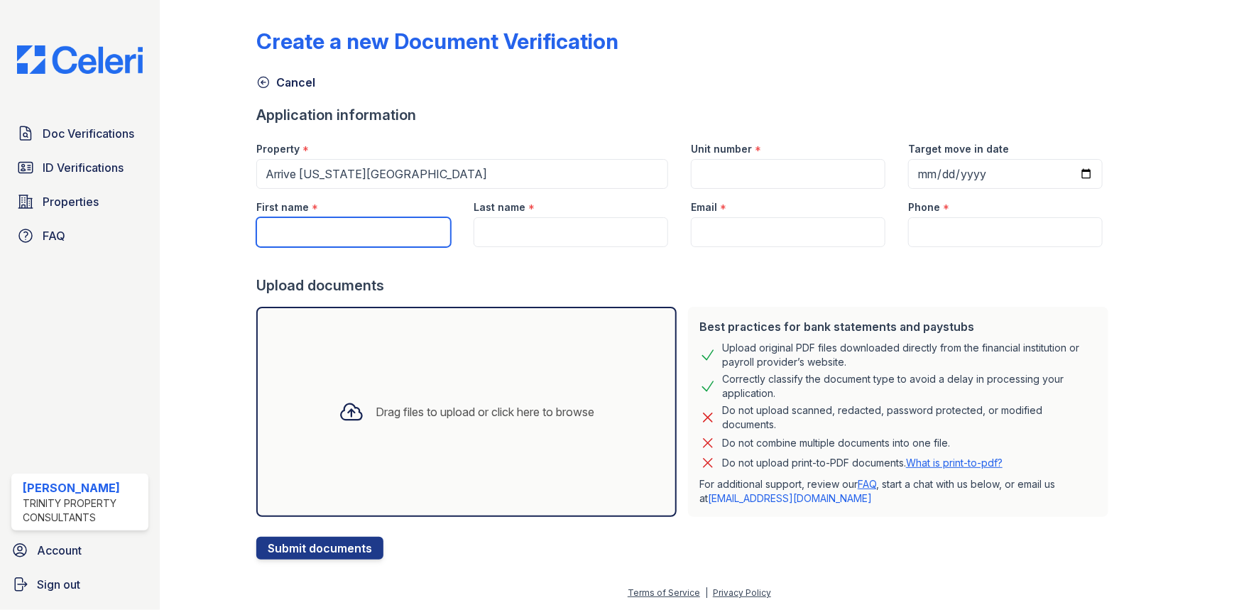
click at [329, 231] on input "First name" at bounding box center [353, 232] width 195 height 30
type input "Ruifang"
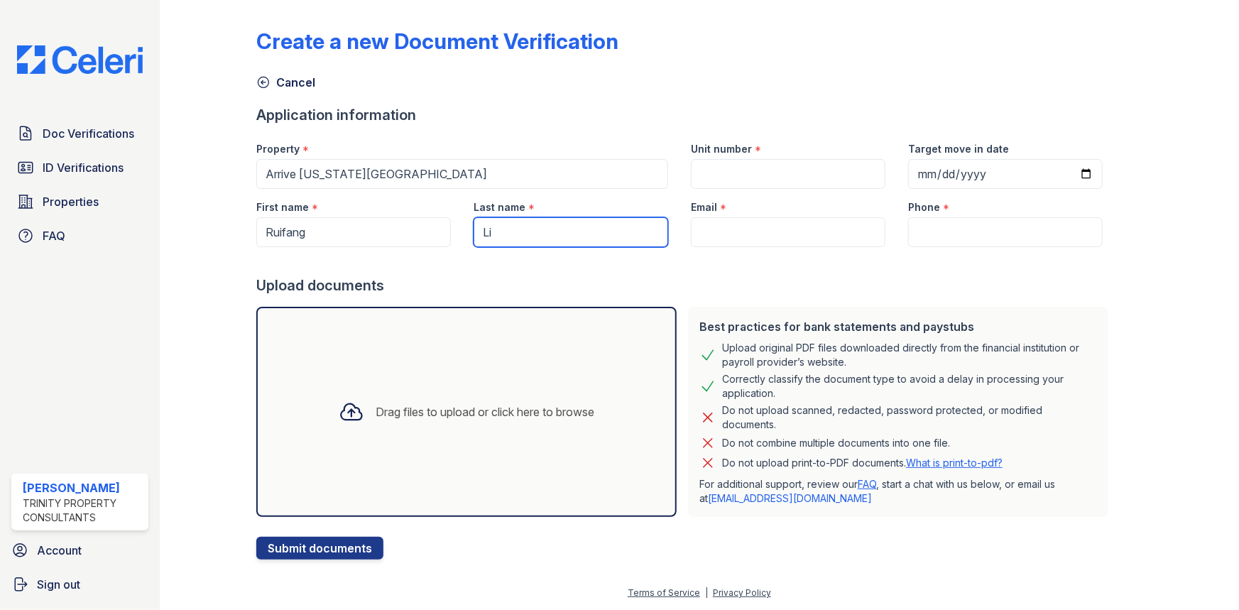
type input "Li"
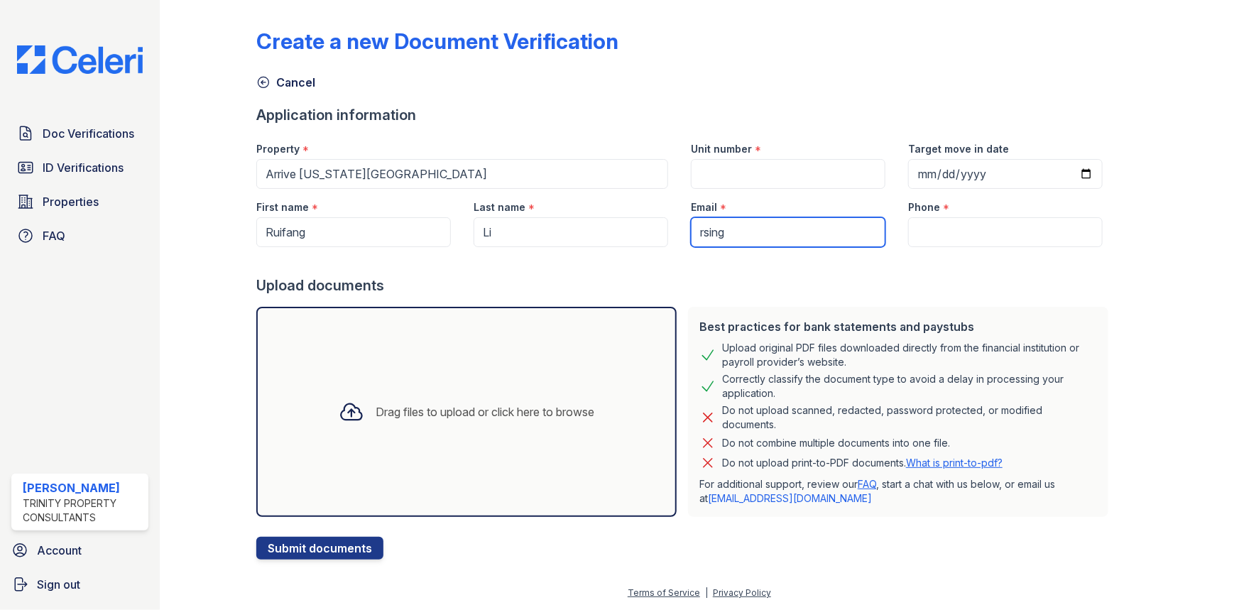
type input "[EMAIL_ADDRESS][DOMAIN_NAME]"
drag, startPoint x: 986, startPoint y: 214, endPoint x: 982, endPoint y: 228, distance: 14.1
click at [986, 214] on div "Phone *" at bounding box center [1005, 203] width 195 height 28
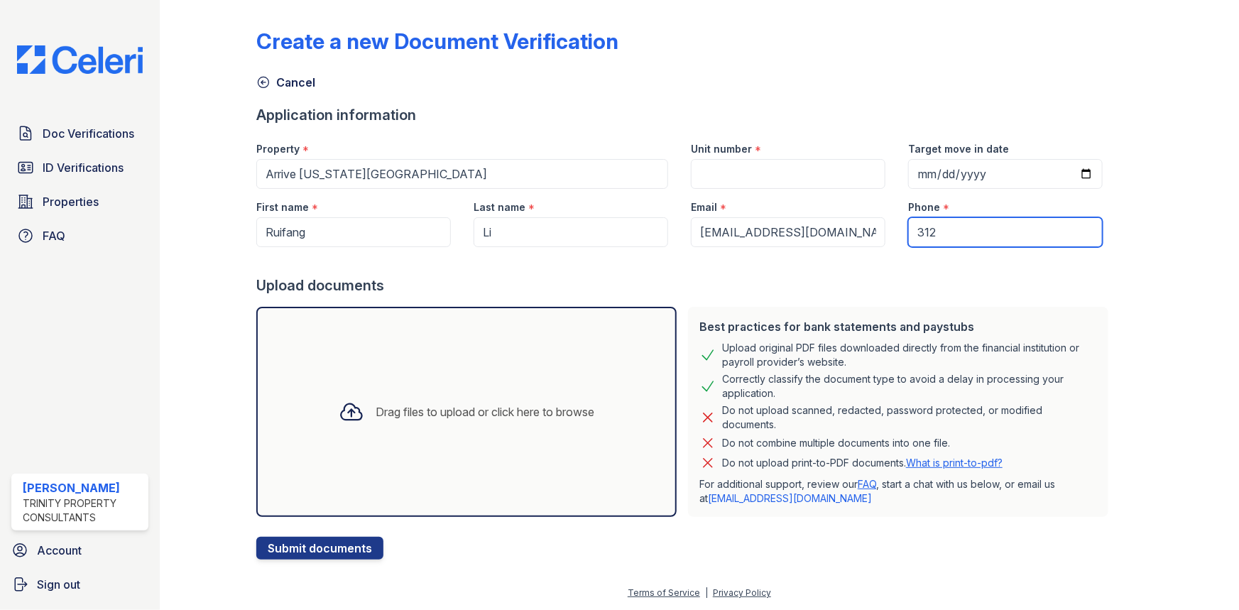
click at [980, 233] on input "312" at bounding box center [1005, 232] width 195 height 30
type input "3122109816"
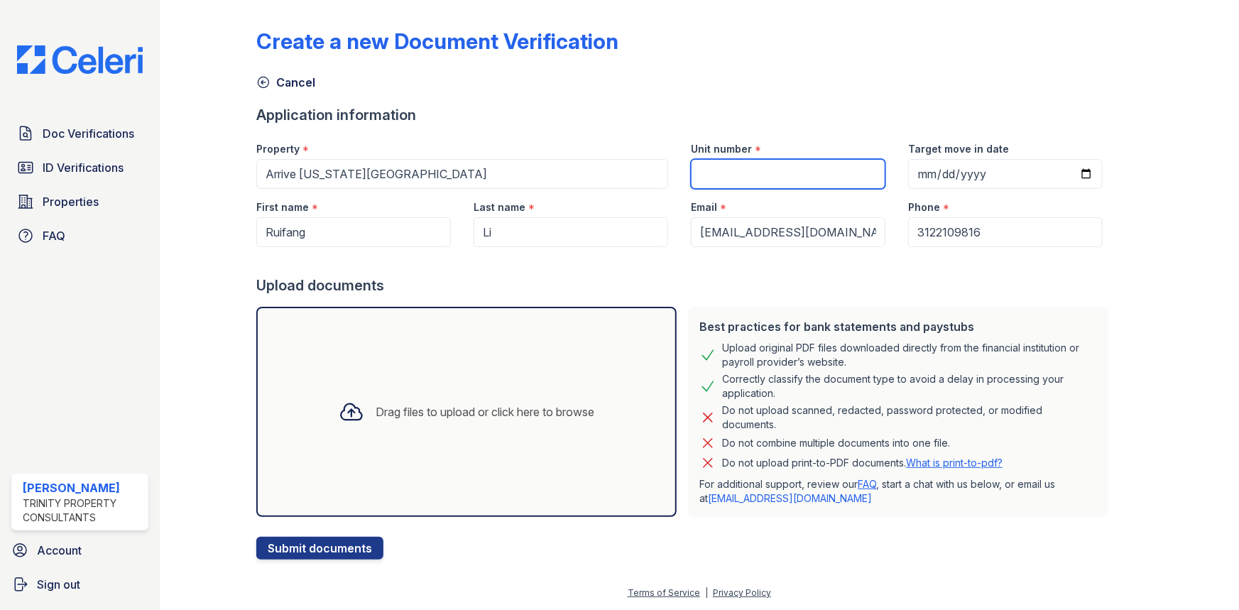
click at [822, 183] on input "Unit number" at bounding box center [788, 174] width 195 height 30
type input "4113"
click at [520, 487] on div "Drag files to upload or click here to browse" at bounding box center [466, 412] width 420 height 210
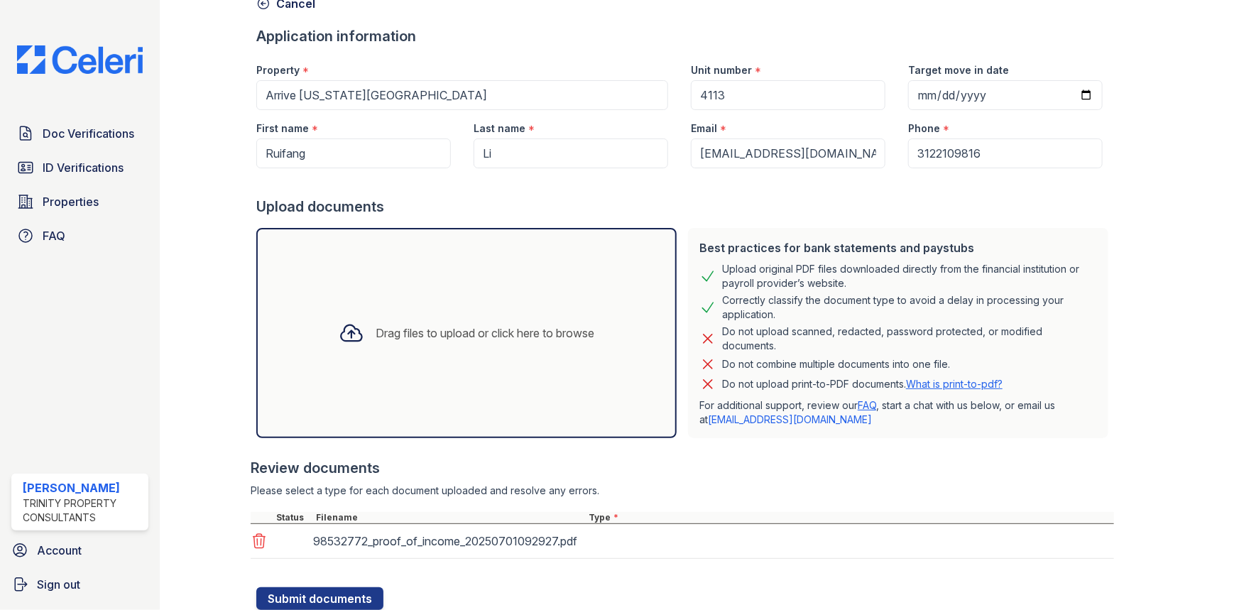
scroll to position [126, 0]
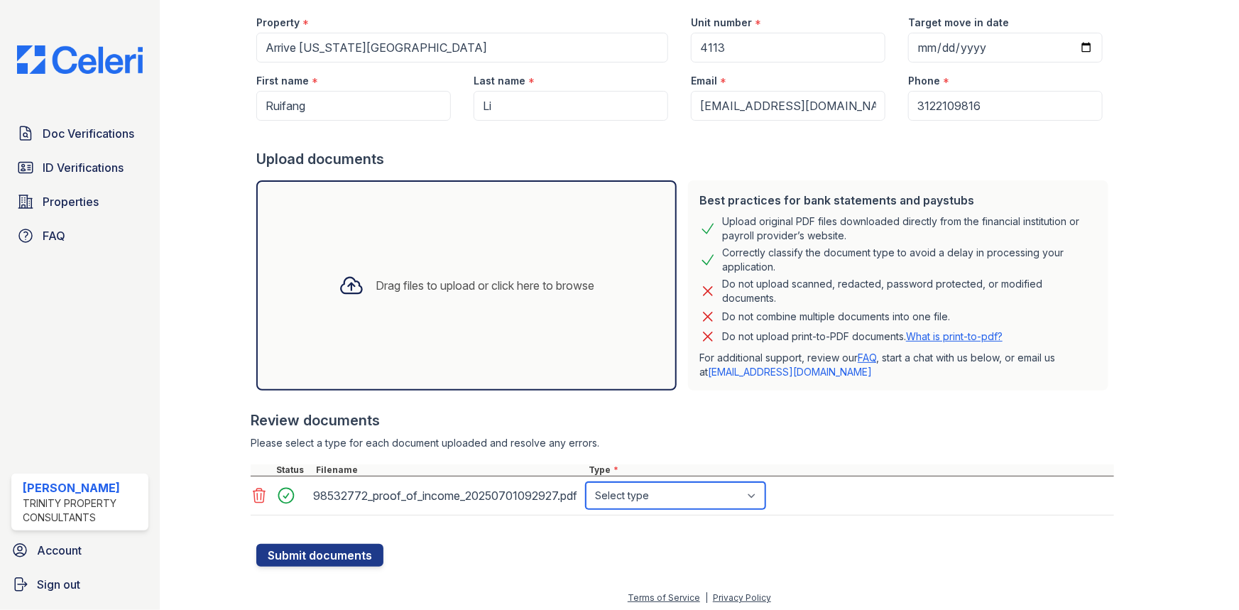
click at [657, 500] on select "Select type Paystub Bank Statement Offer Letter Tax Documents Benefit Award Let…" at bounding box center [676, 495] width 180 height 27
select select "benefit_award_letter"
click at [586, 482] on select "Select type Paystub Bank Statement Offer Letter Tax Documents Benefit Award Let…" at bounding box center [676, 495] width 180 height 27
click at [339, 562] on button "Submit documents" at bounding box center [319, 555] width 127 height 23
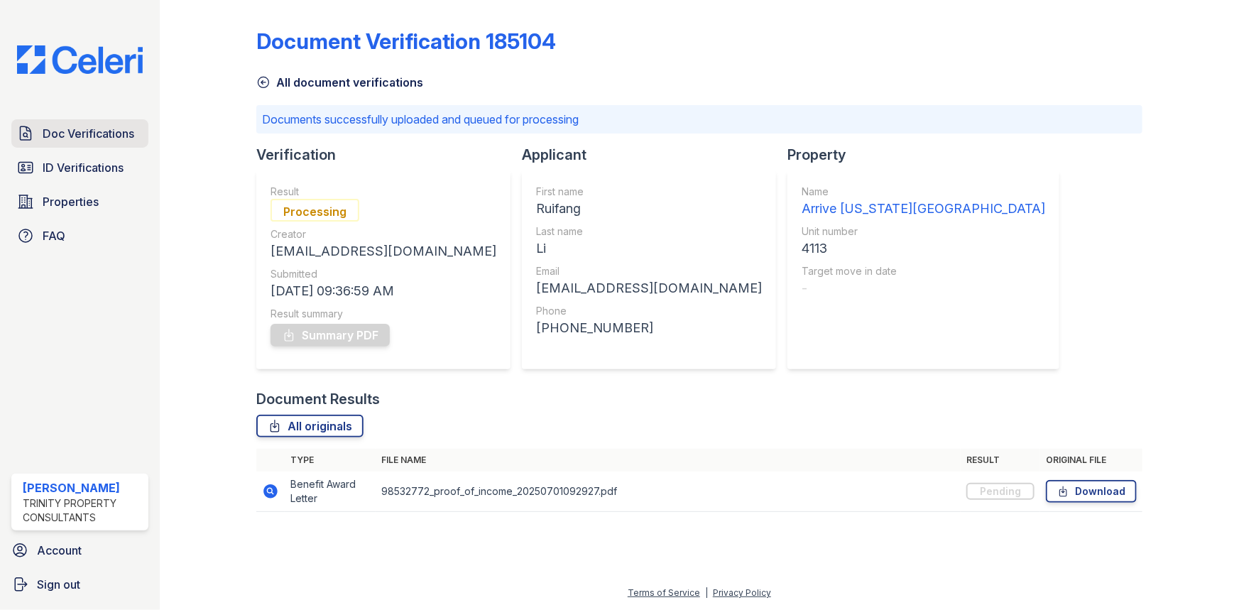
click at [86, 137] on span "Doc Verifications" at bounding box center [89, 133] width 92 height 17
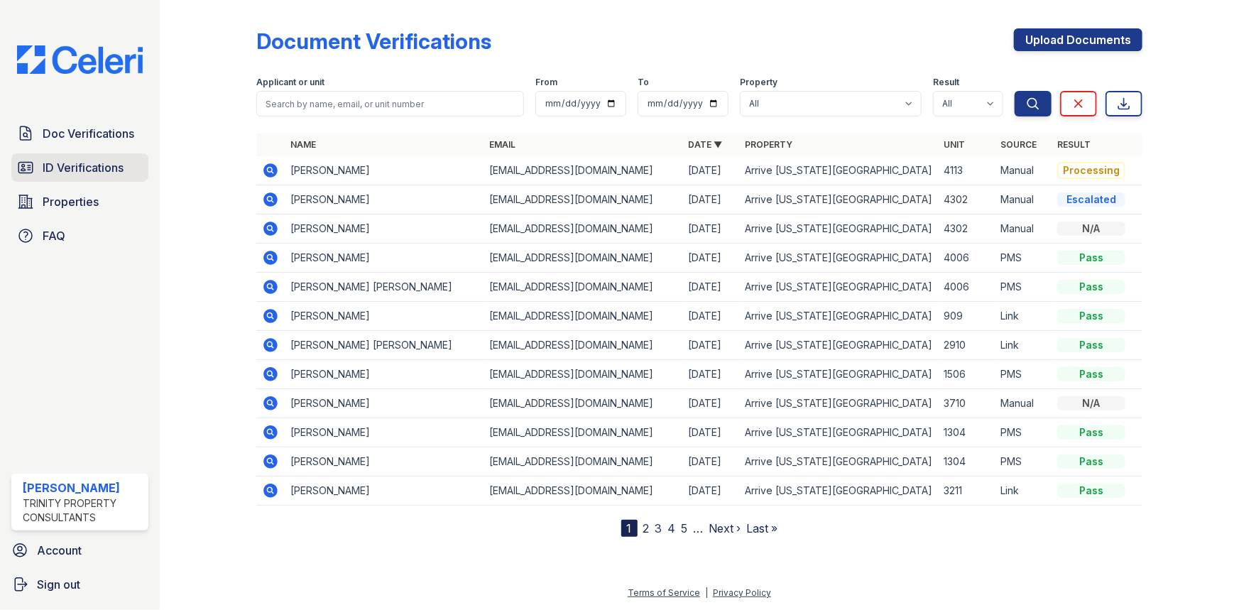
click at [83, 175] on span "ID Verifications" at bounding box center [83, 167] width 81 height 17
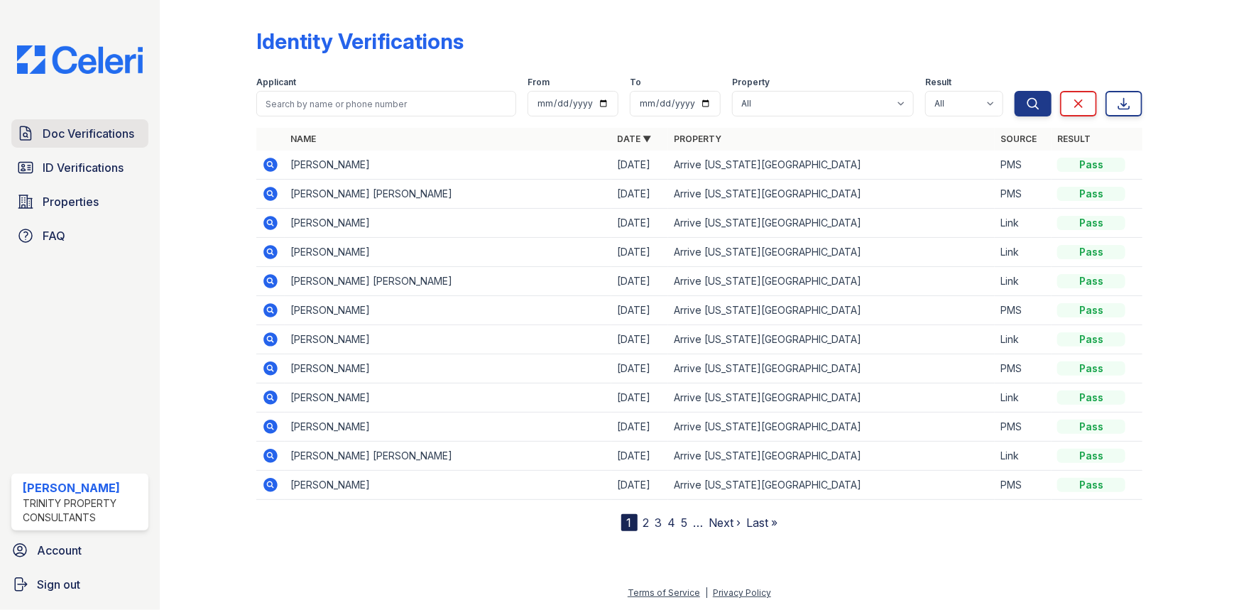
click at [85, 141] on span "Doc Verifications" at bounding box center [89, 133] width 92 height 17
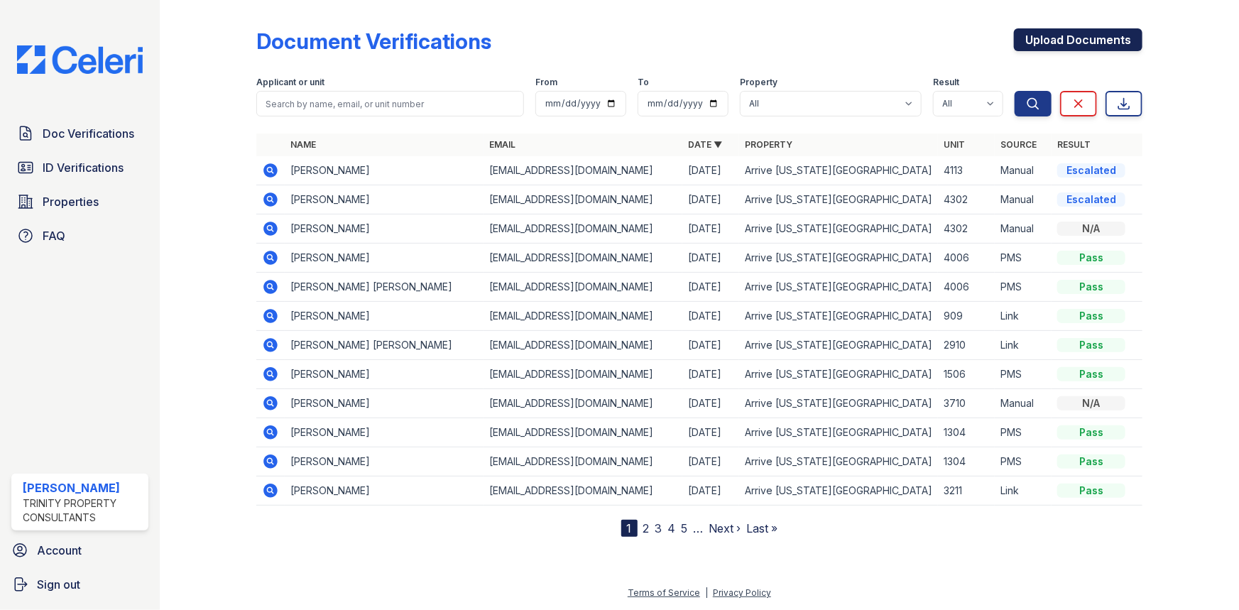
click at [1018, 31] on link "Upload Documents" at bounding box center [1078, 39] width 129 height 23
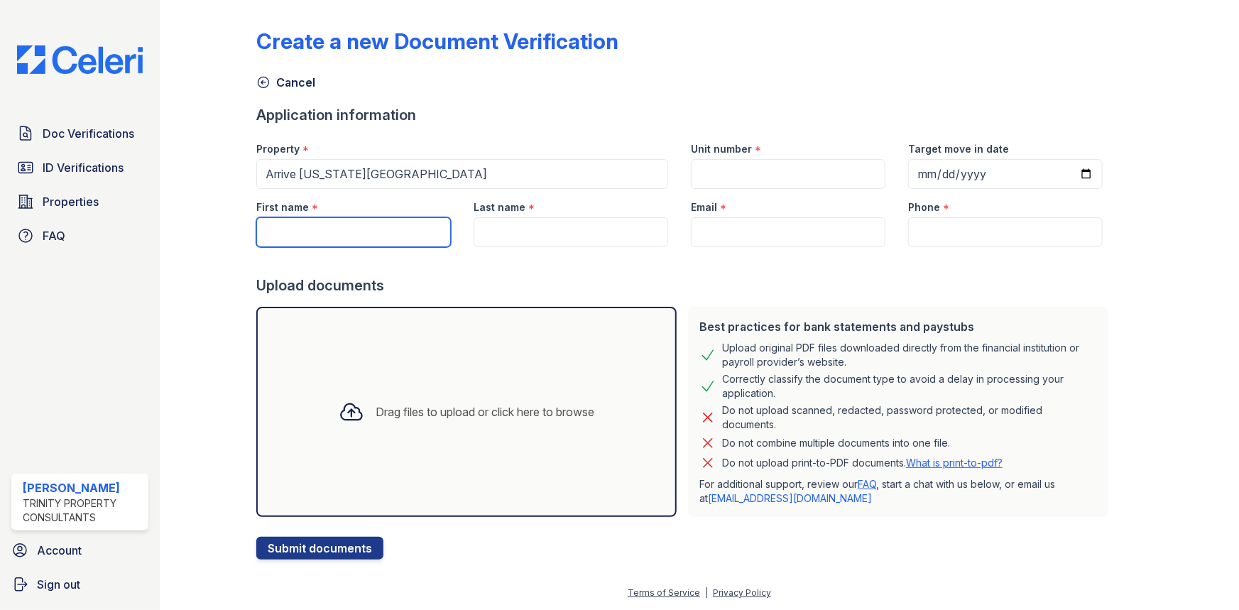
click at [328, 232] on input "First name" at bounding box center [353, 232] width 195 height 30
type input "Yi"
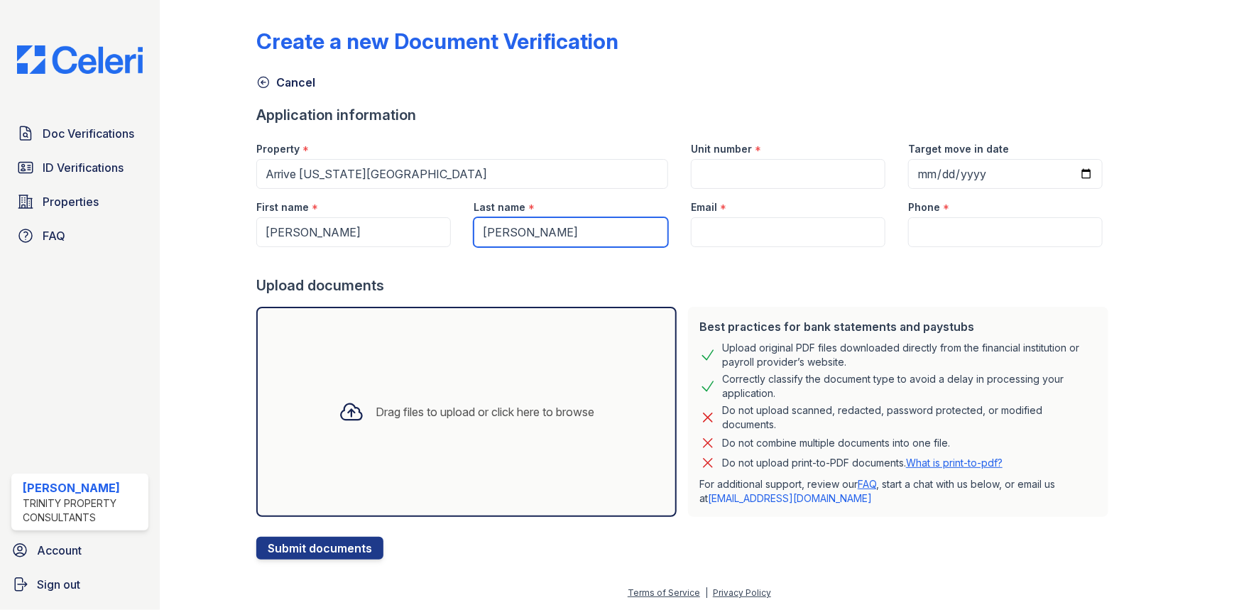
type input "Wang"
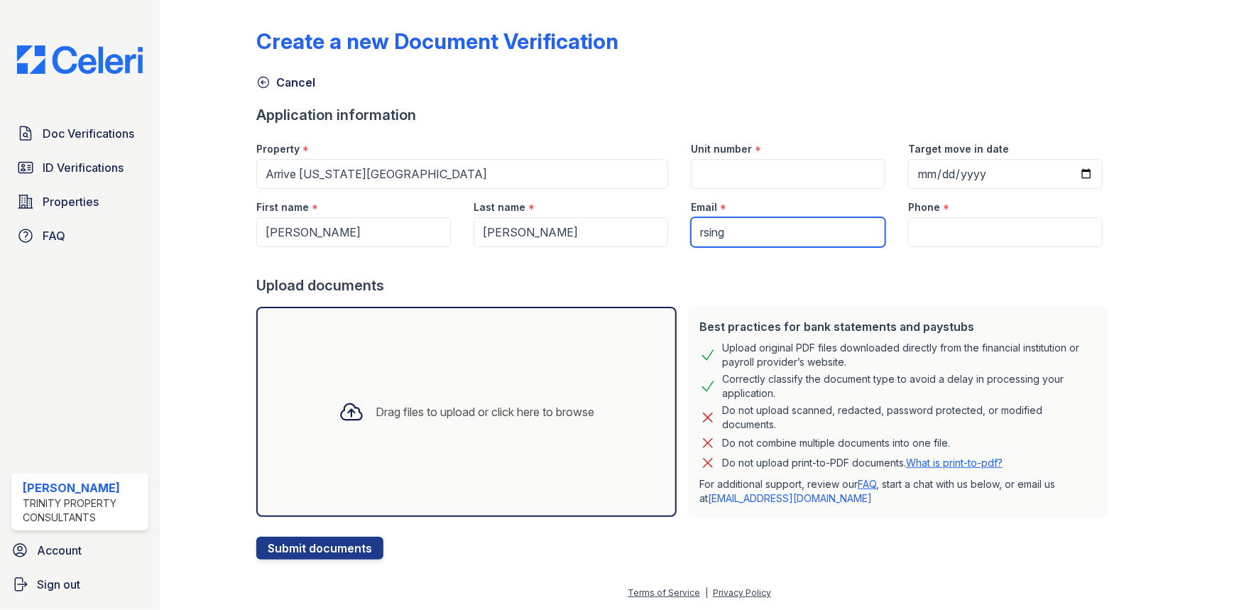
type input "[EMAIL_ADDRESS][DOMAIN_NAME]"
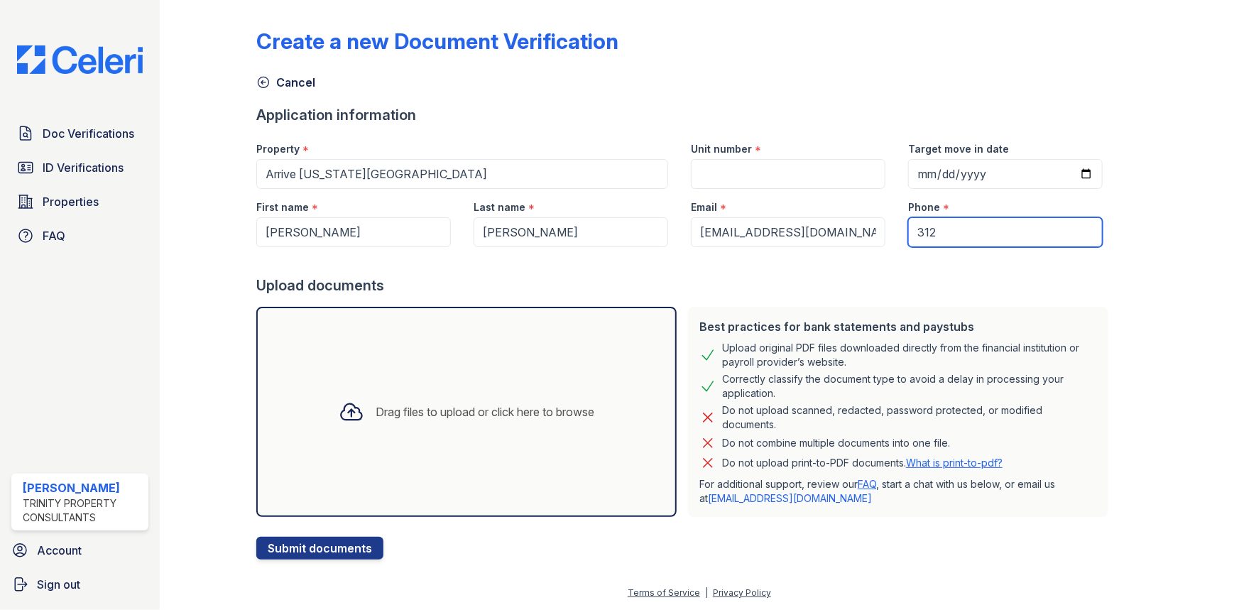
type input "3122109816"
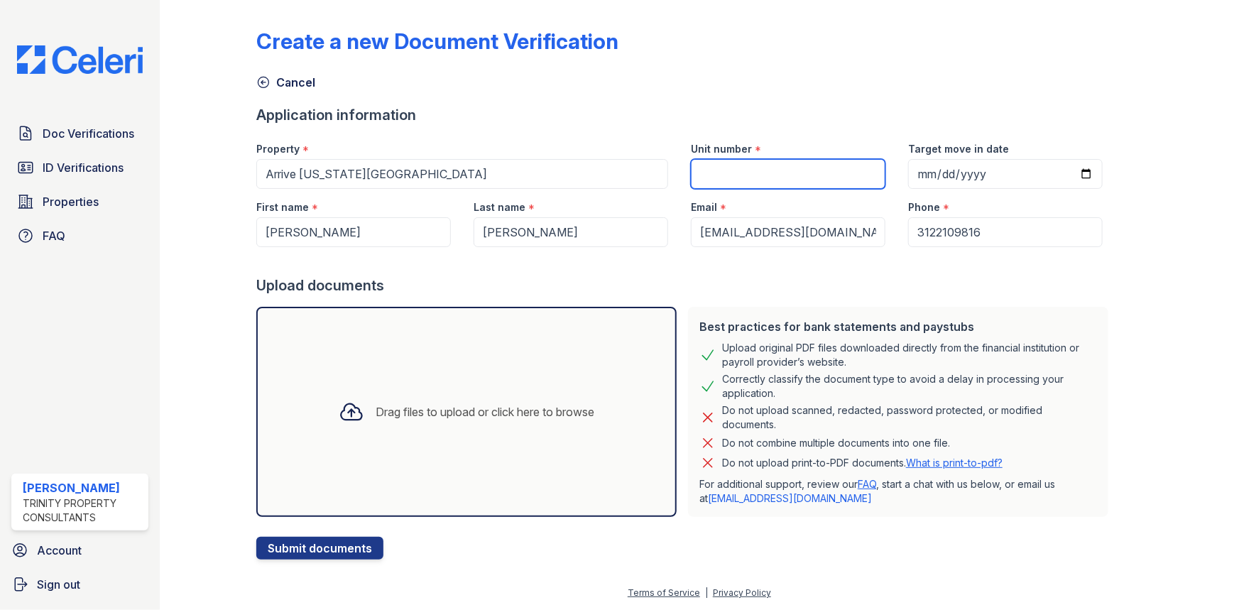
click at [720, 177] on input "Unit number" at bounding box center [788, 174] width 195 height 30
type input "4113"
click at [592, 323] on div "Drag files to upload or click here to browse" at bounding box center [466, 412] width 420 height 210
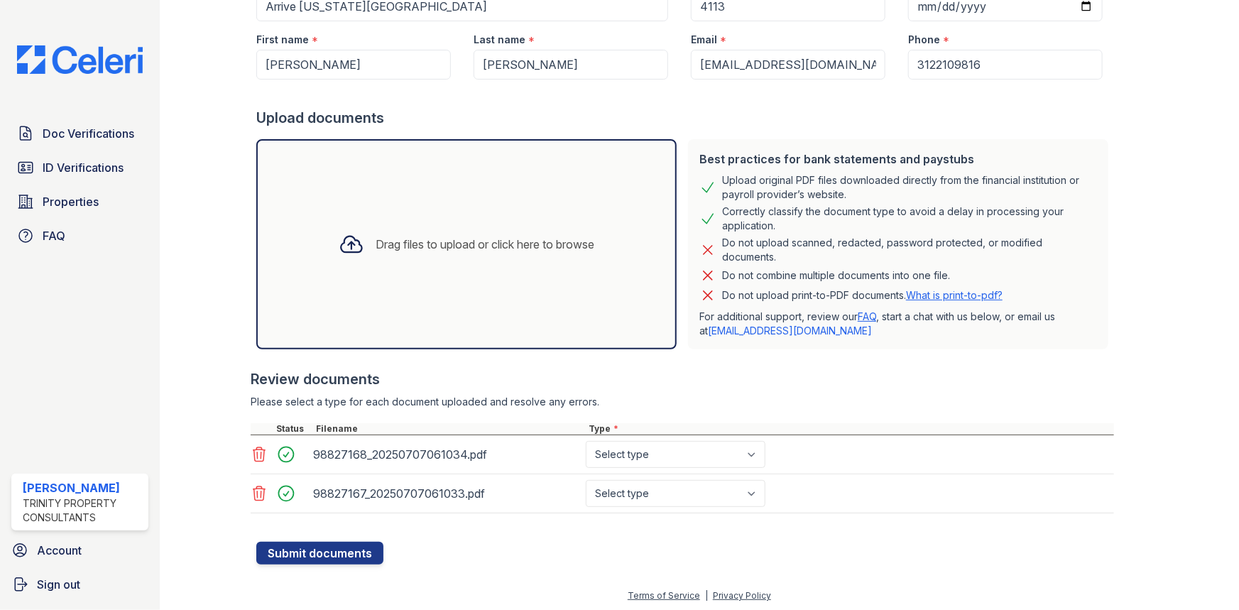
scroll to position [170, 0]
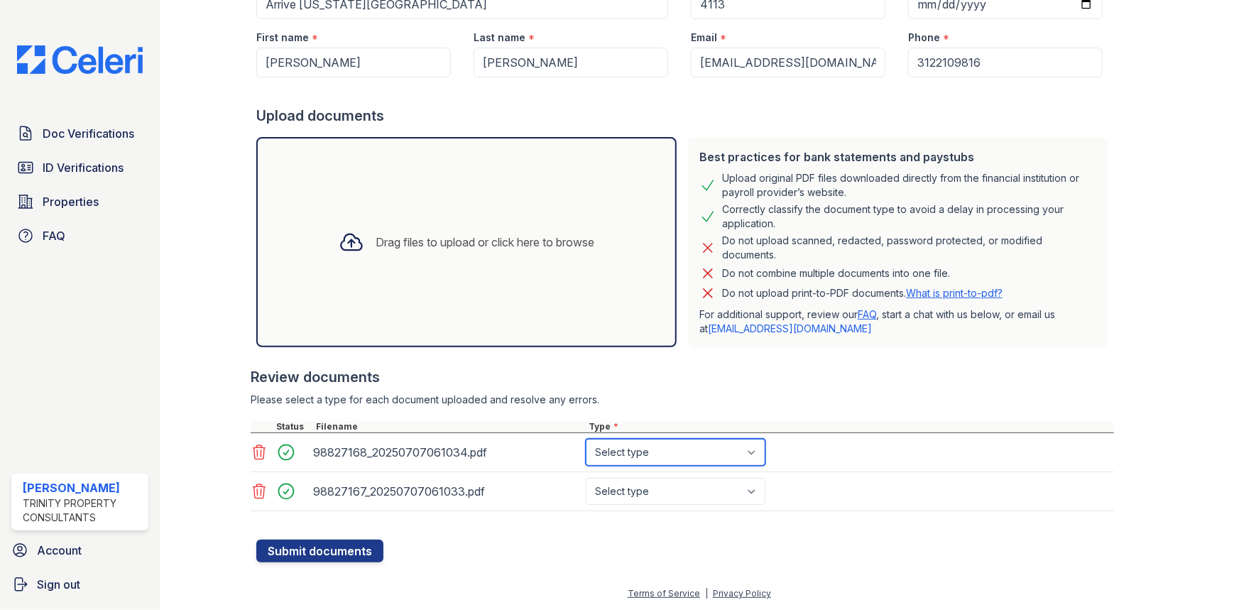
click at [663, 452] on select "Select type Paystub Bank Statement Offer Letter Tax Documents Benefit Award Let…" at bounding box center [676, 452] width 180 height 27
select select "bank_statement"
click at [586, 439] on select "Select type Paystub Bank Statement Offer Letter Tax Documents Benefit Award Let…" at bounding box center [676, 452] width 180 height 27
click at [633, 496] on select "Select type Paystub Bank Statement Offer Letter Tax Documents Benefit Award Let…" at bounding box center [676, 491] width 180 height 27
click at [586, 478] on select "Select type Paystub Bank Statement Offer Letter Tax Documents Benefit Award Let…" at bounding box center [676, 491] width 180 height 27
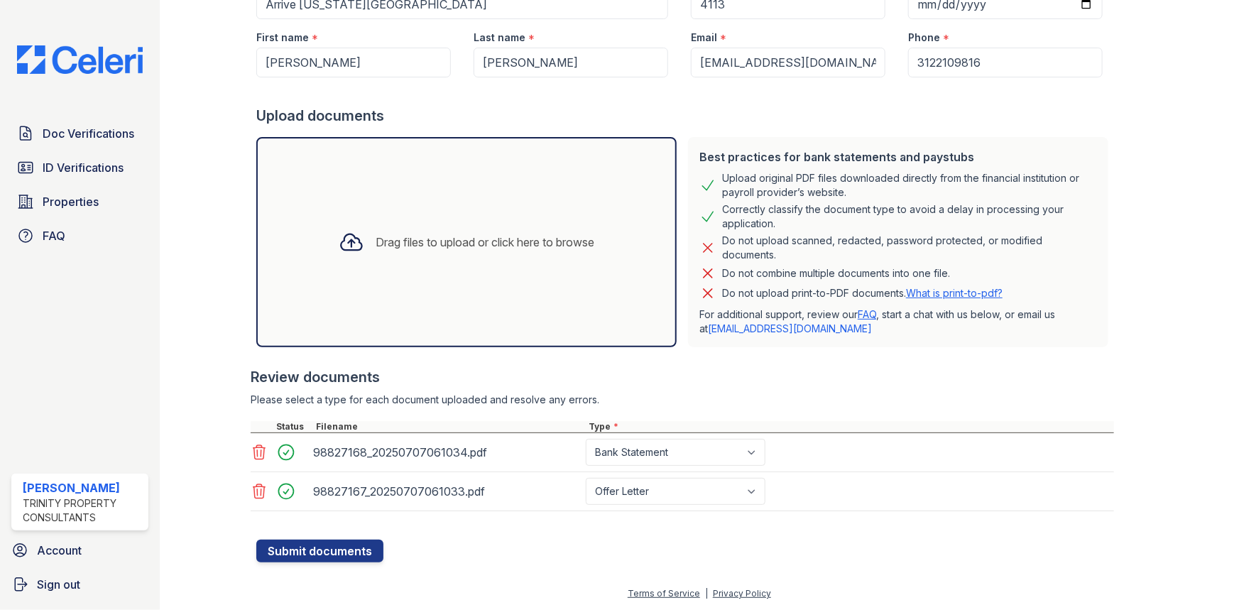
click at [644, 389] on div "Review documents Please select a type for each document uploaded and resolve an…" at bounding box center [683, 439] width 864 height 173
click at [638, 504] on div "98827167_20250707061033.pdf Select type Paystub Bank Statement Offer Letter Tax…" at bounding box center [683, 491] width 864 height 39
drag, startPoint x: 639, startPoint y: 497, endPoint x: 639, endPoint y: 488, distance: 9.2
click at [639, 497] on select "Select type Paystub Bank Statement Offer Letter Tax Documents Benefit Award Let…" at bounding box center [676, 491] width 180 height 27
select select "bank_statement"
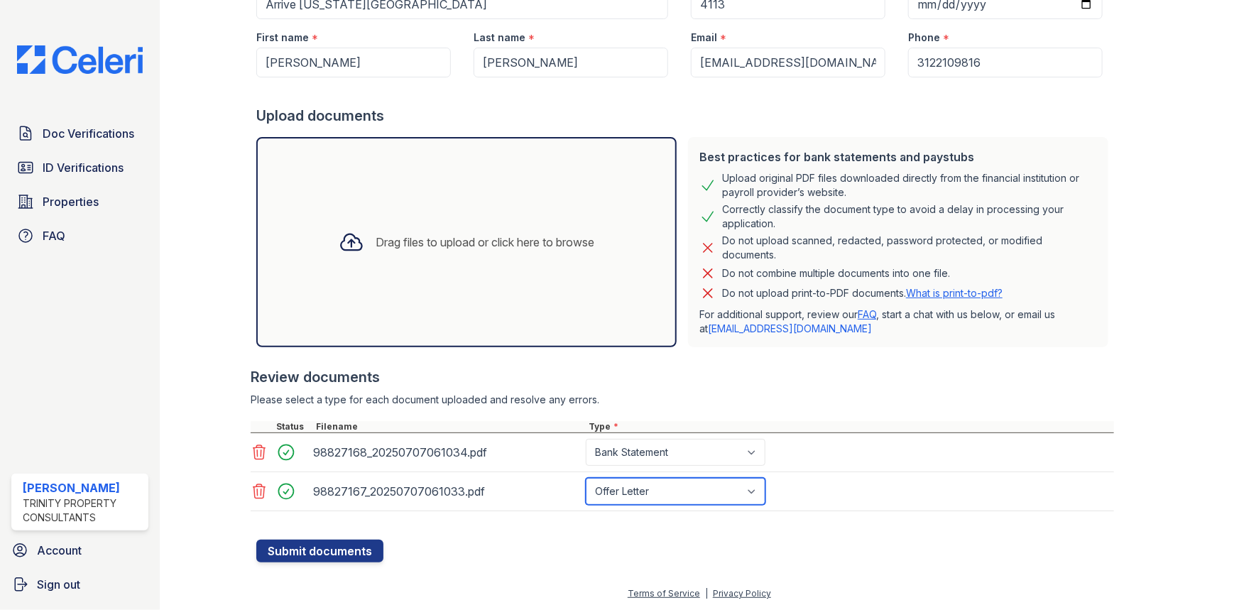
click at [586, 478] on select "Select type Paystub Bank Statement Offer Letter Tax Documents Benefit Award Let…" at bounding box center [676, 491] width 180 height 27
click at [366, 540] on button "Submit documents" at bounding box center [319, 551] width 127 height 23
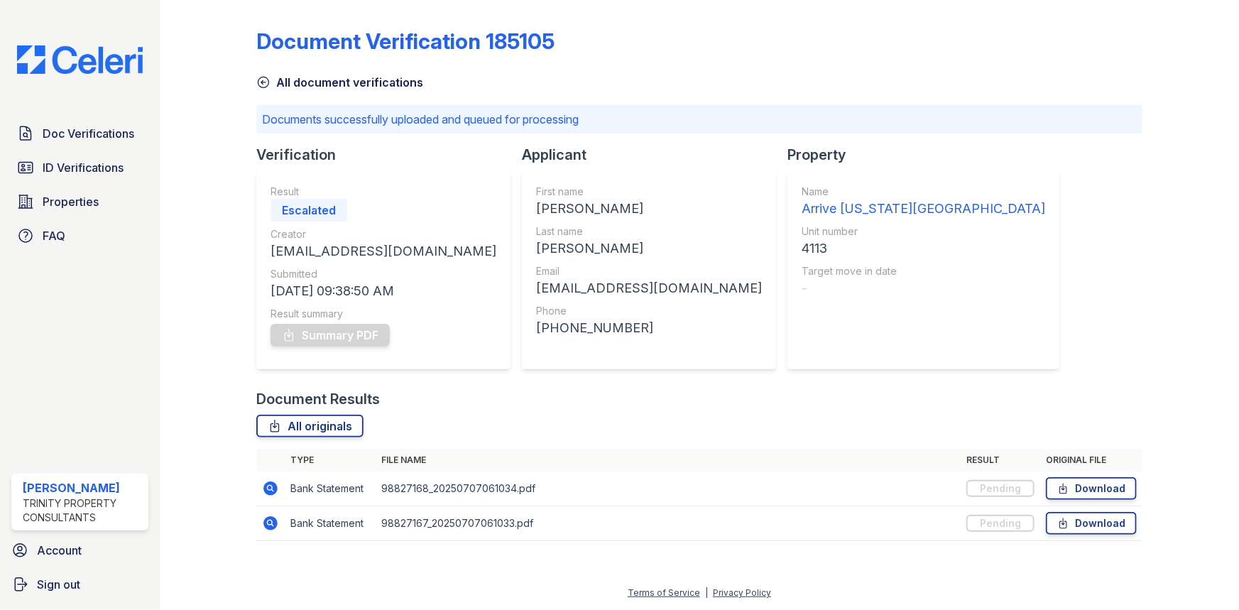
drag, startPoint x: 119, startPoint y: 163, endPoint x: 116, endPoint y: 152, distance: 11.6
click at [119, 163] on span "ID Verifications" at bounding box center [83, 167] width 81 height 17
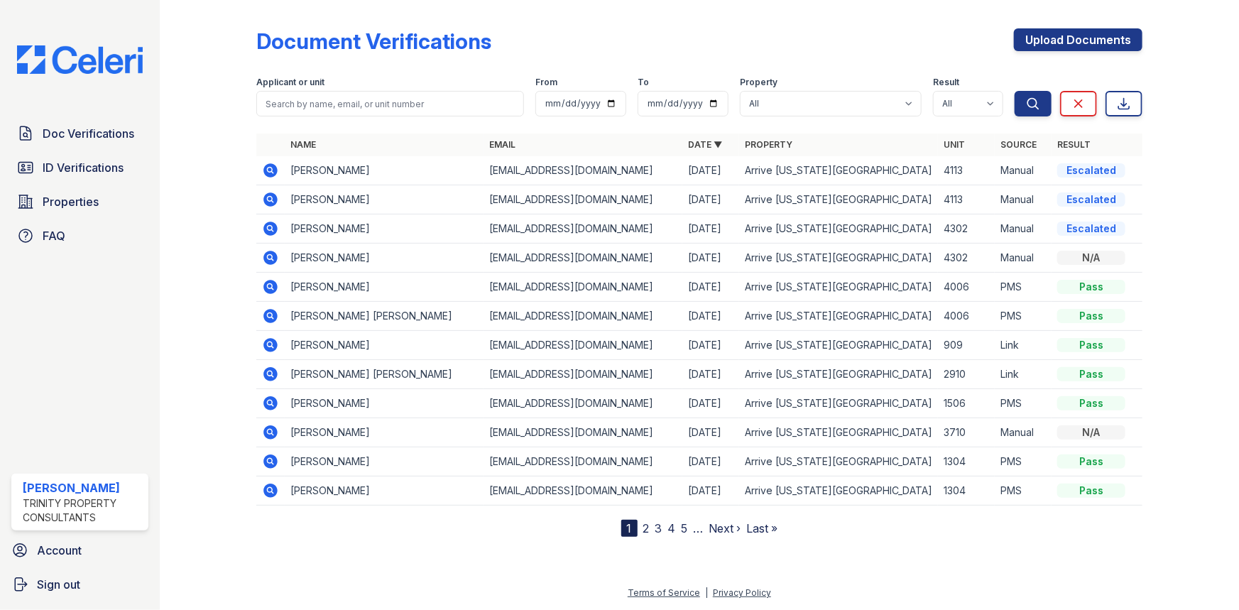
click at [270, 158] on td at bounding box center [270, 170] width 28 height 29
click at [271, 167] on icon at bounding box center [270, 170] width 17 height 17
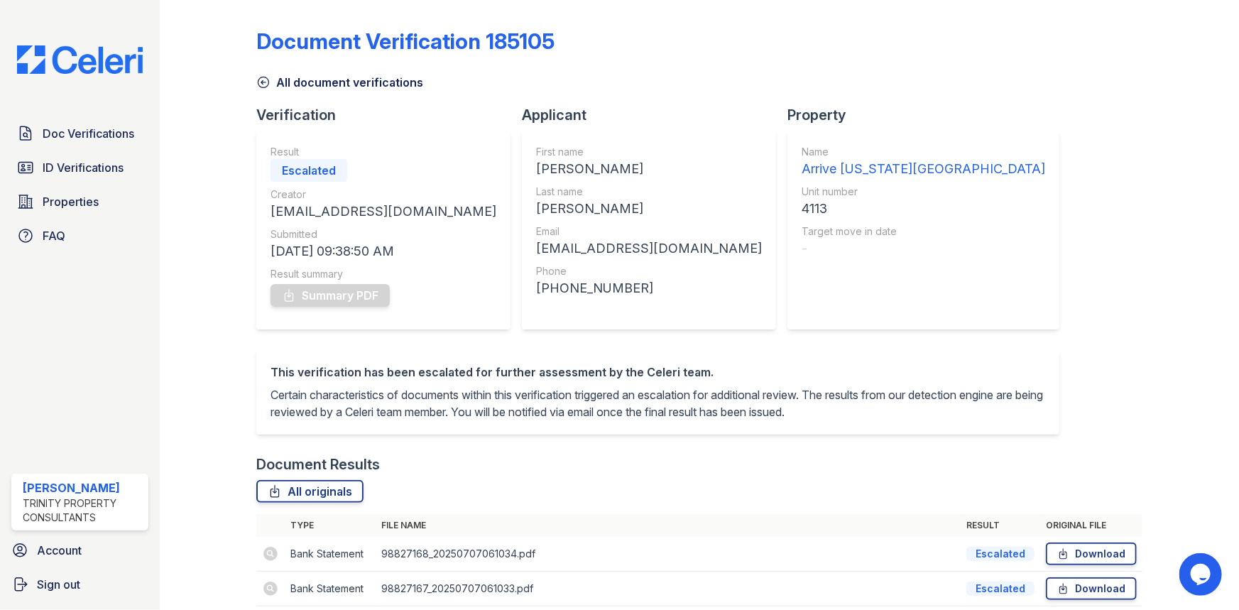
click at [256, 76] on icon at bounding box center [263, 82] width 14 height 14
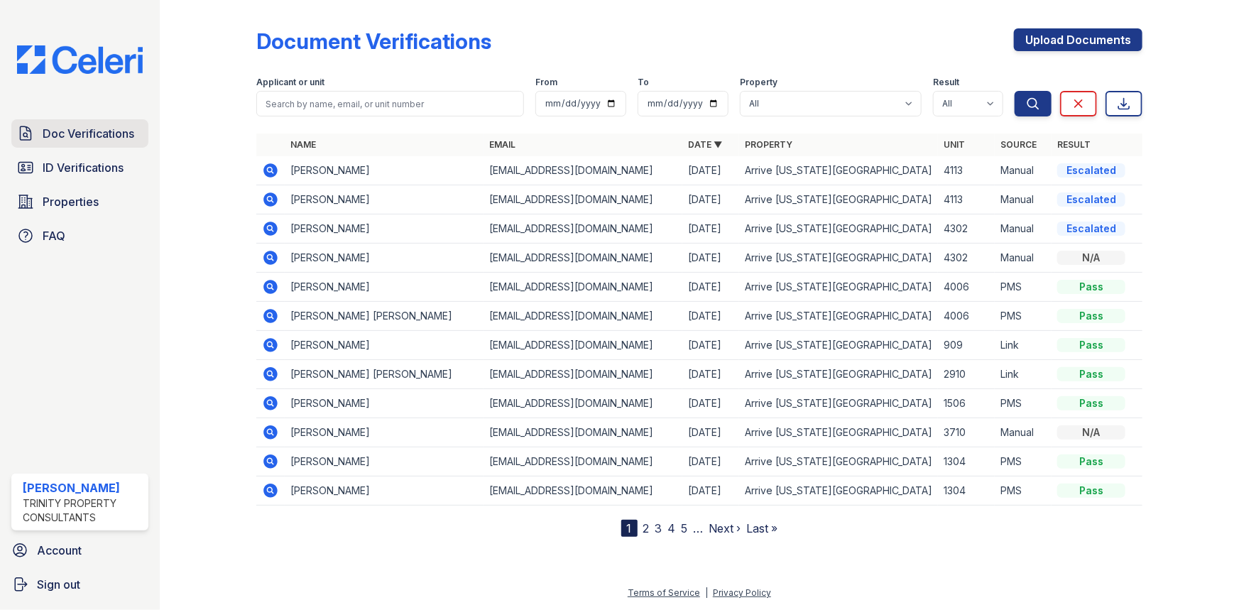
click at [77, 127] on span "Doc Verifications" at bounding box center [89, 133] width 92 height 17
click at [63, 147] on link "Doc Verifications" at bounding box center [79, 133] width 137 height 28
click at [64, 157] on link "ID Verifications" at bounding box center [79, 167] width 137 height 28
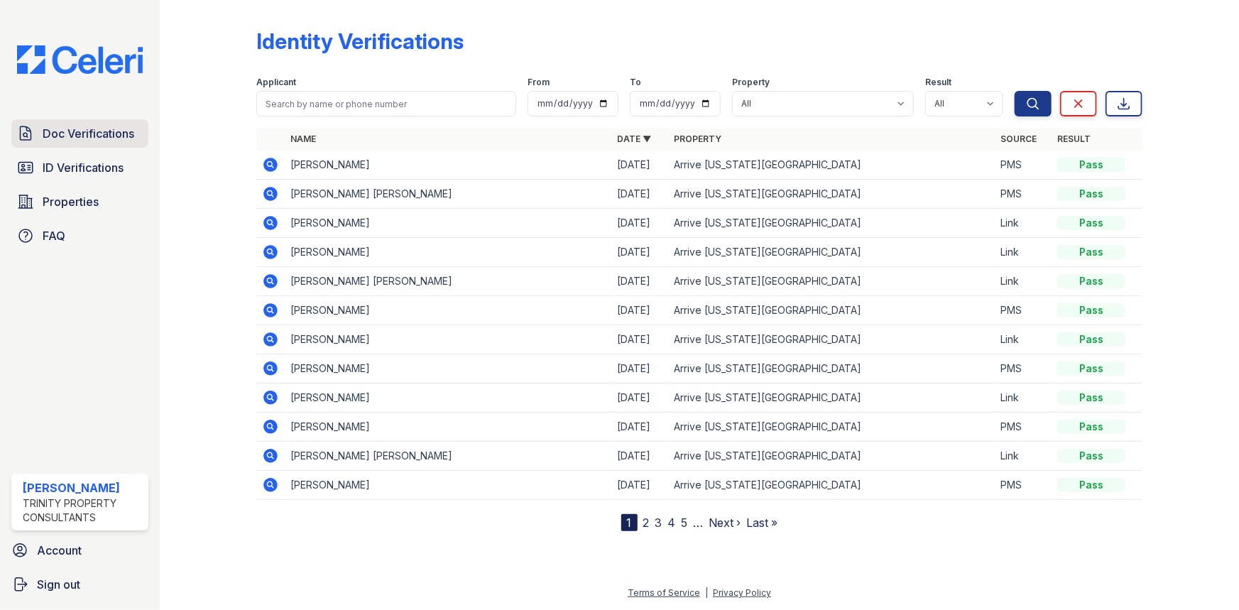
click at [70, 140] on span "Doc Verifications" at bounding box center [89, 133] width 92 height 17
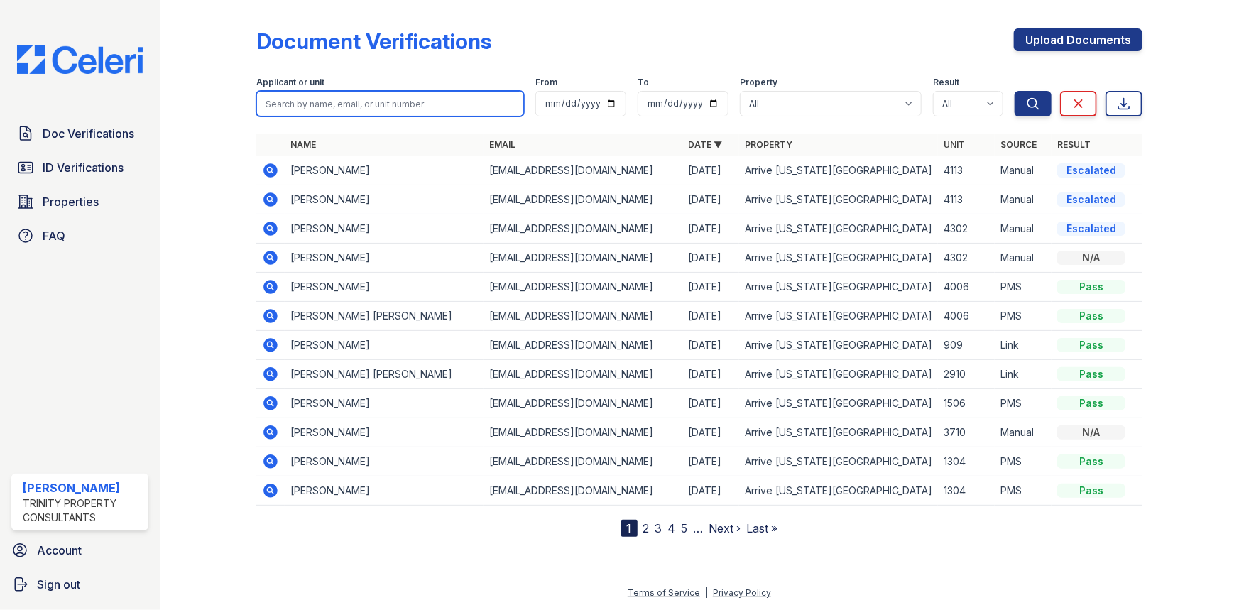
click at [326, 113] on input "search" at bounding box center [390, 104] width 268 height 26
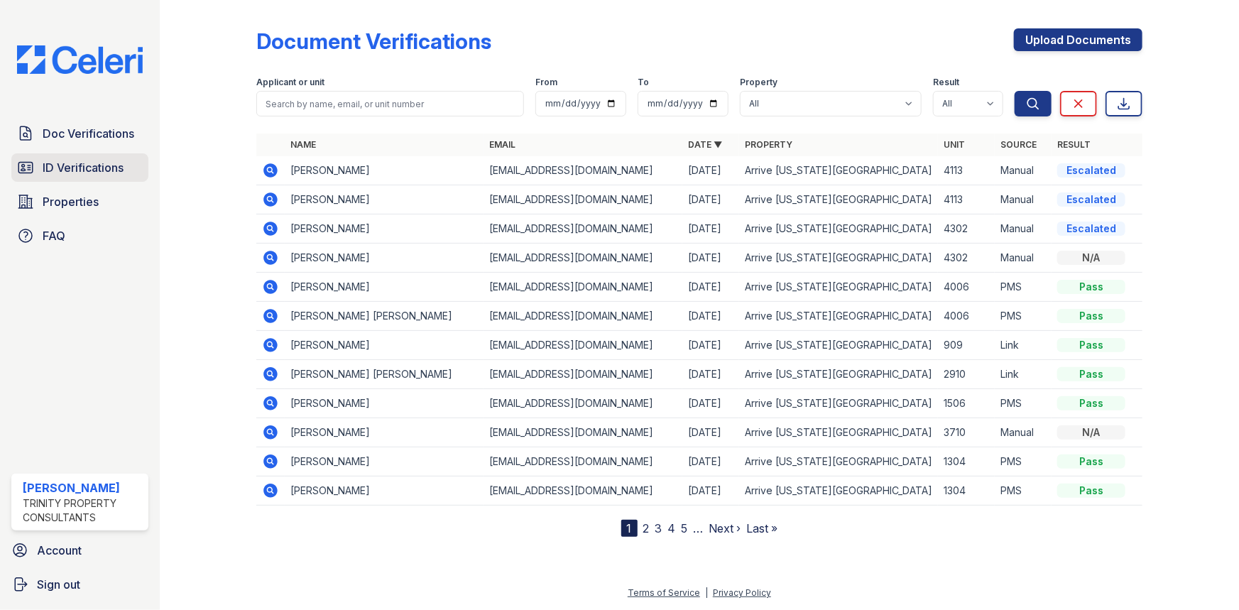
click at [142, 163] on link "ID Verifications" at bounding box center [79, 167] width 137 height 28
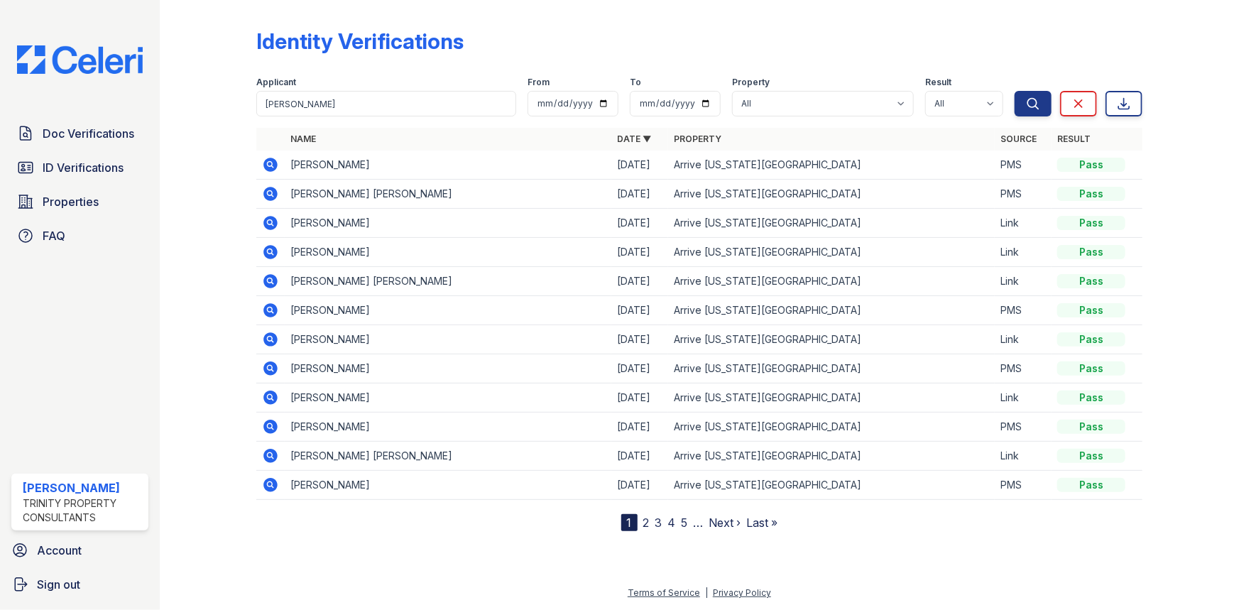
type input "[PERSON_NAME]"
click at [1015, 91] on button "Search" at bounding box center [1033, 104] width 37 height 26
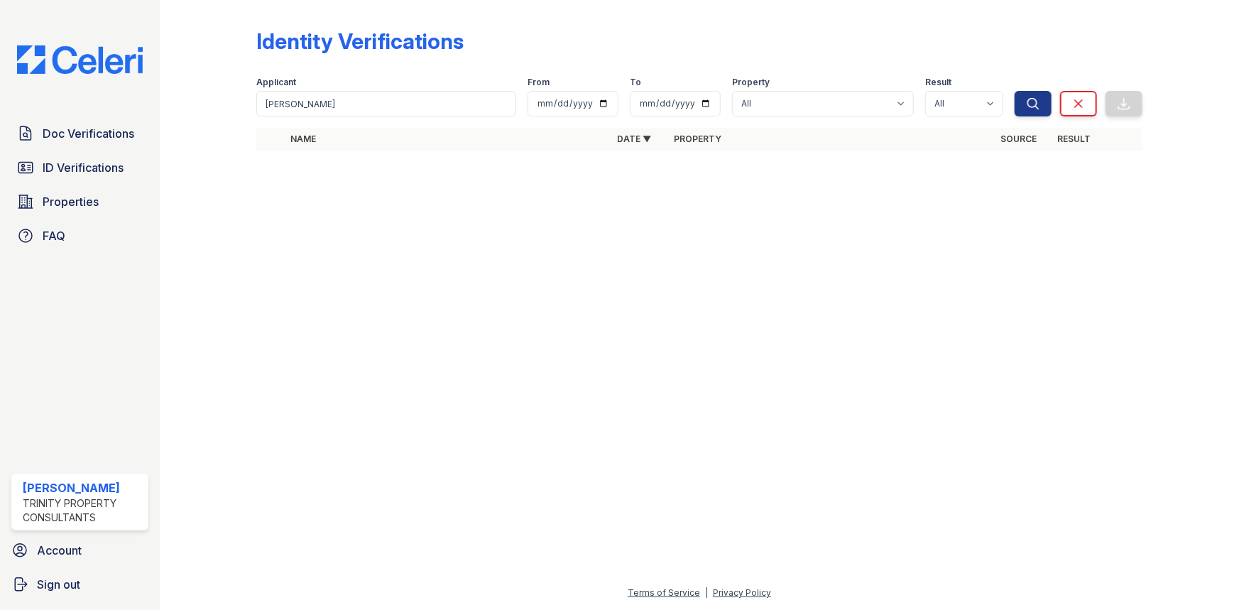
click at [309, 121] on form "Applicant [PERSON_NAME] From To Property All Arrive [US_STATE][GEOGRAPHIC_DATA]…" at bounding box center [699, 93] width 886 height 57
click at [315, 111] on input "[PERSON_NAME]" at bounding box center [386, 104] width 260 height 26
type input "[PERSON_NAME]"
click at [92, 169] on span "ID Verifications" at bounding box center [83, 167] width 81 height 17
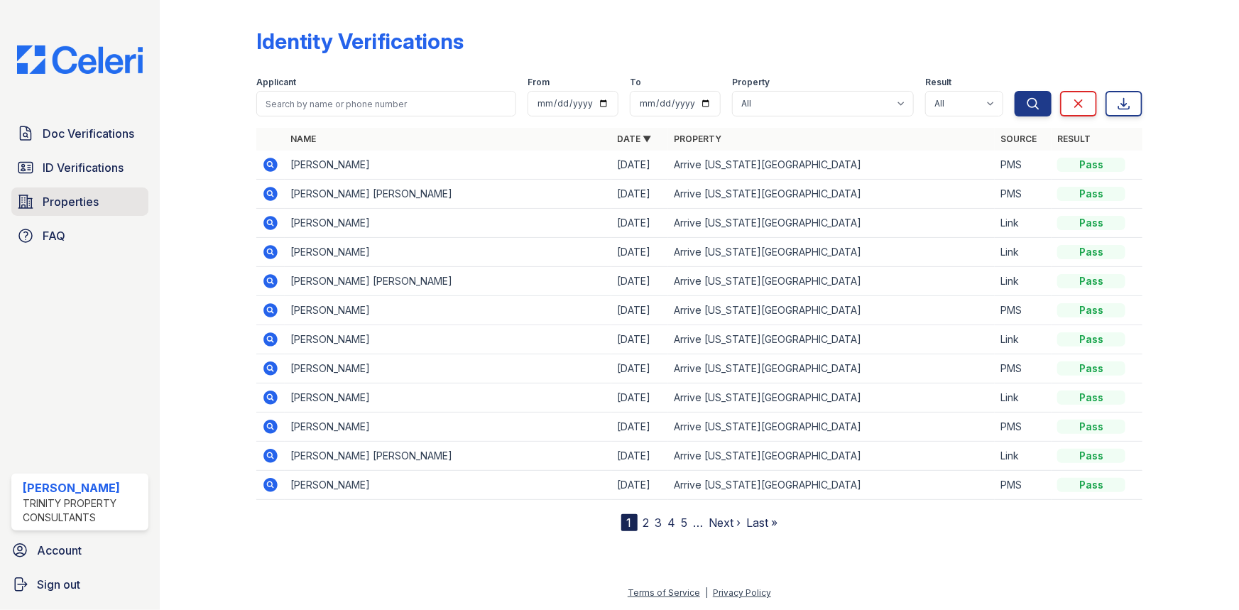
click at [50, 198] on span "Properties" at bounding box center [71, 201] width 56 height 17
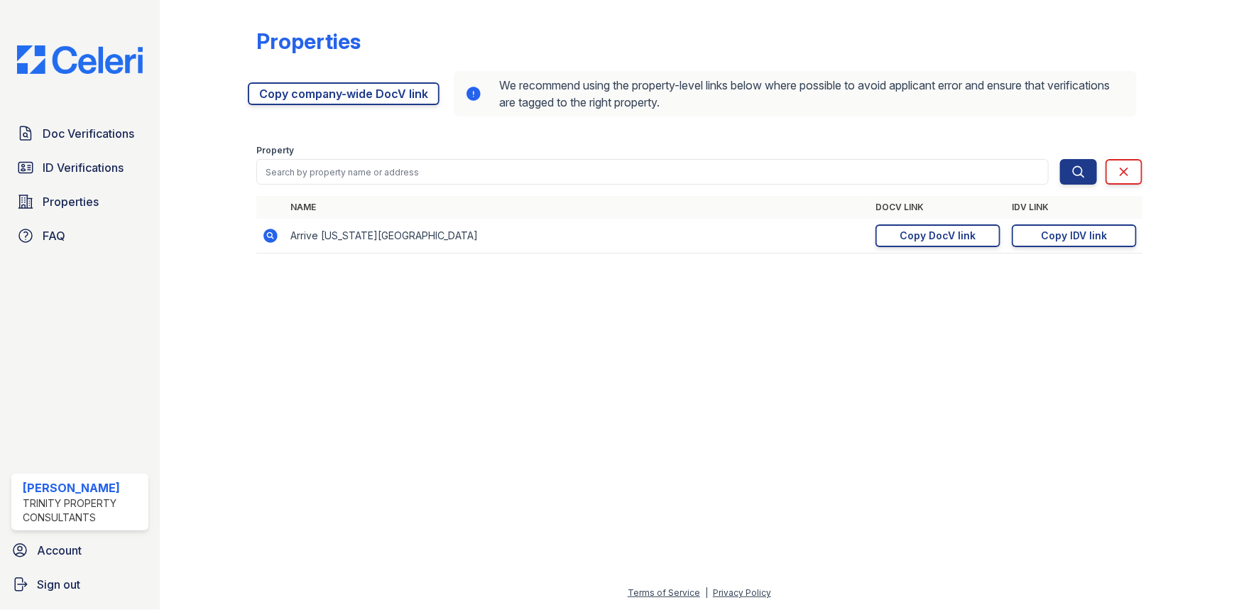
click at [1045, 247] on td "https://app.getceleri.com/9cb3378e-4720-4262-a006-d913297d9503/idv/link/new Cop…" at bounding box center [1074, 236] width 136 height 35
click at [1111, 247] on td "https://app.getceleri.com/9cb3378e-4720-4262-a006-d913297d9503/idv/link/new Cop…" at bounding box center [1074, 236] width 136 height 35
click at [1082, 224] on link "Copy IDV link Copy link" at bounding box center [1074, 235] width 125 height 23
click at [66, 132] on span "Doc Verifications" at bounding box center [89, 133] width 92 height 17
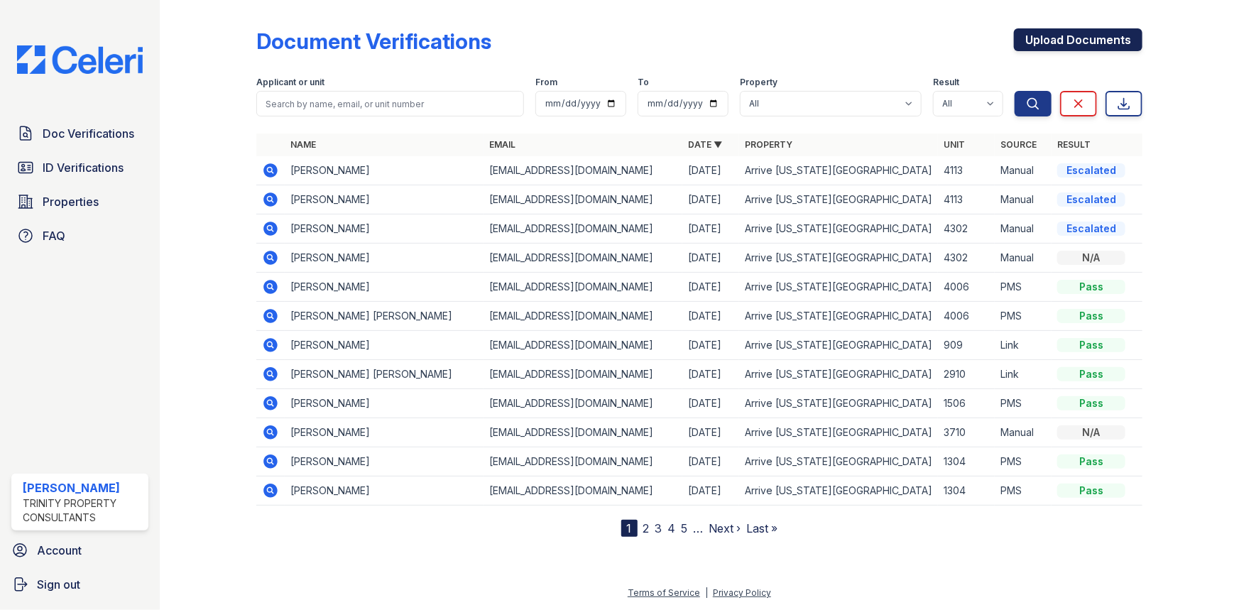
click at [1034, 45] on link "Upload Documents" at bounding box center [1078, 39] width 129 height 23
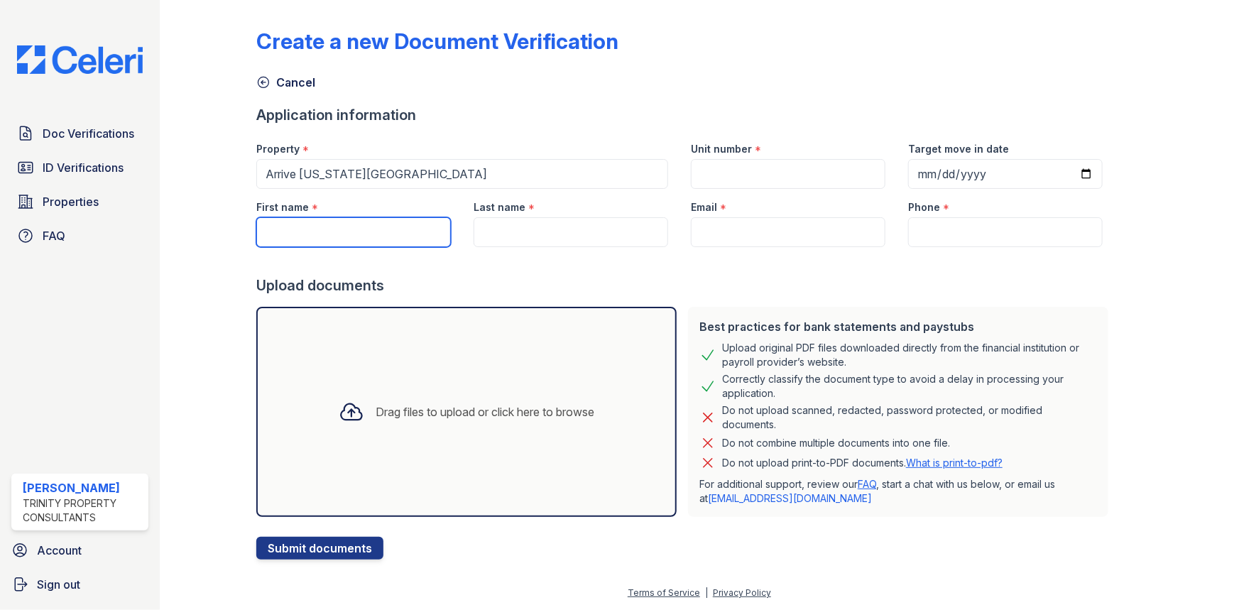
click at [353, 241] on input "First name" at bounding box center [353, 232] width 195 height 30
type input "Pumeng"
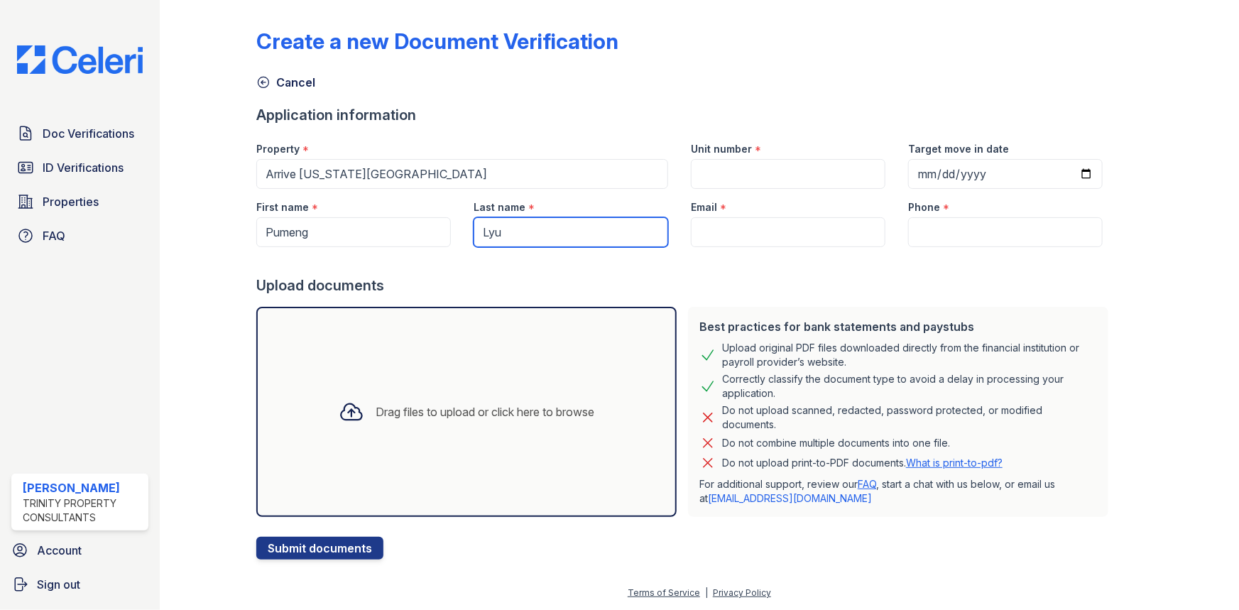
type input "Lyu"
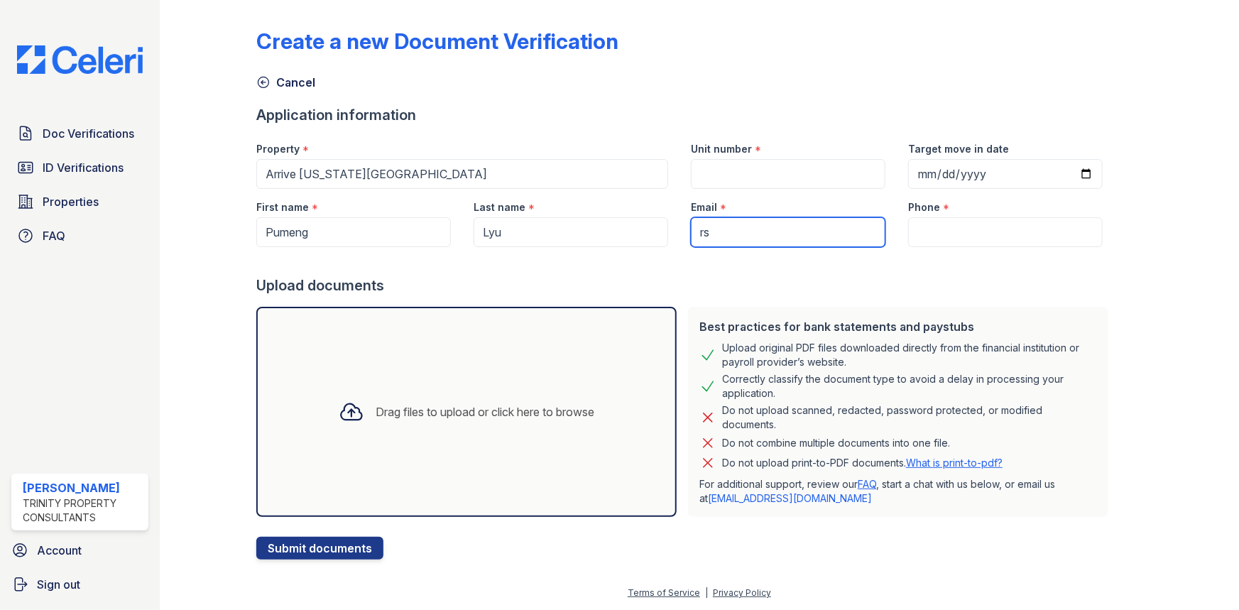
type input "[EMAIL_ADDRESS][DOMAIN_NAME]"
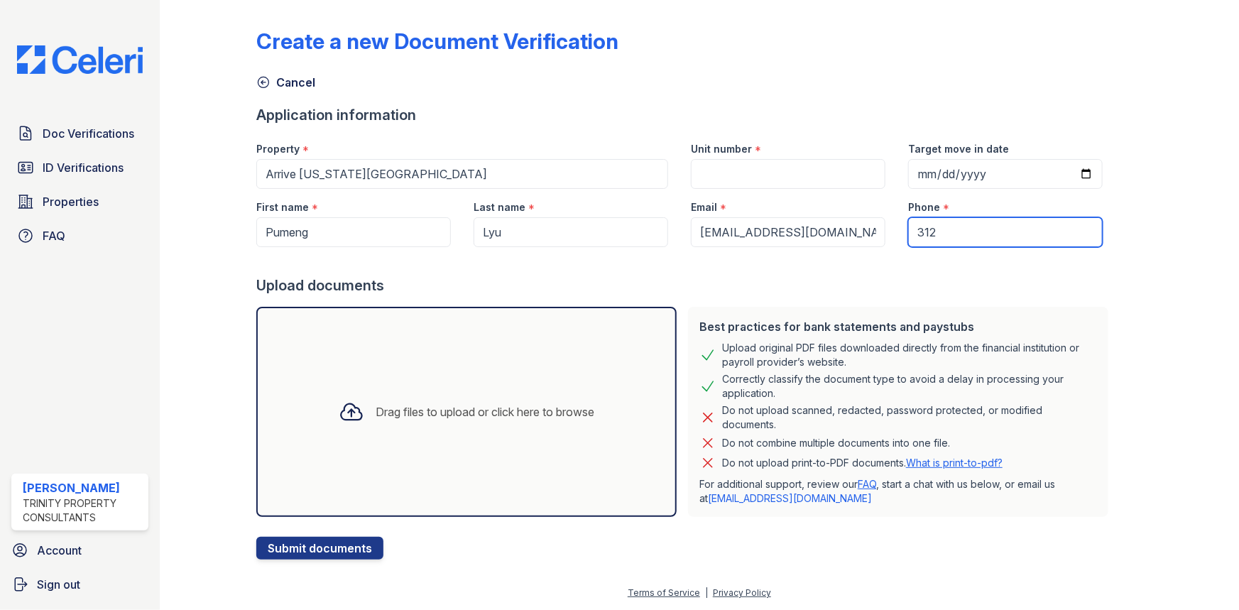
type input "3122109816"
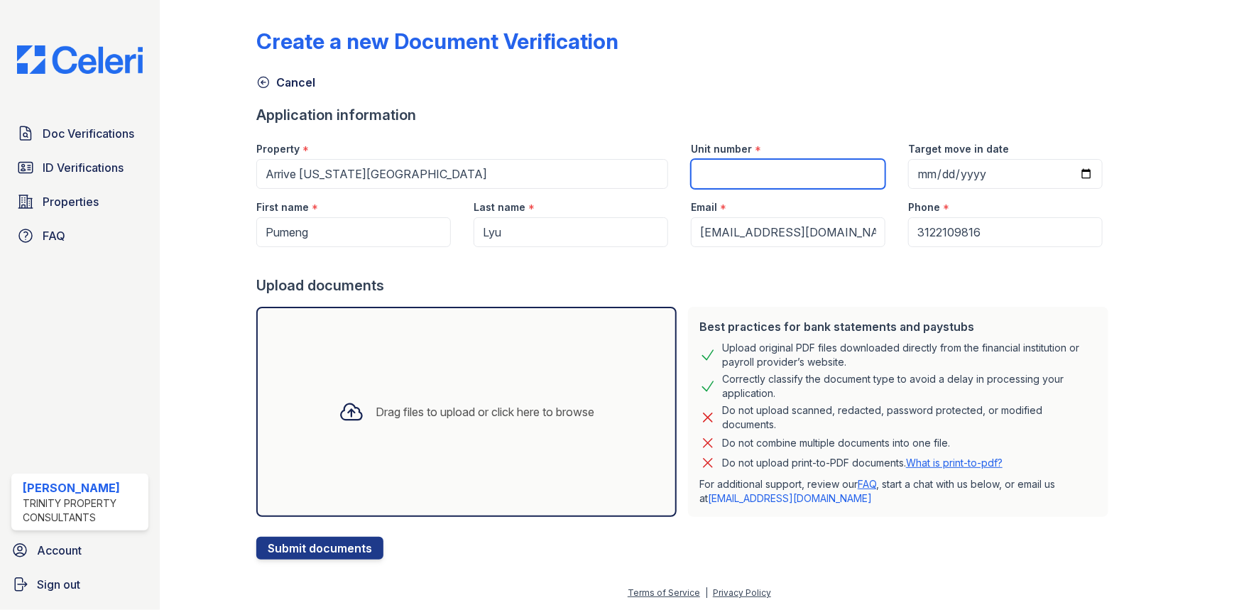
click at [691, 185] on input "Unit number" at bounding box center [788, 174] width 195 height 30
type input "1805"
click at [518, 436] on div "Drag files to upload or click here to browse" at bounding box center [466, 412] width 420 height 210
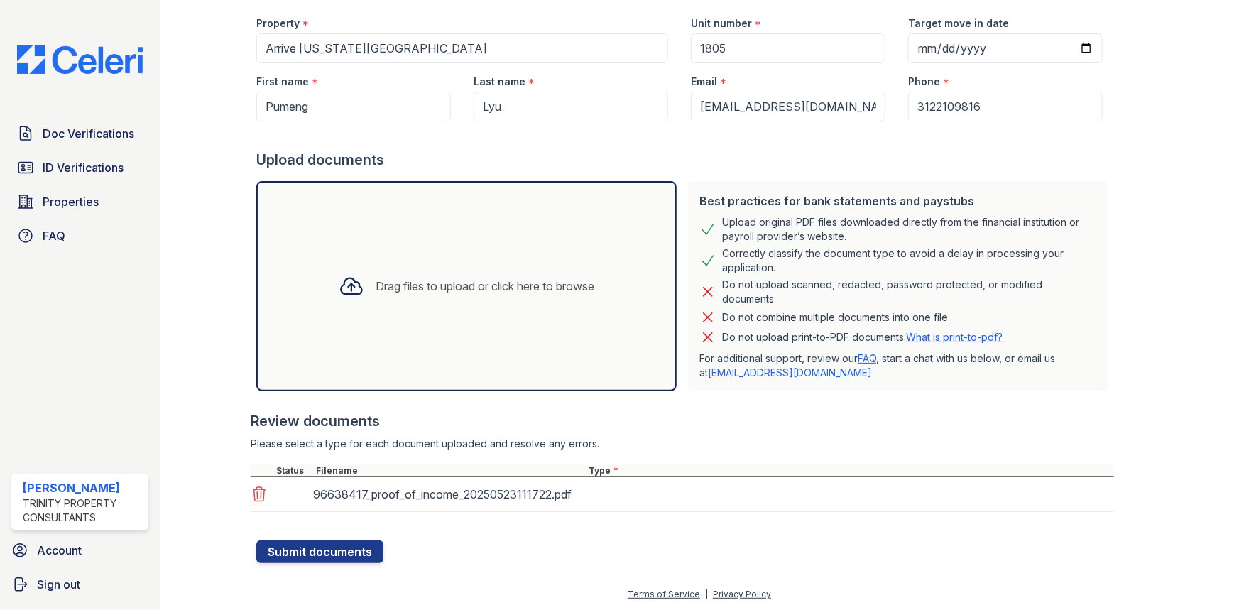
scroll to position [126, 0]
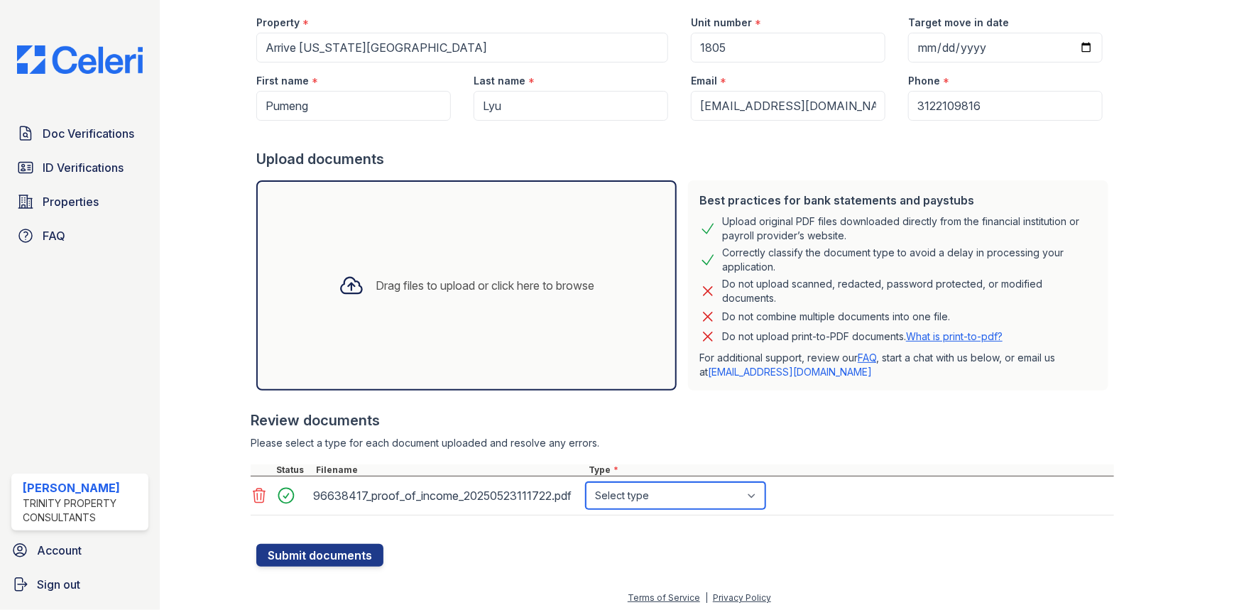
click at [636, 499] on select "Select type Paystub Bank Statement Offer Letter Tax Documents Benefit Award Let…" at bounding box center [676, 495] width 180 height 27
select select "benefit_award_letter"
click at [586, 482] on select "Select type Paystub Bank Statement Offer Letter Tax Documents Benefit Award Let…" at bounding box center [676, 495] width 180 height 27
click at [305, 551] on button "Submit documents" at bounding box center [319, 555] width 127 height 23
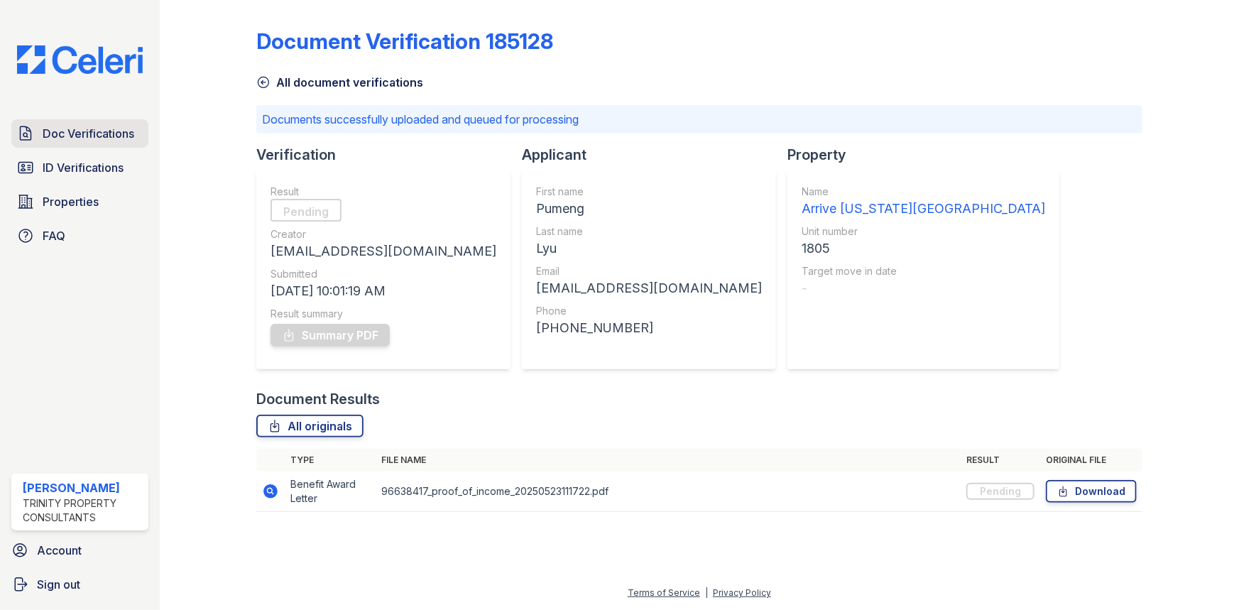
click at [116, 122] on link "Doc Verifications" at bounding box center [79, 133] width 137 height 28
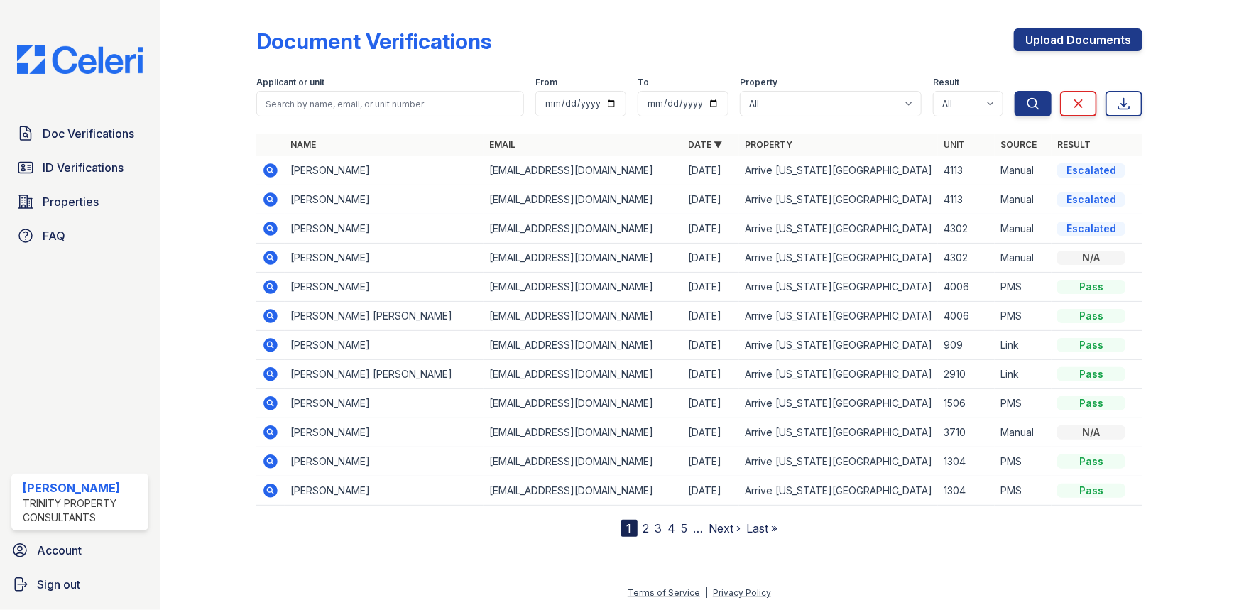
drag, startPoint x: 134, startPoint y: 149, endPoint x: 132, endPoint y: 166, distance: 17.1
click at [134, 149] on div "Doc Verifications ID Verifications Properties FAQ" at bounding box center [80, 184] width 148 height 131
click at [128, 177] on link "ID Verifications" at bounding box center [79, 167] width 137 height 28
click at [97, 168] on span "ID Verifications" at bounding box center [83, 167] width 81 height 17
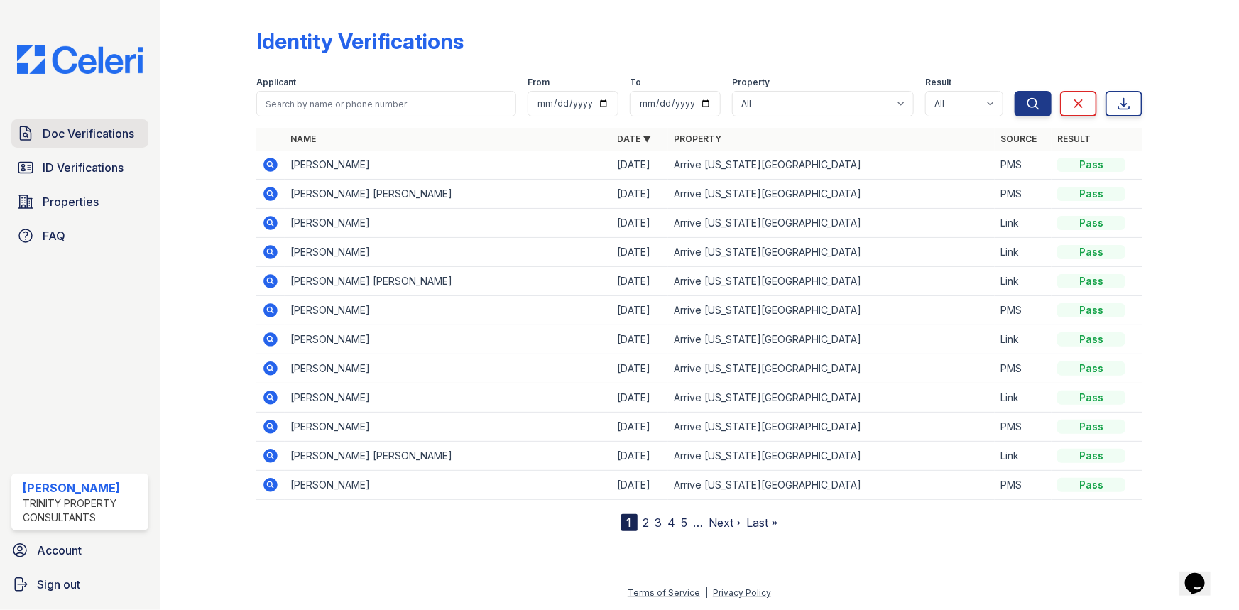
click at [90, 134] on span "Doc Verifications" at bounding box center [89, 133] width 92 height 17
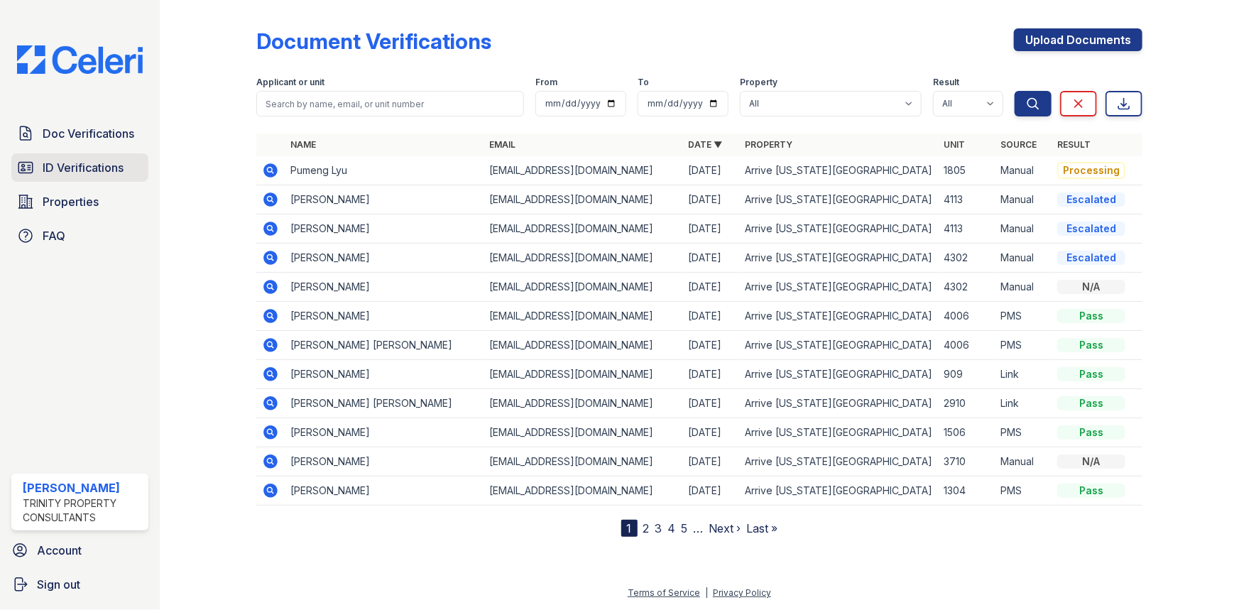
click at [99, 167] on span "ID Verifications" at bounding box center [83, 167] width 81 height 17
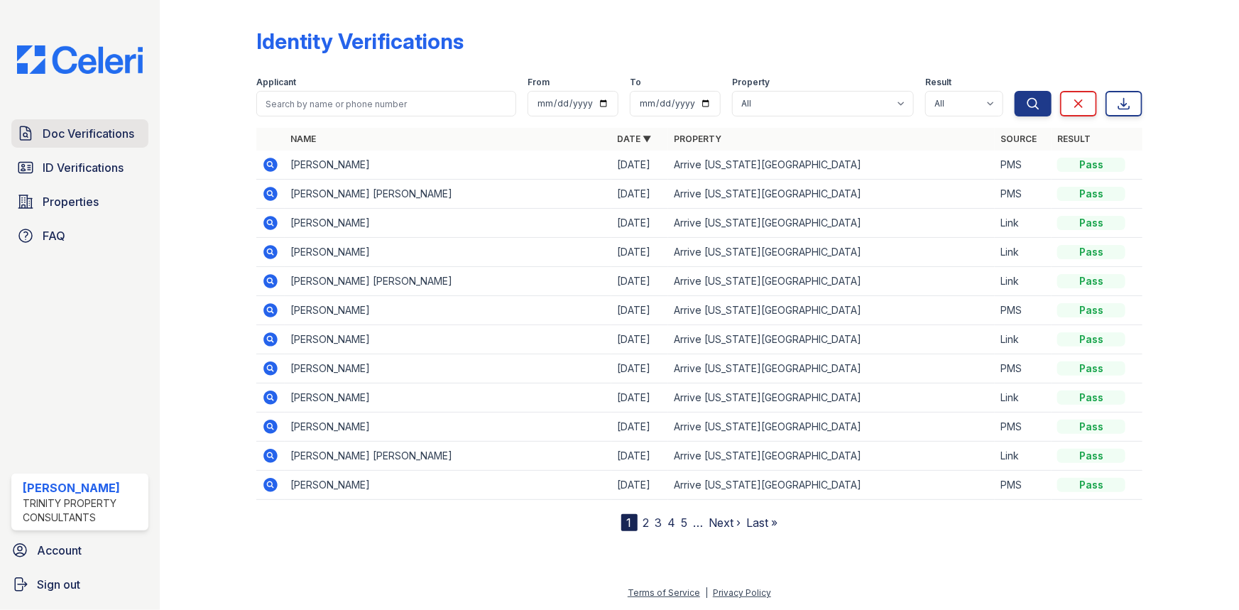
click at [87, 126] on span "Doc Verifications" at bounding box center [89, 133] width 92 height 17
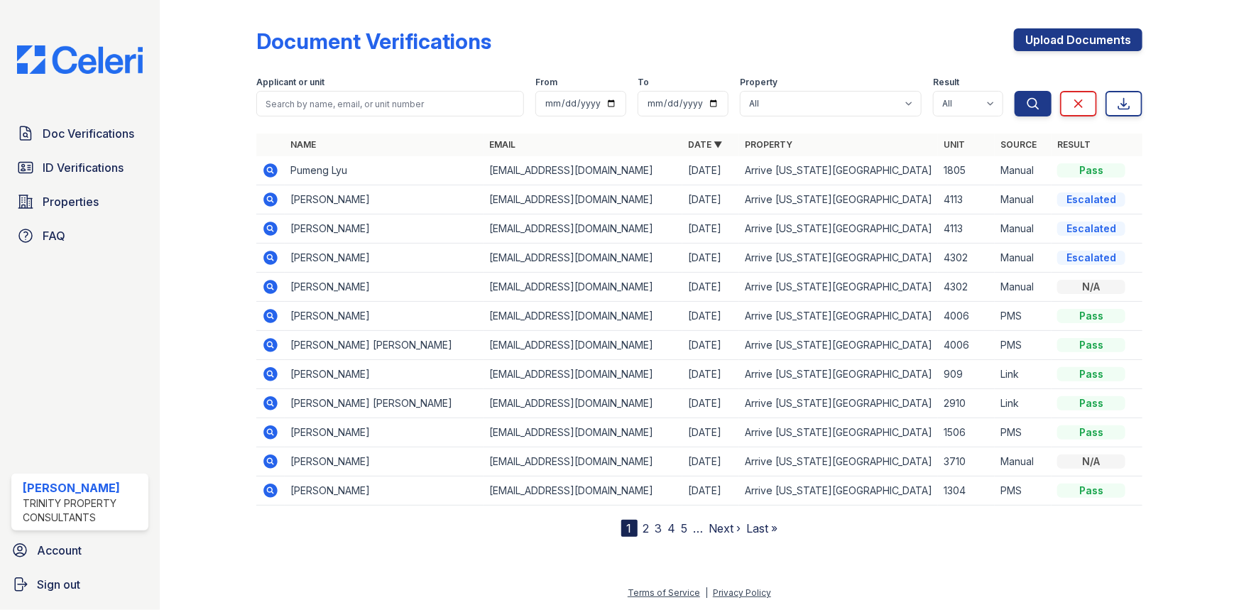
click at [261, 172] on td at bounding box center [270, 170] width 28 height 29
click at [263, 172] on icon at bounding box center [270, 170] width 14 height 14
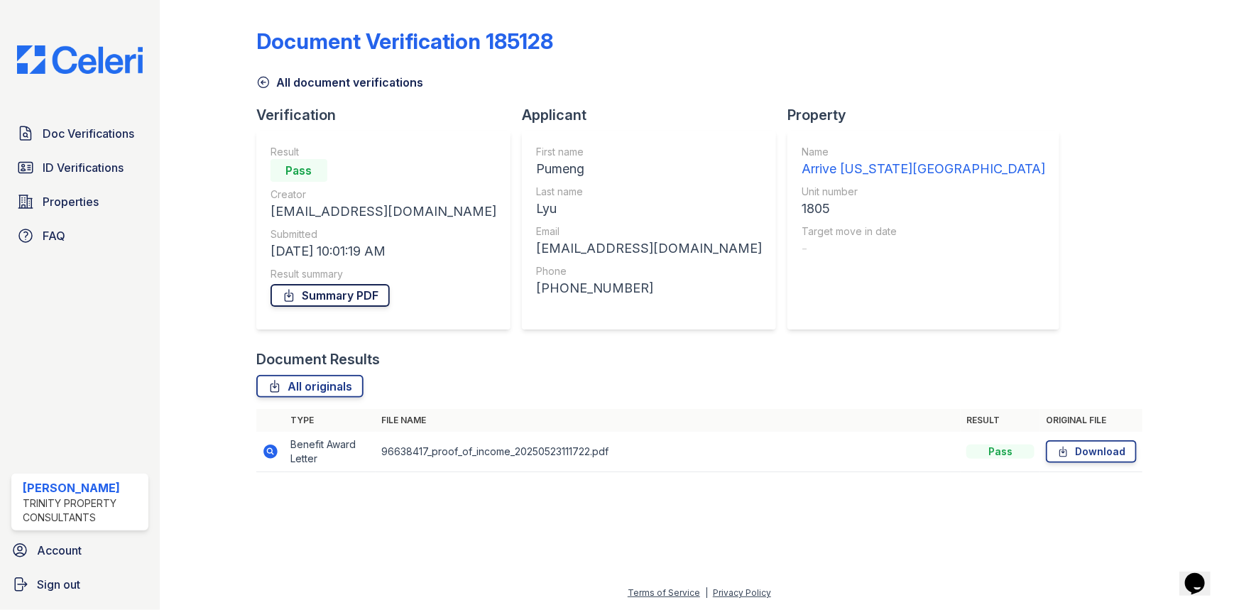
click at [347, 297] on link "Summary PDF" at bounding box center [330, 295] width 119 height 23
click at [108, 177] on link "ID Verifications" at bounding box center [79, 167] width 137 height 28
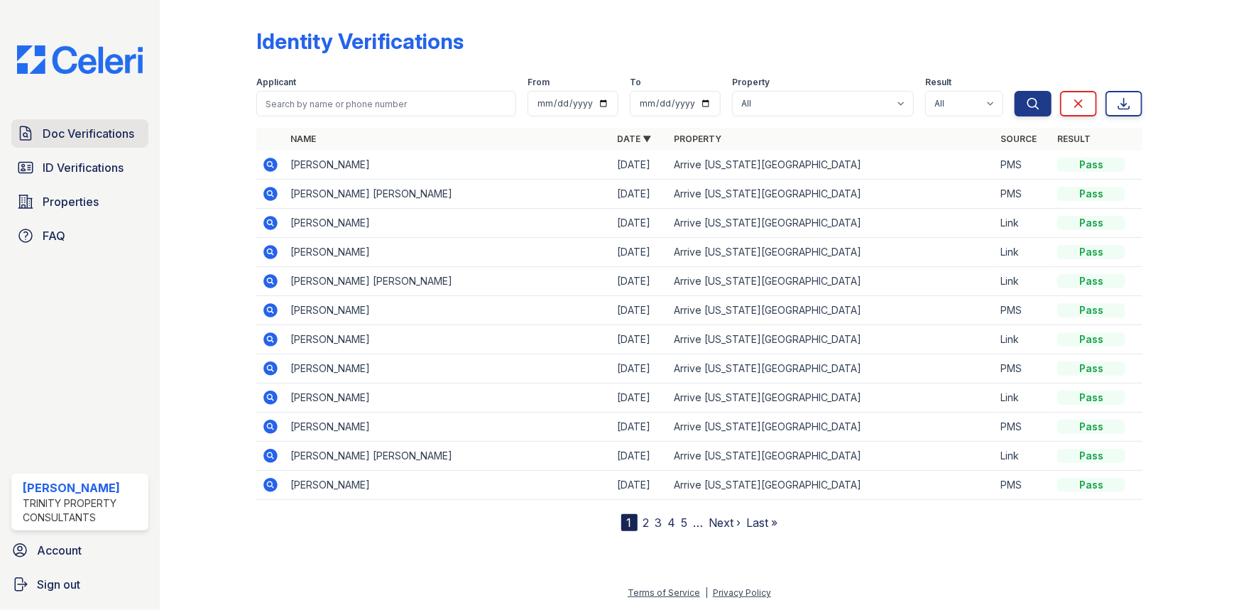
click at [107, 124] on link "Doc Verifications" at bounding box center [79, 133] width 137 height 28
